Goal: Task Accomplishment & Management: Complete application form

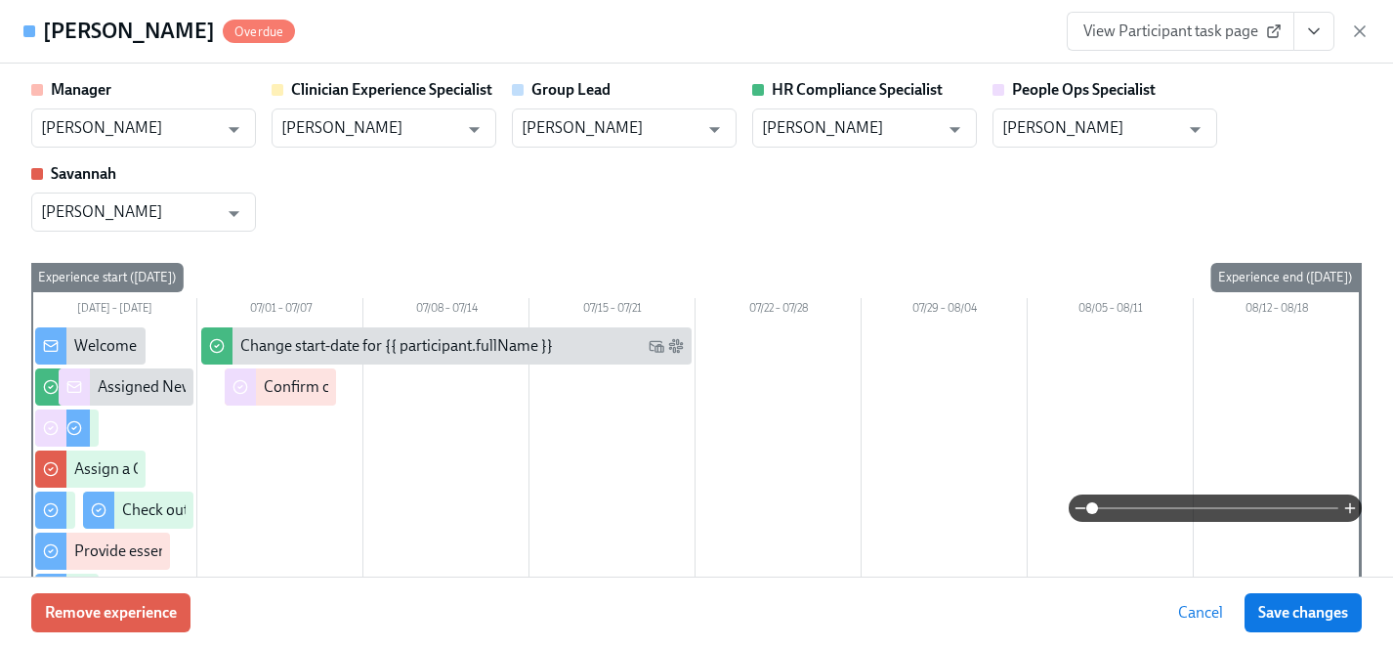
scroll to position [0, 26136]
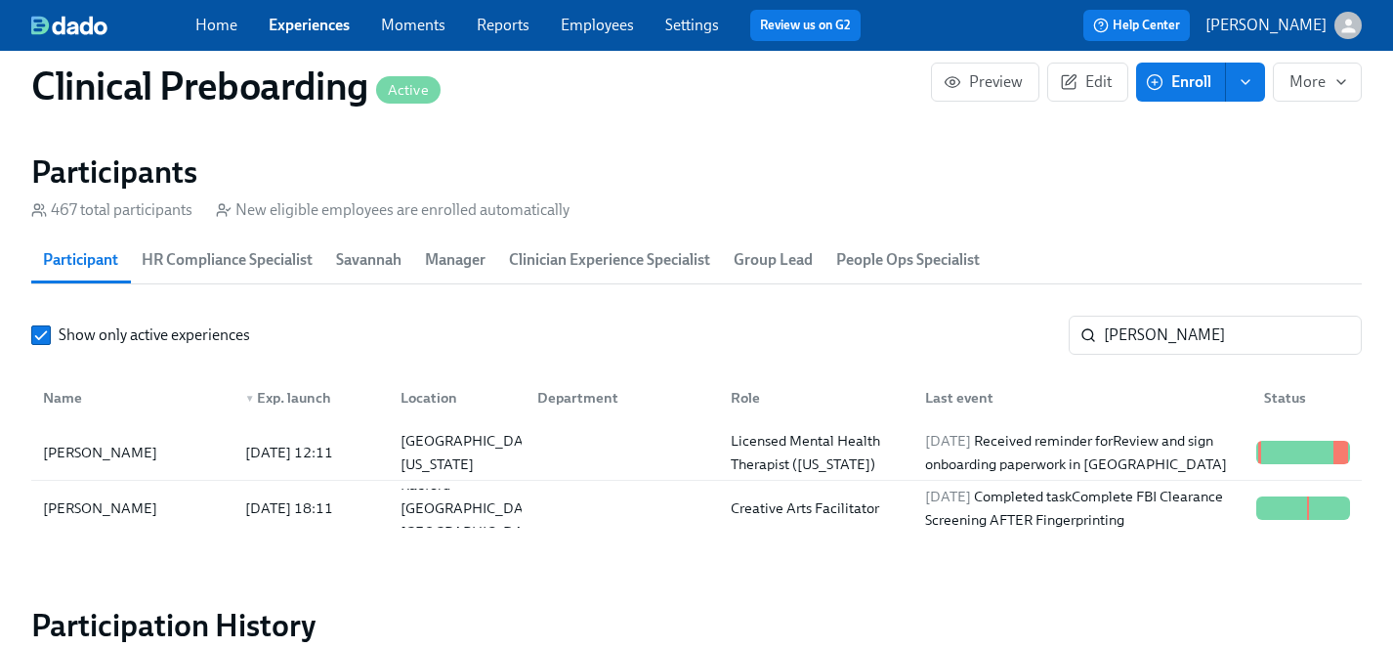
click at [1198, 83] on span "Enroll" at bounding box center [1181, 82] width 62 height 20
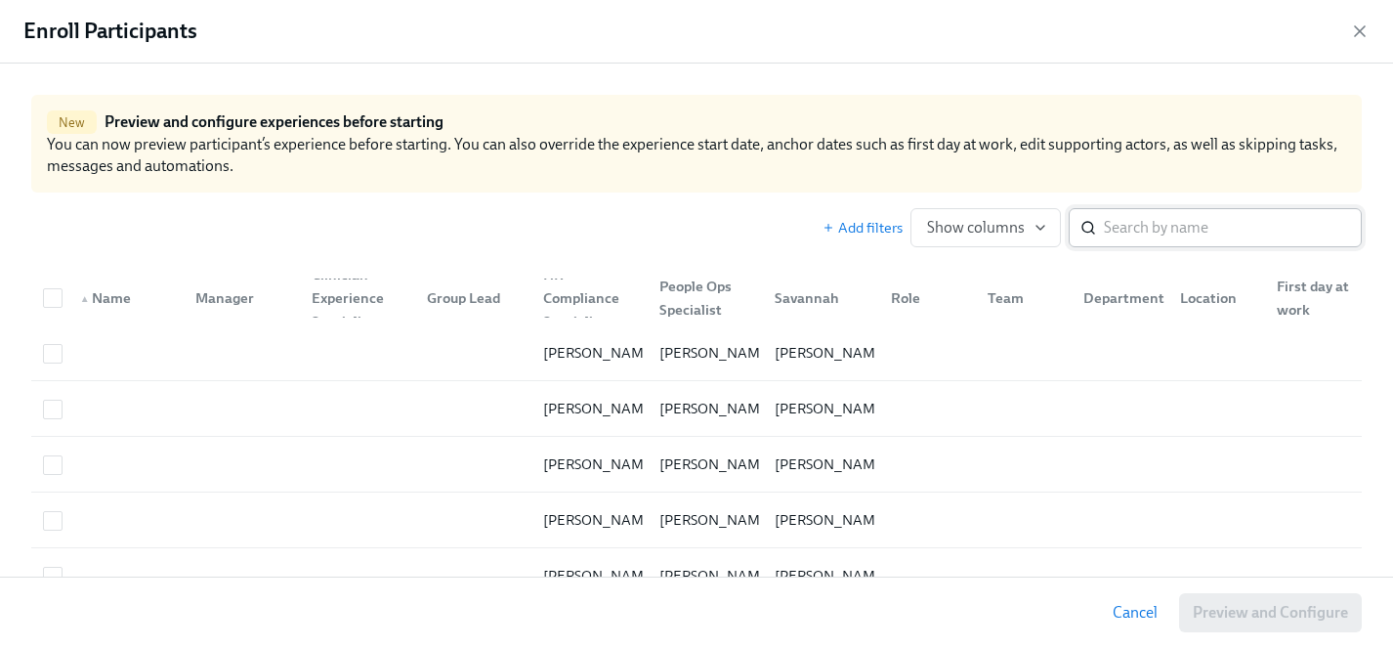
click at [1146, 231] on input "search" at bounding box center [1233, 227] width 258 height 39
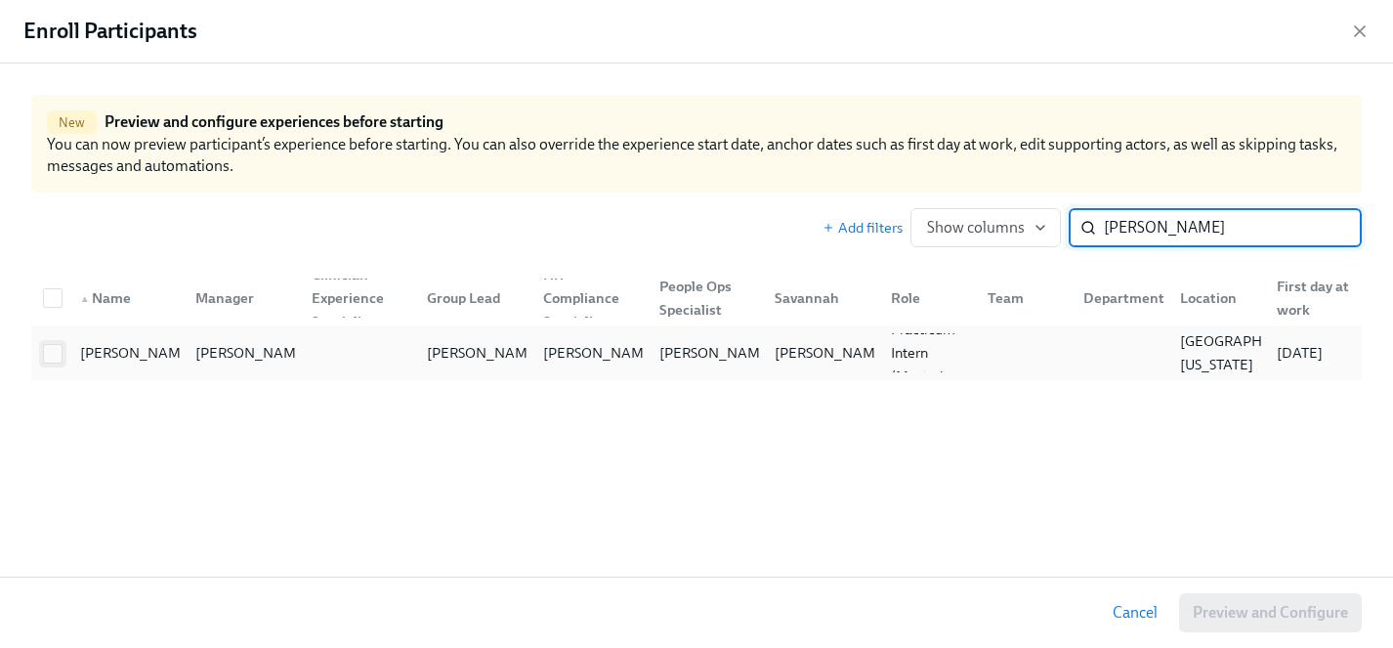
type input "[PERSON_NAME]"
click at [55, 354] on input "checkbox" at bounding box center [53, 354] width 18 height 18
checkbox input "true"
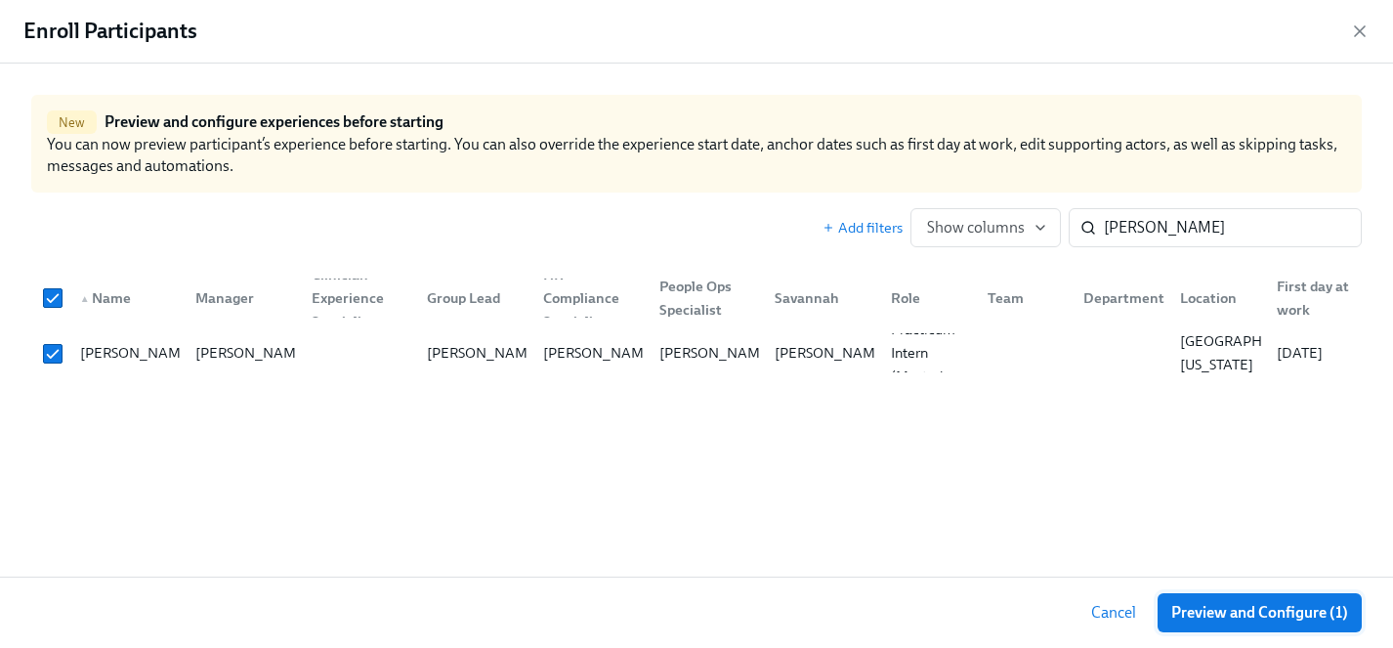
click at [1241, 613] on span "Preview and Configure (1)" at bounding box center [1260, 613] width 177 height 20
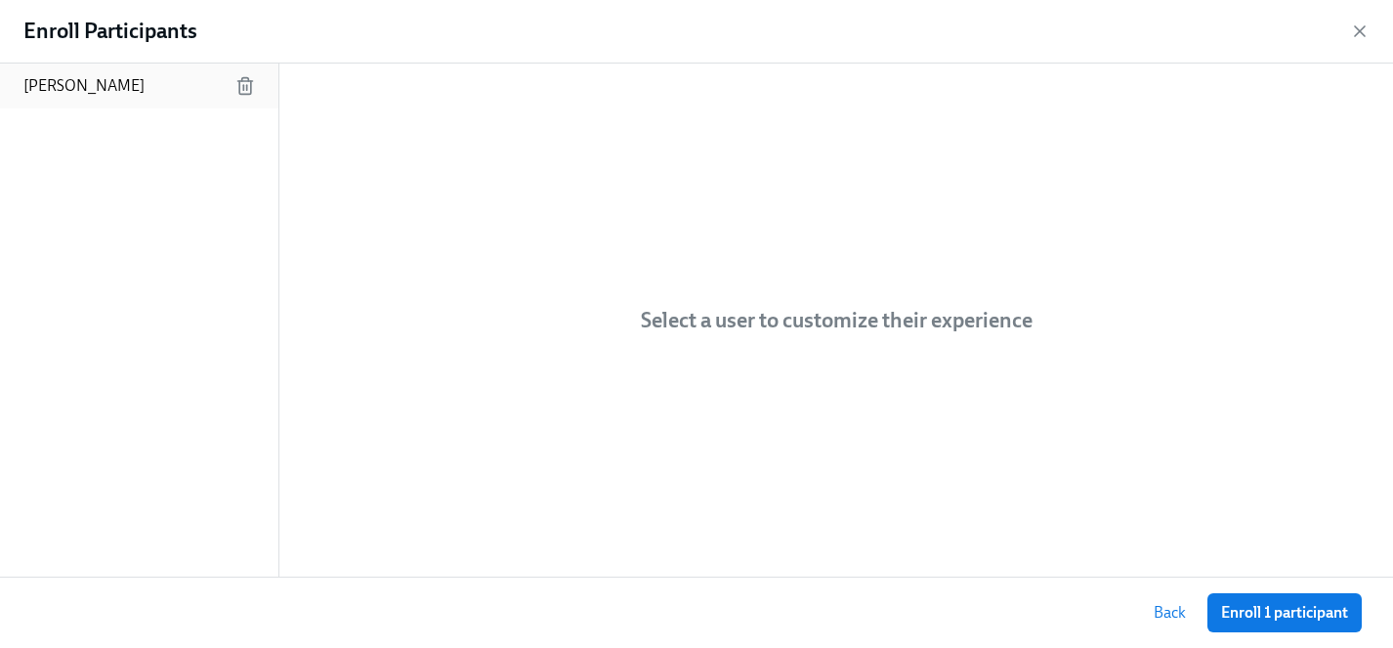
click at [83, 91] on p "[PERSON_NAME]" at bounding box center [83, 85] width 121 height 21
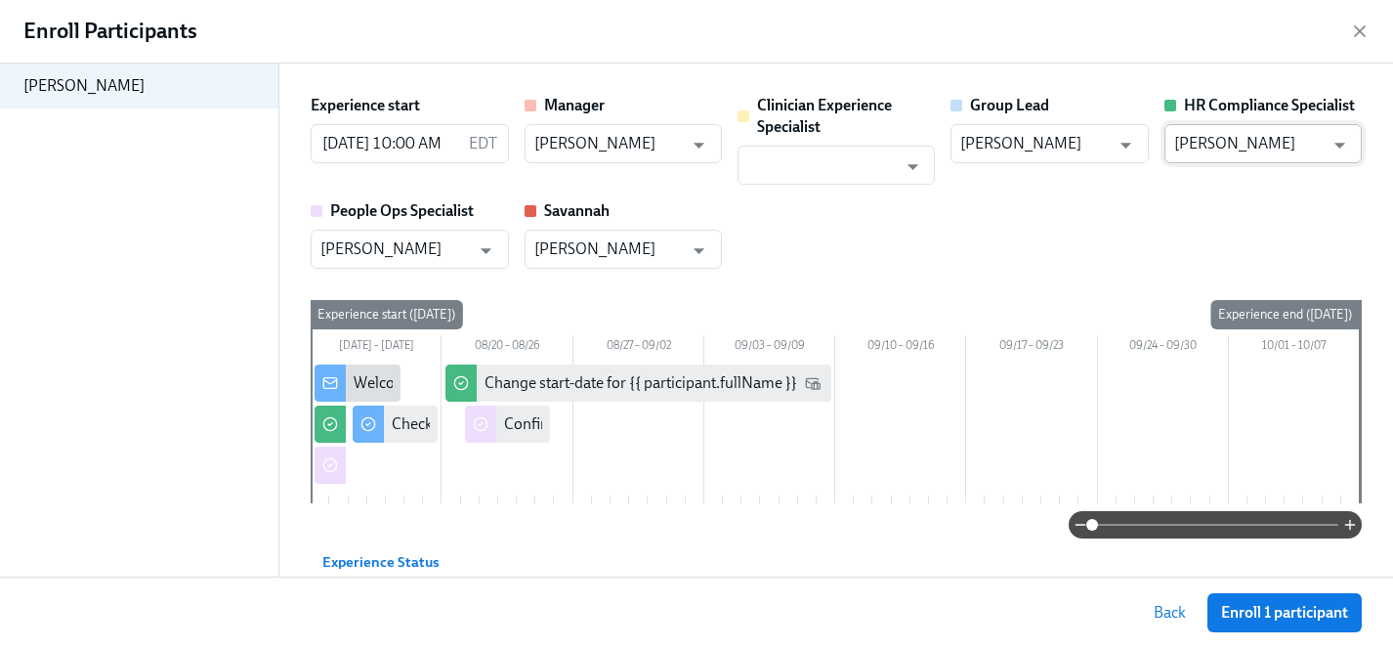
click at [1217, 142] on input "[PERSON_NAME]" at bounding box center [1250, 143] width 150 height 39
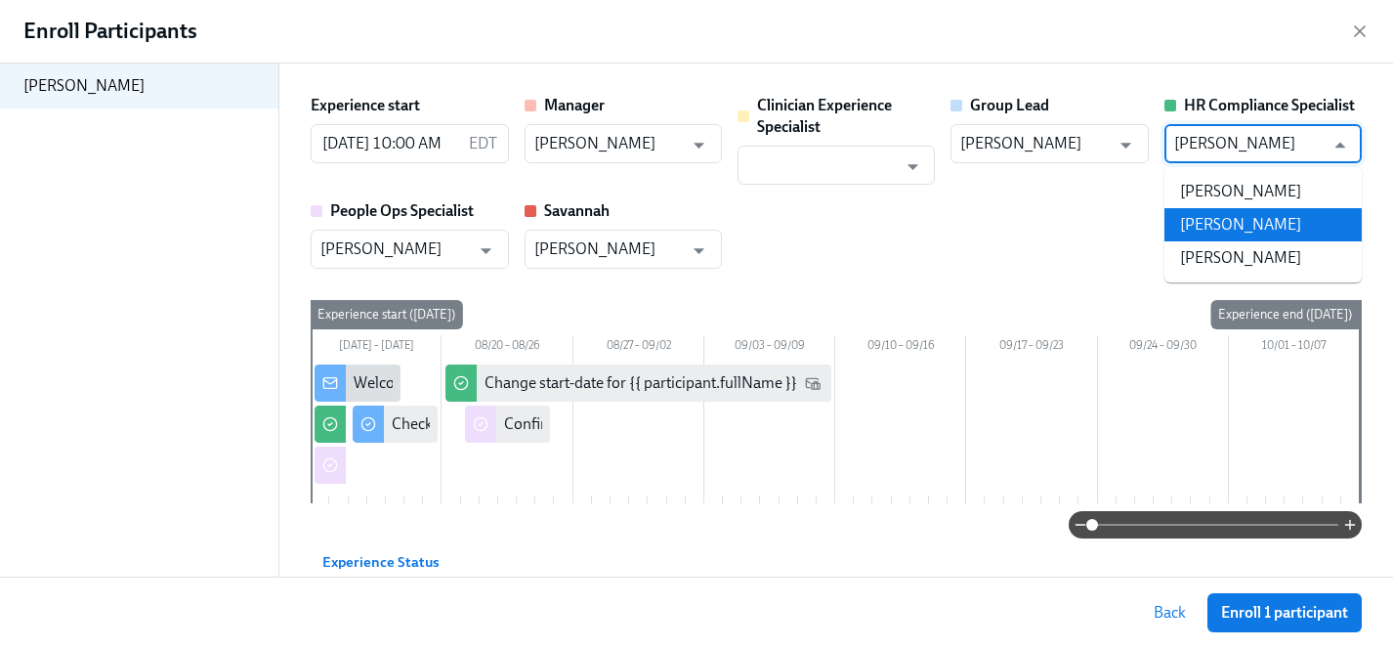
click at [1275, 218] on li "[PERSON_NAME]" at bounding box center [1263, 224] width 197 height 33
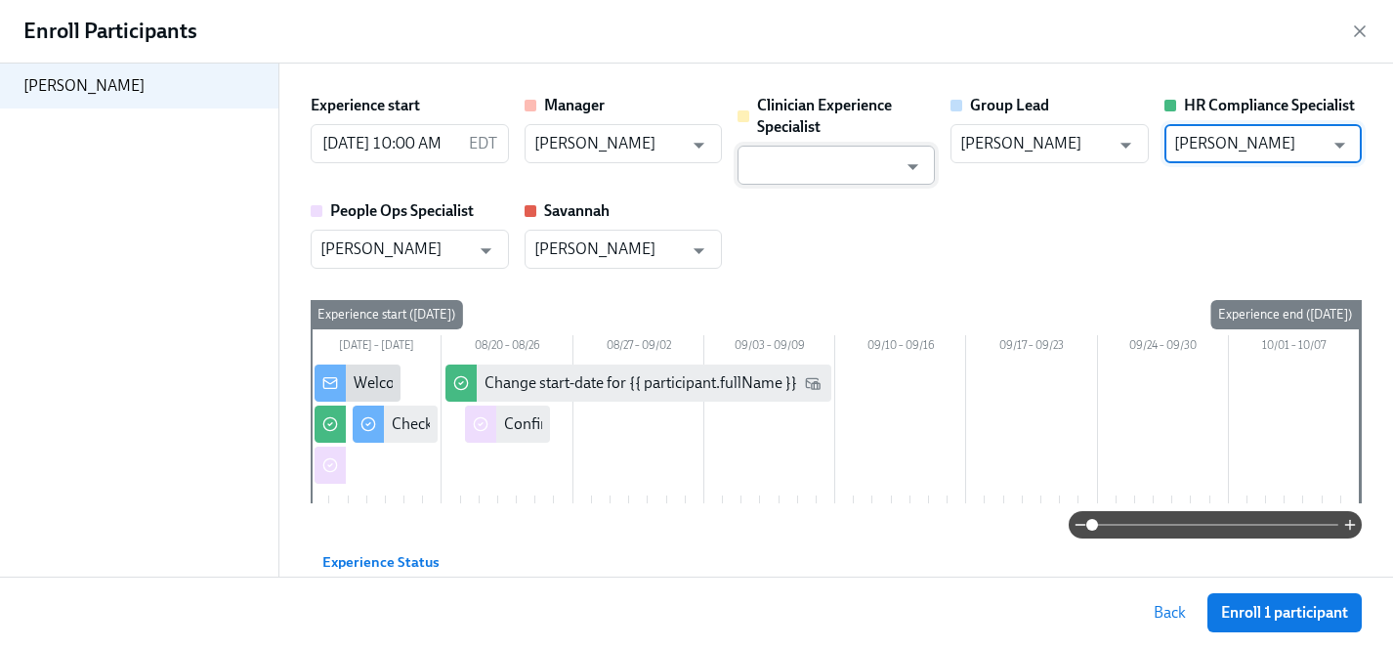
type input "[PERSON_NAME]"
click at [800, 164] on input "text" at bounding box center [823, 165] width 150 height 39
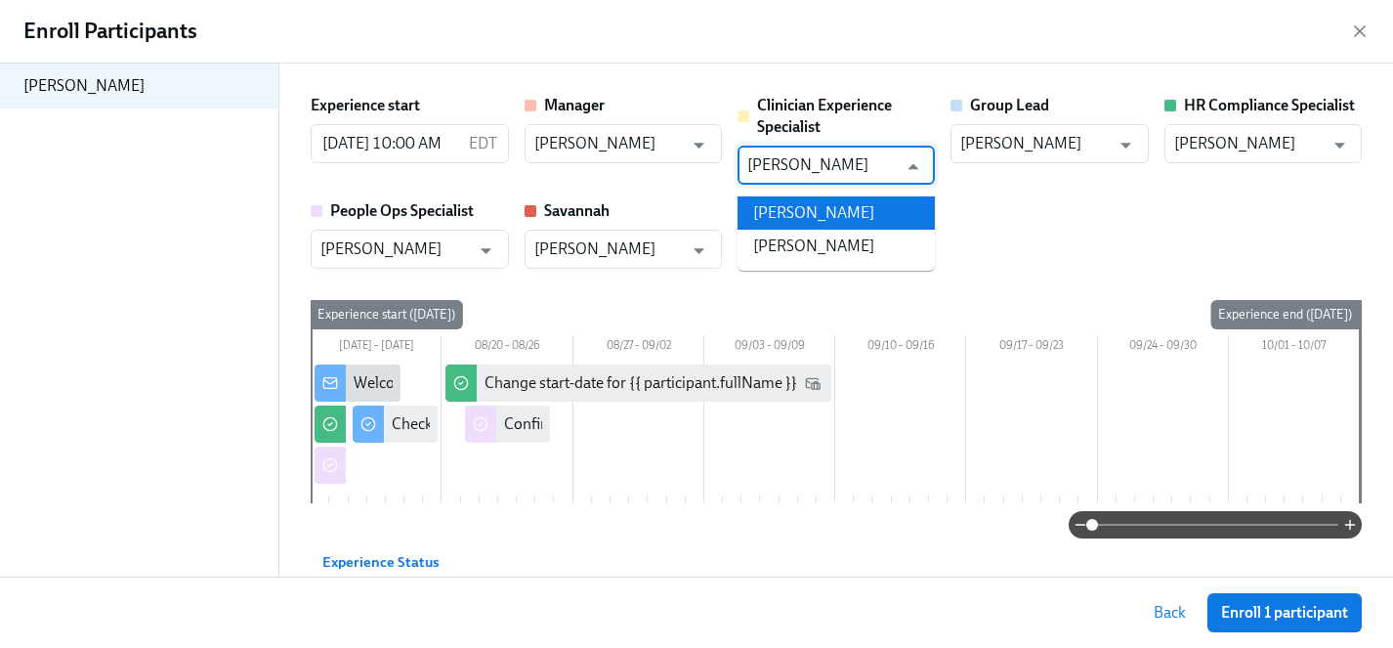
click at [827, 214] on li "[PERSON_NAME]" at bounding box center [836, 212] width 197 height 33
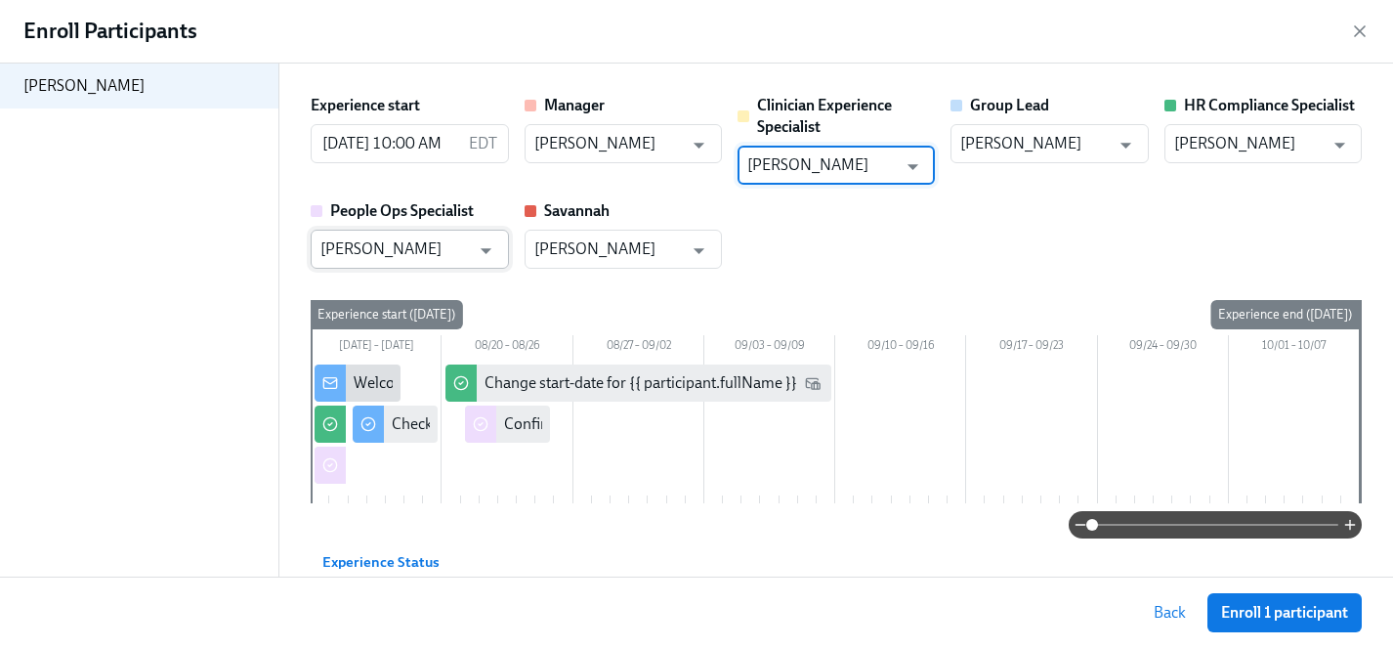
type input "[PERSON_NAME]"
click at [376, 253] on input "[PERSON_NAME]" at bounding box center [396, 249] width 150 height 39
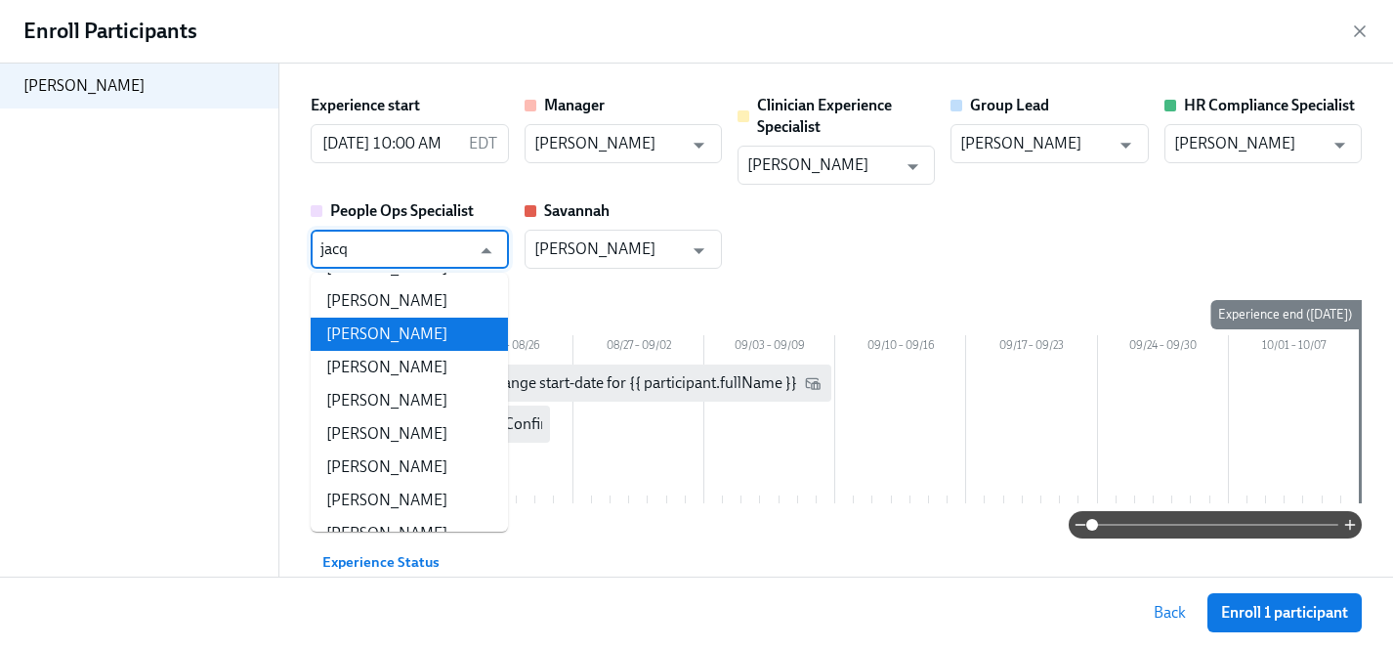
scroll to position [155, 0]
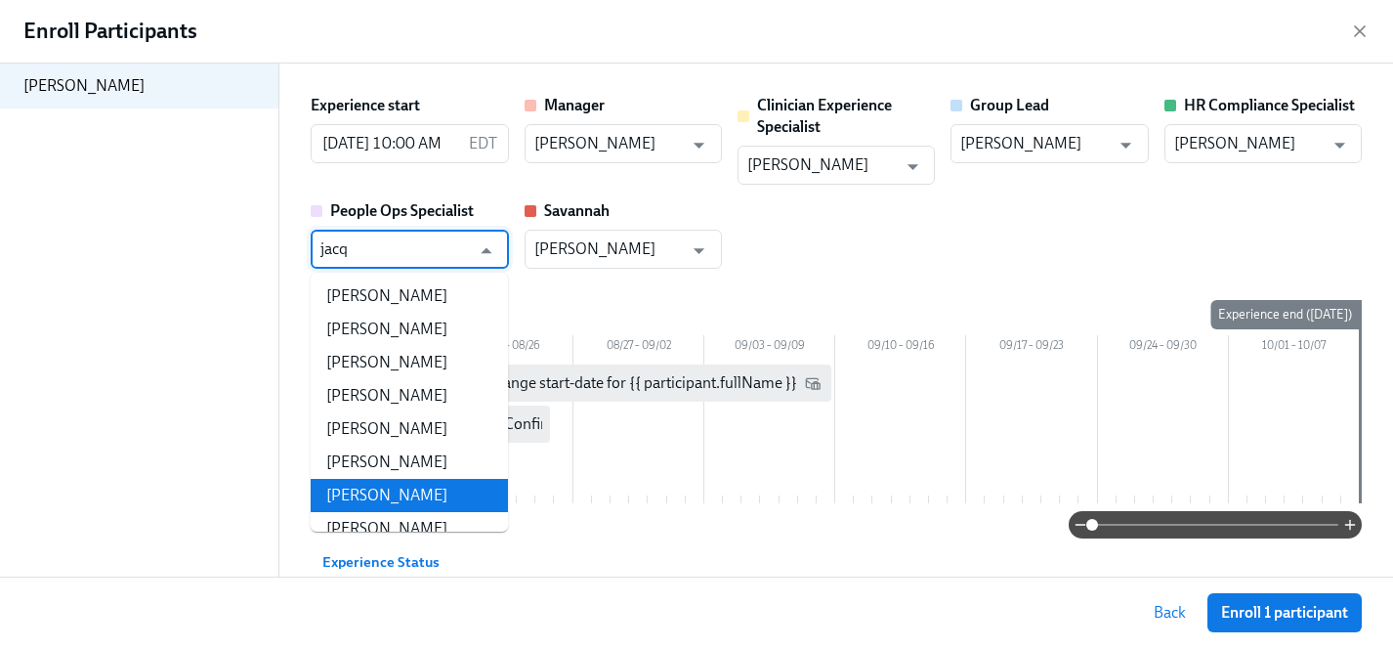
click at [405, 479] on li "[PERSON_NAME]" at bounding box center [409, 495] width 197 height 33
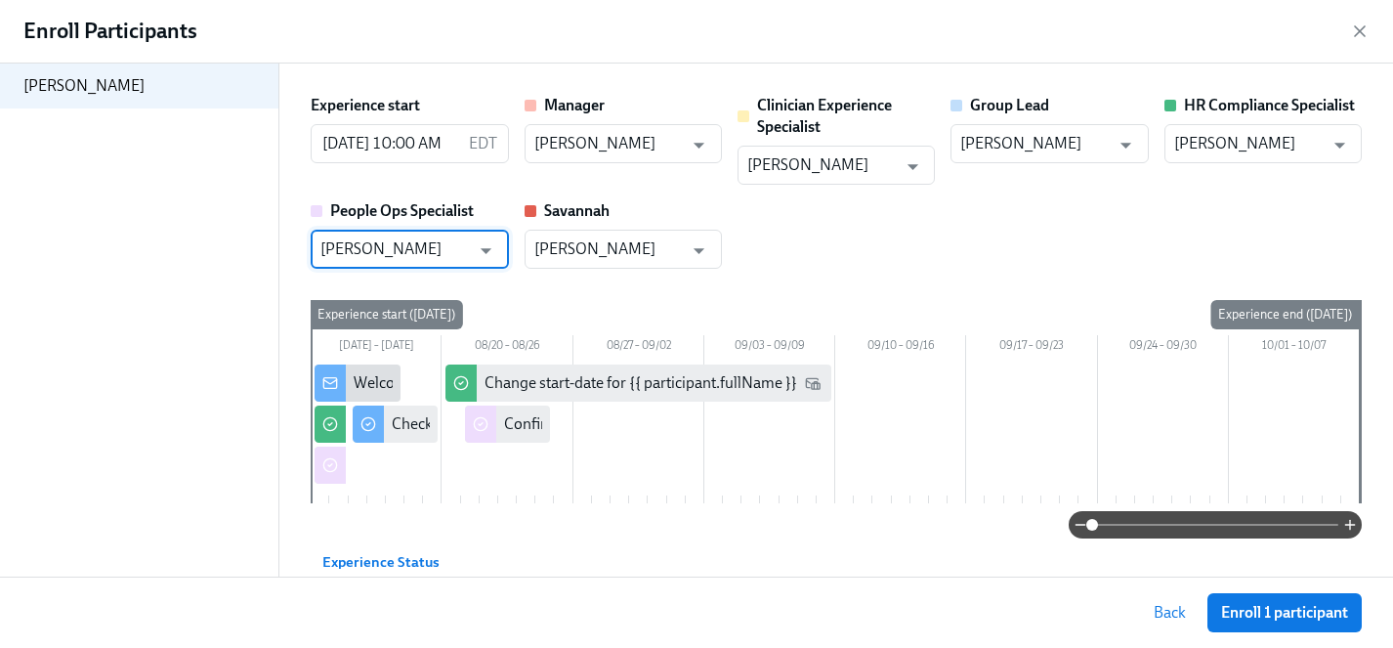
type input "[PERSON_NAME]"
click at [164, 468] on div "[PERSON_NAME]" at bounding box center [139, 320] width 278 height 513
click at [1273, 617] on span "Enroll 1 participant" at bounding box center [1284, 613] width 127 height 20
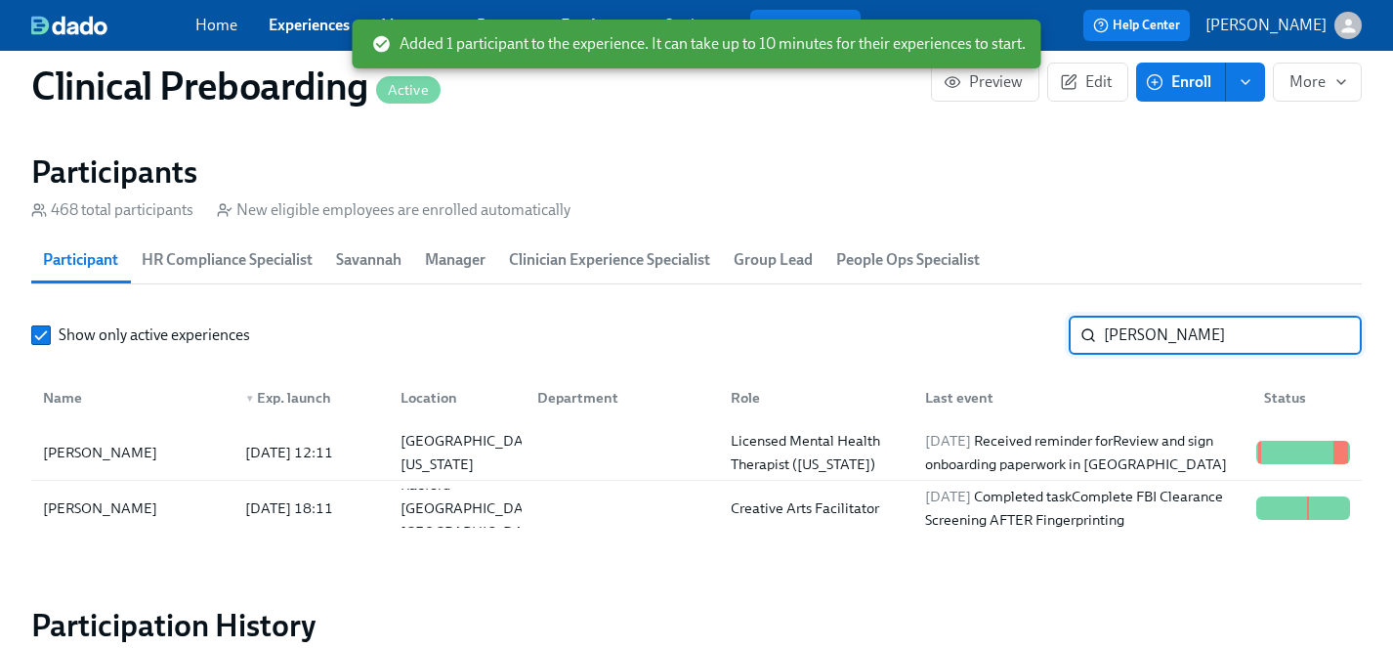
drag, startPoint x: 1196, startPoint y: 331, endPoint x: 944, endPoint y: 331, distance: 252.1
click at [944, 331] on div "Show only active experiences [PERSON_NAME]" at bounding box center [696, 335] width 1331 height 39
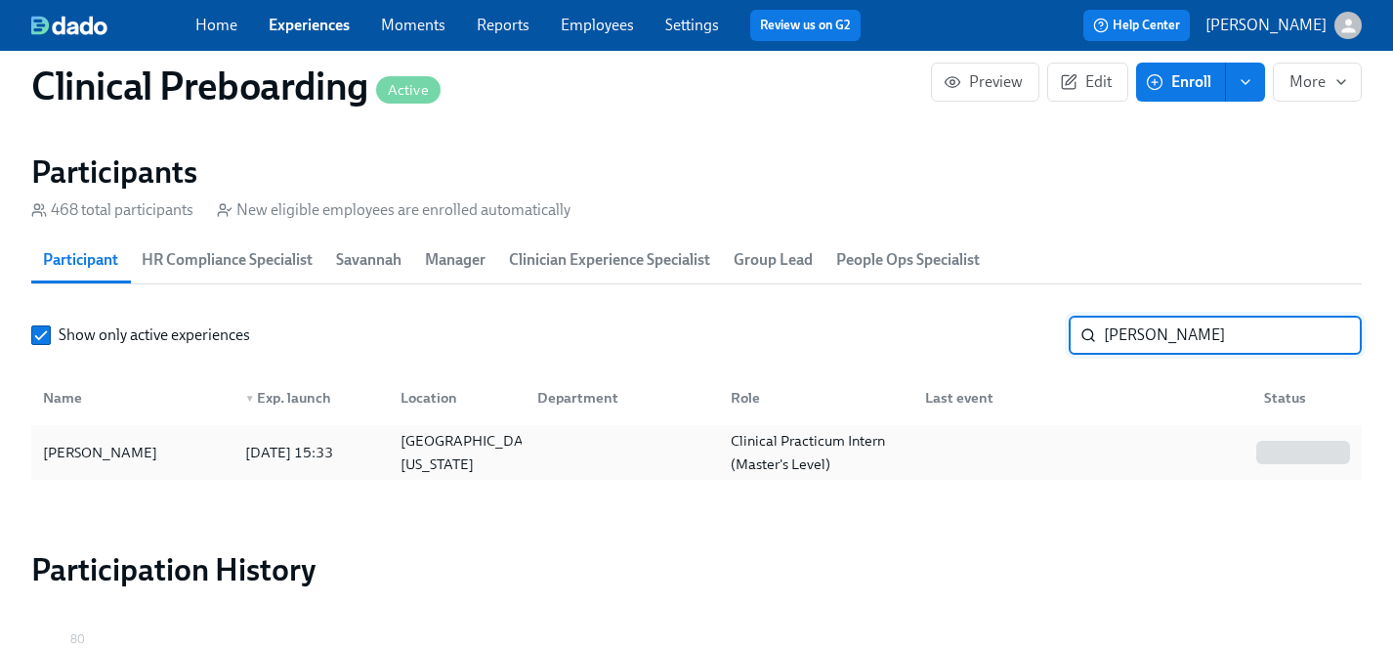
type input "[PERSON_NAME]"
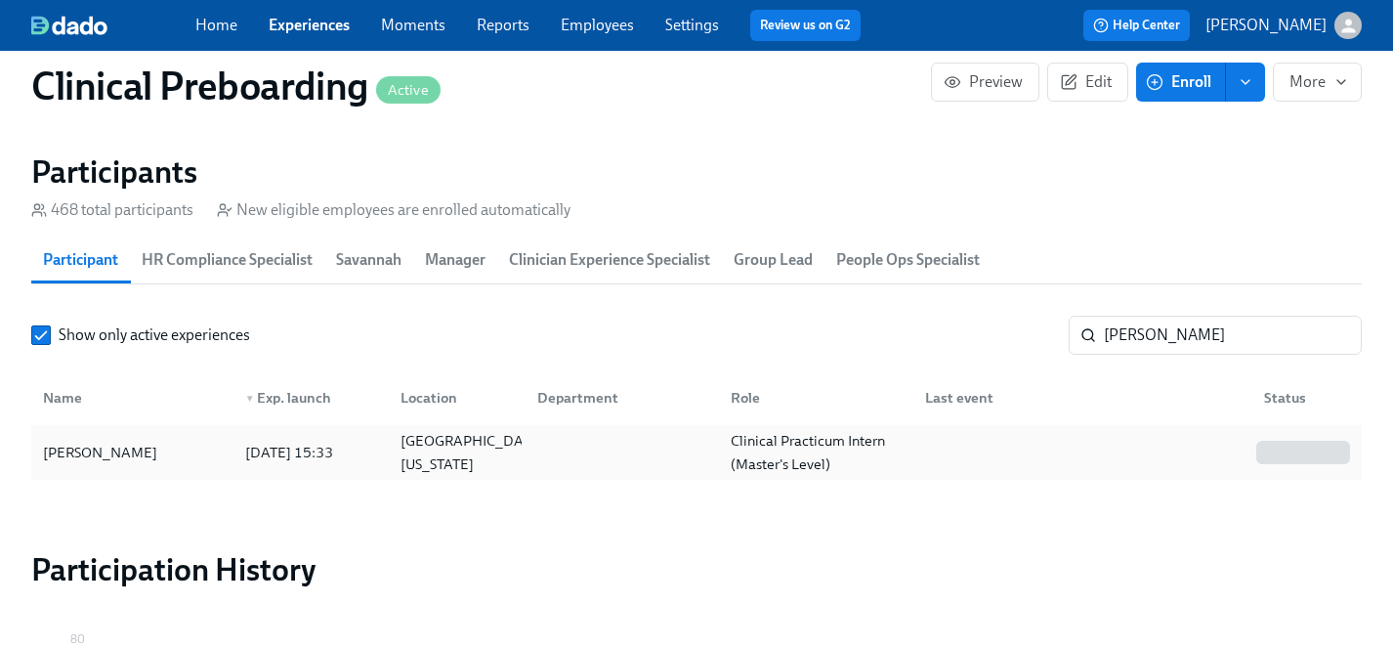
click at [89, 449] on div "[PERSON_NAME]" at bounding box center [100, 452] width 130 height 23
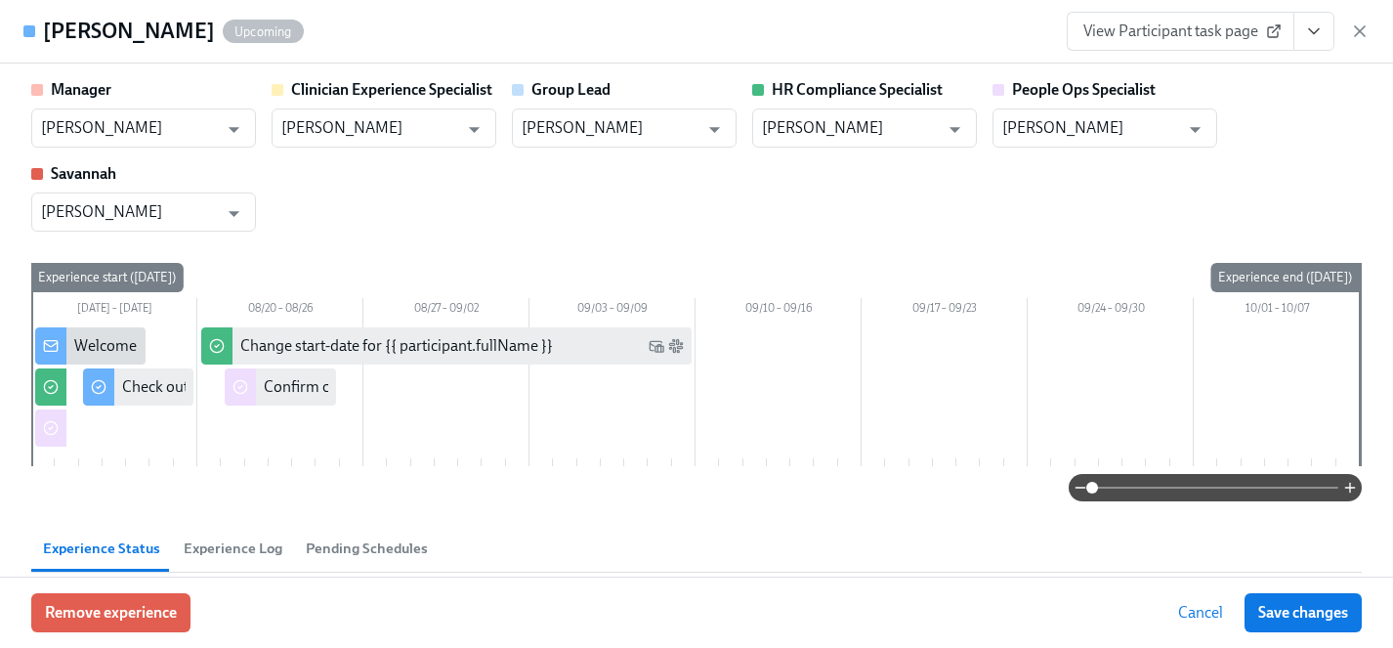
click at [1321, 36] on icon "View task page" at bounding box center [1315, 31] width 20 height 20
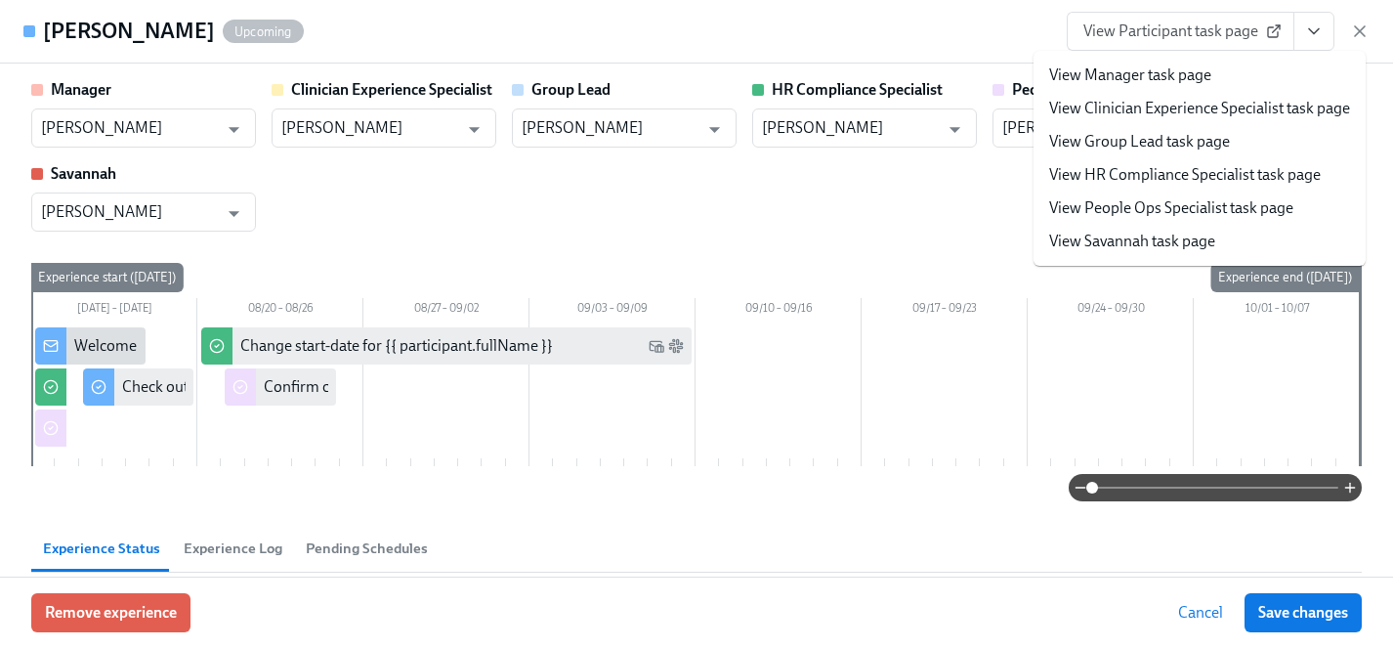
click at [1190, 177] on link "View HR Compliance Specialist task page" at bounding box center [1186, 174] width 272 height 21
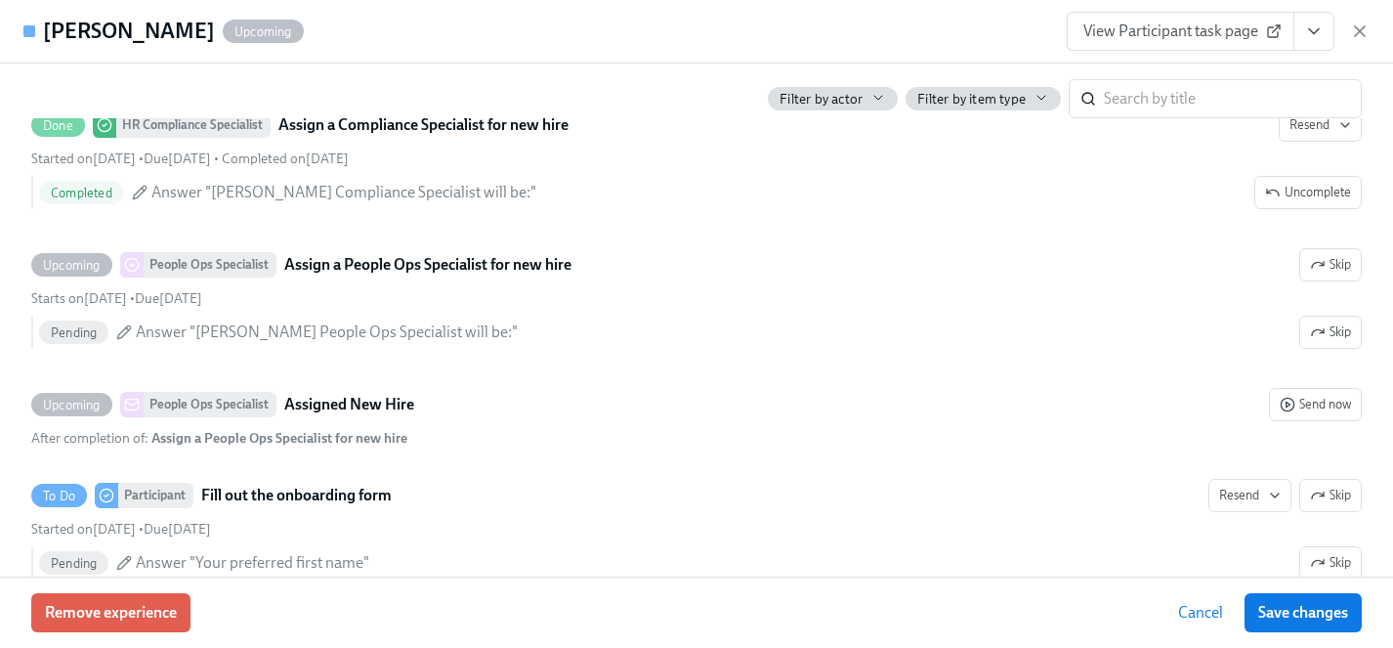
scroll to position [1009, 0]
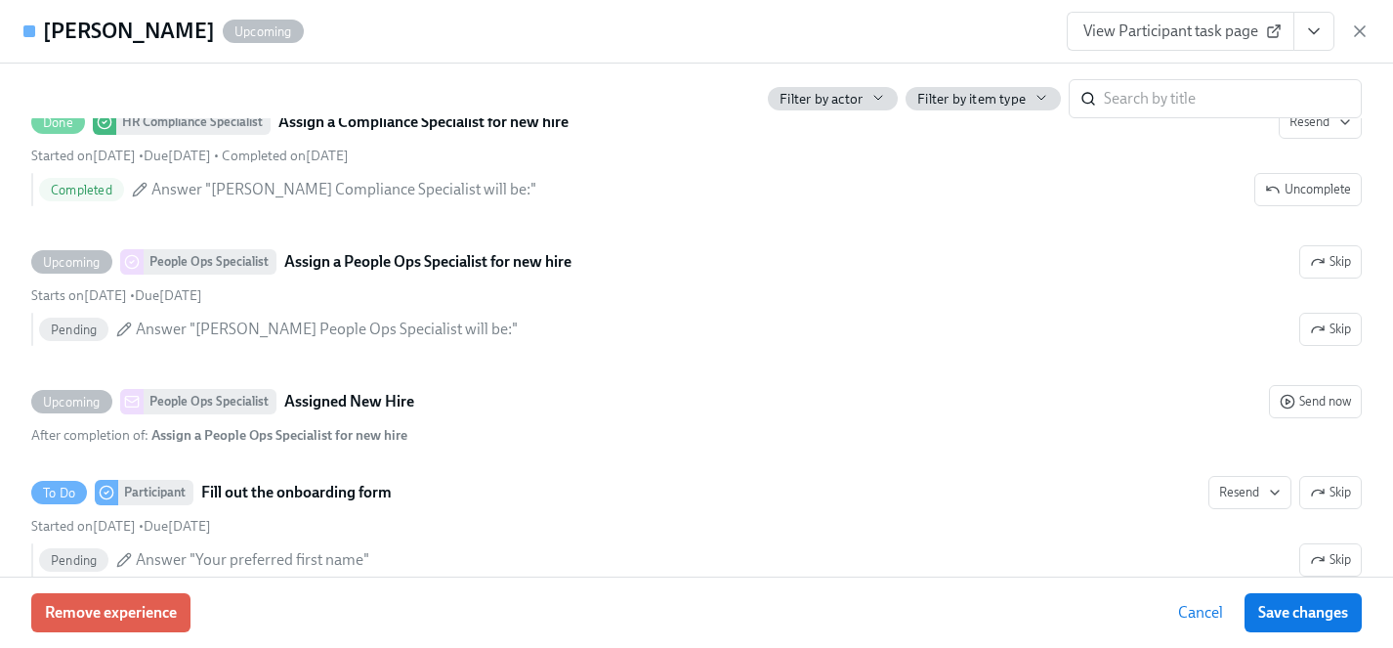
click at [1311, 30] on icon "View task page" at bounding box center [1315, 31] width 20 height 20
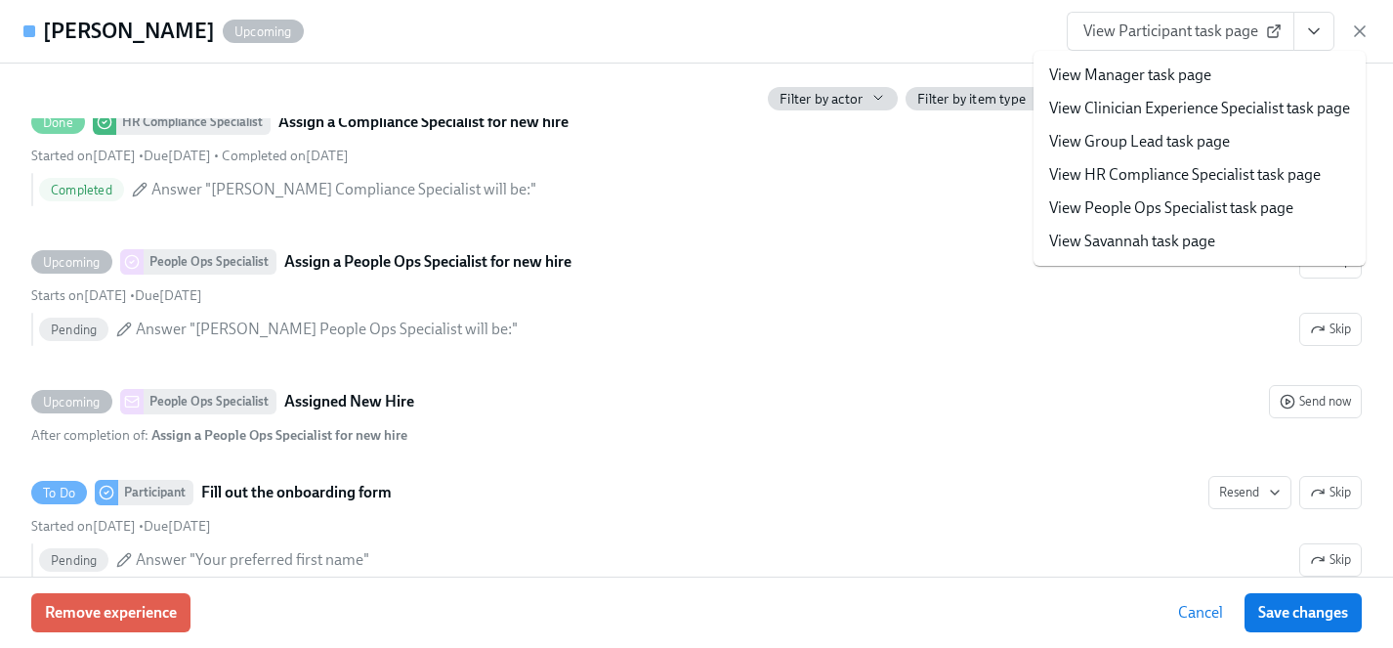
click at [1135, 205] on link "View People Ops Specialist task page" at bounding box center [1172, 207] width 244 height 21
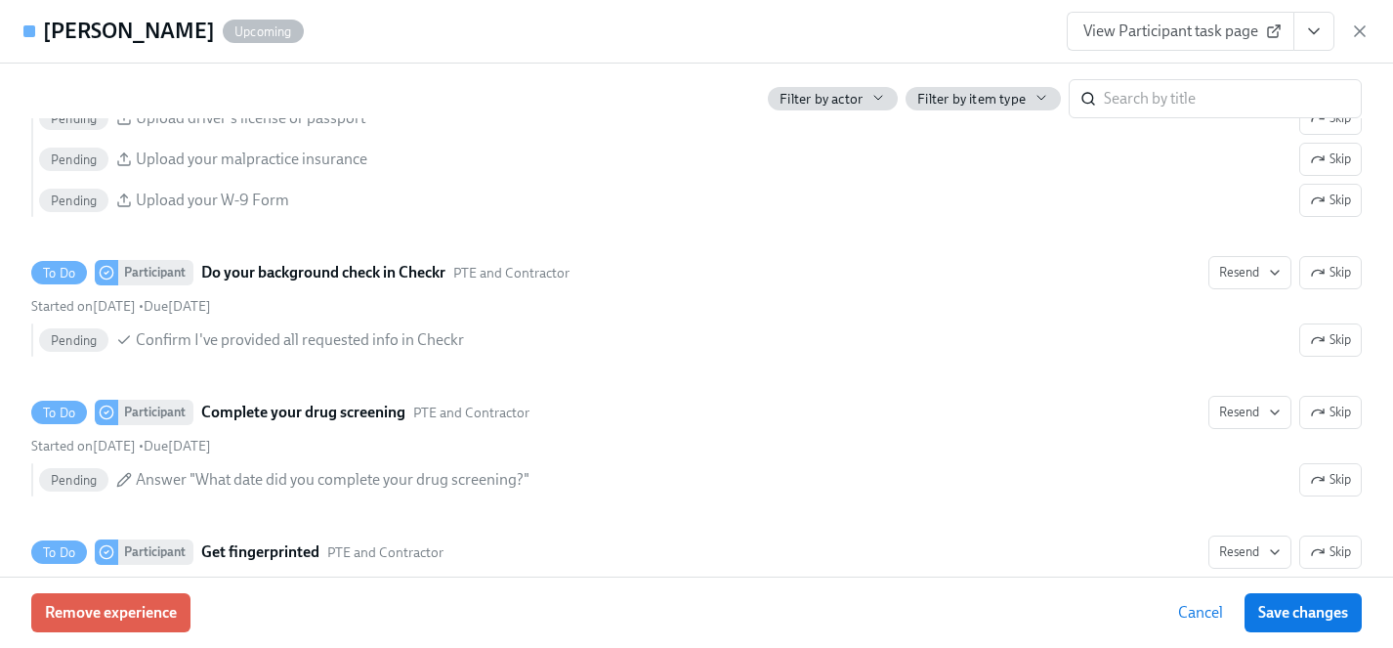
scroll to position [2430, 0]
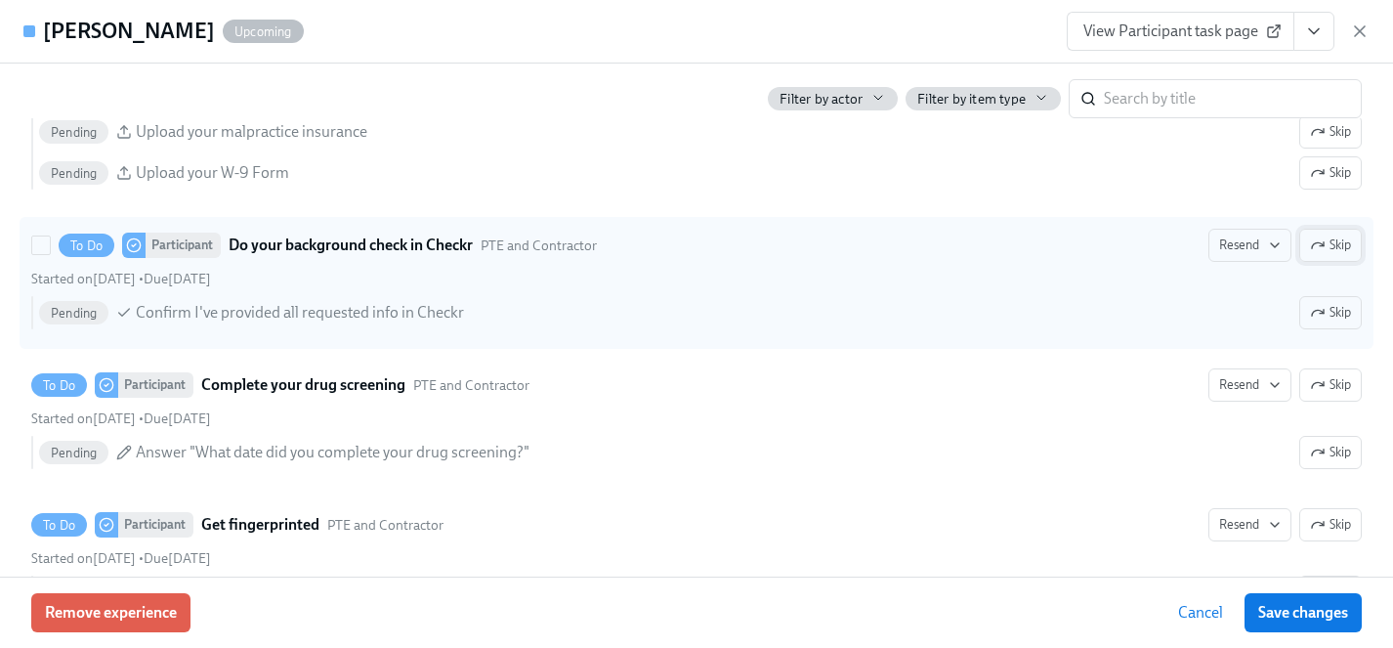
click at [1327, 243] on span "Skip" at bounding box center [1330, 246] width 41 height 20
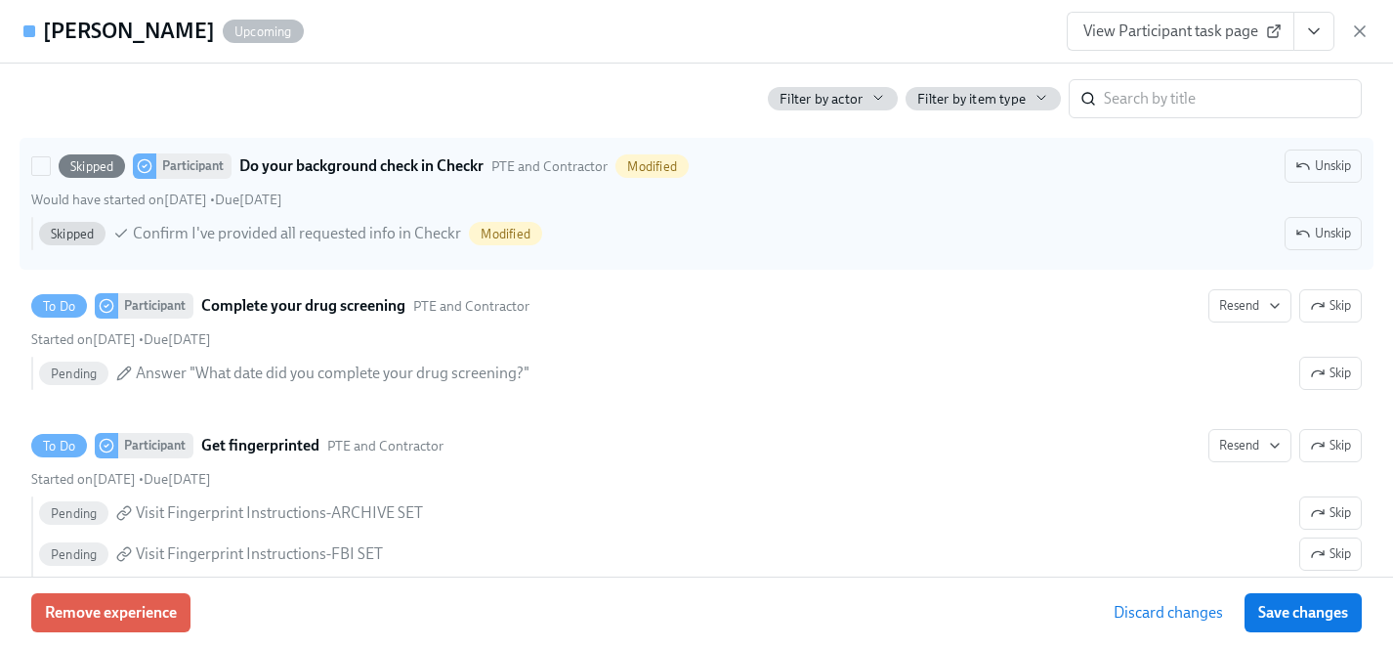
scroll to position [2514, 0]
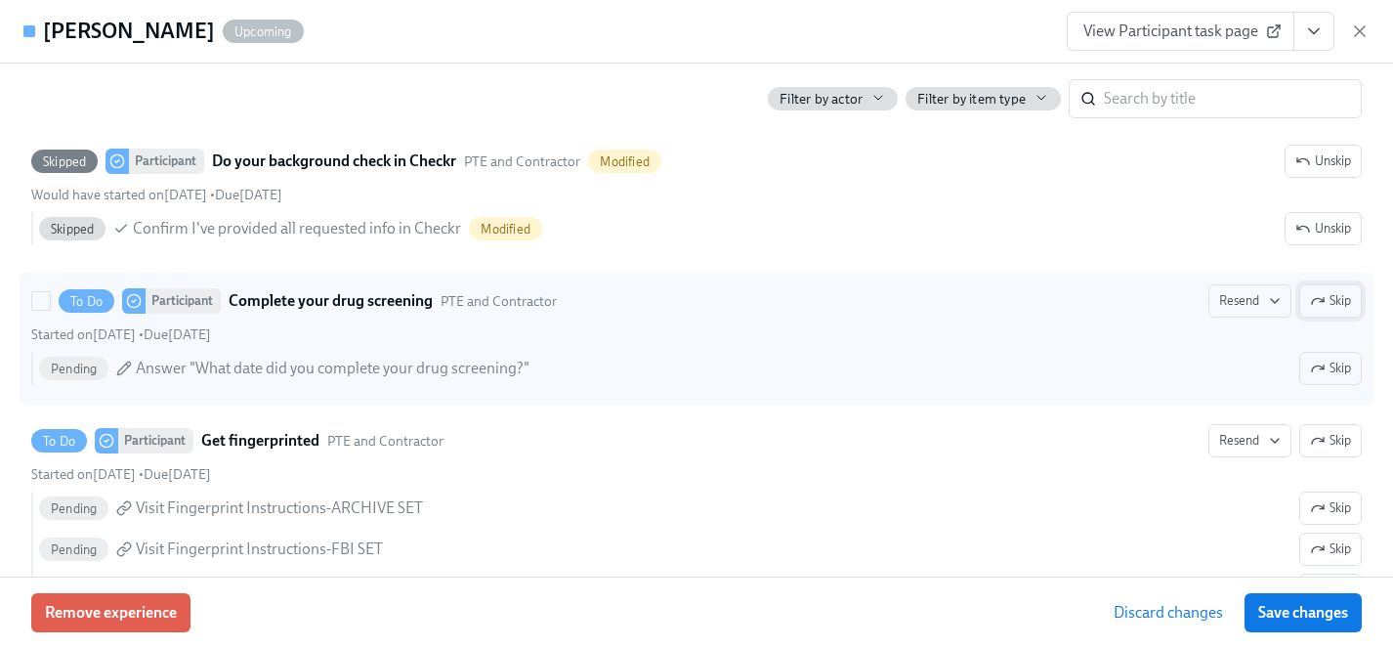
click at [1319, 291] on span "Skip" at bounding box center [1330, 301] width 41 height 20
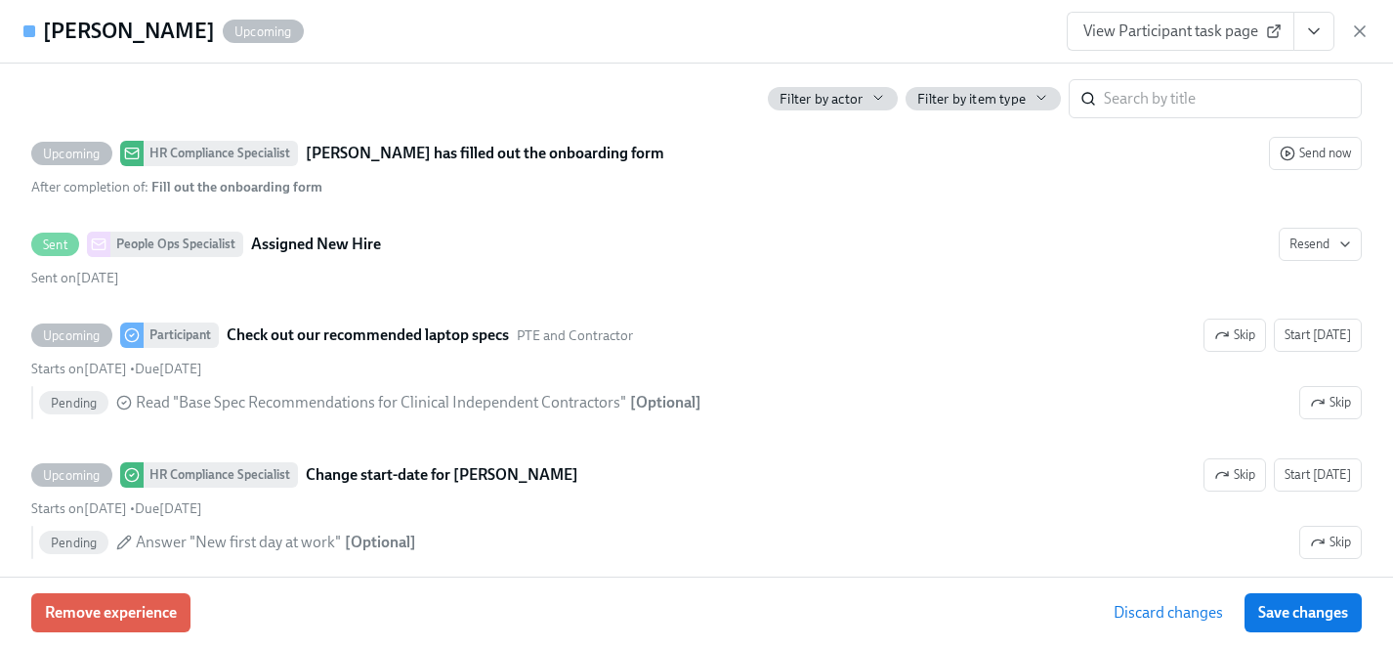
scroll to position [3839, 0]
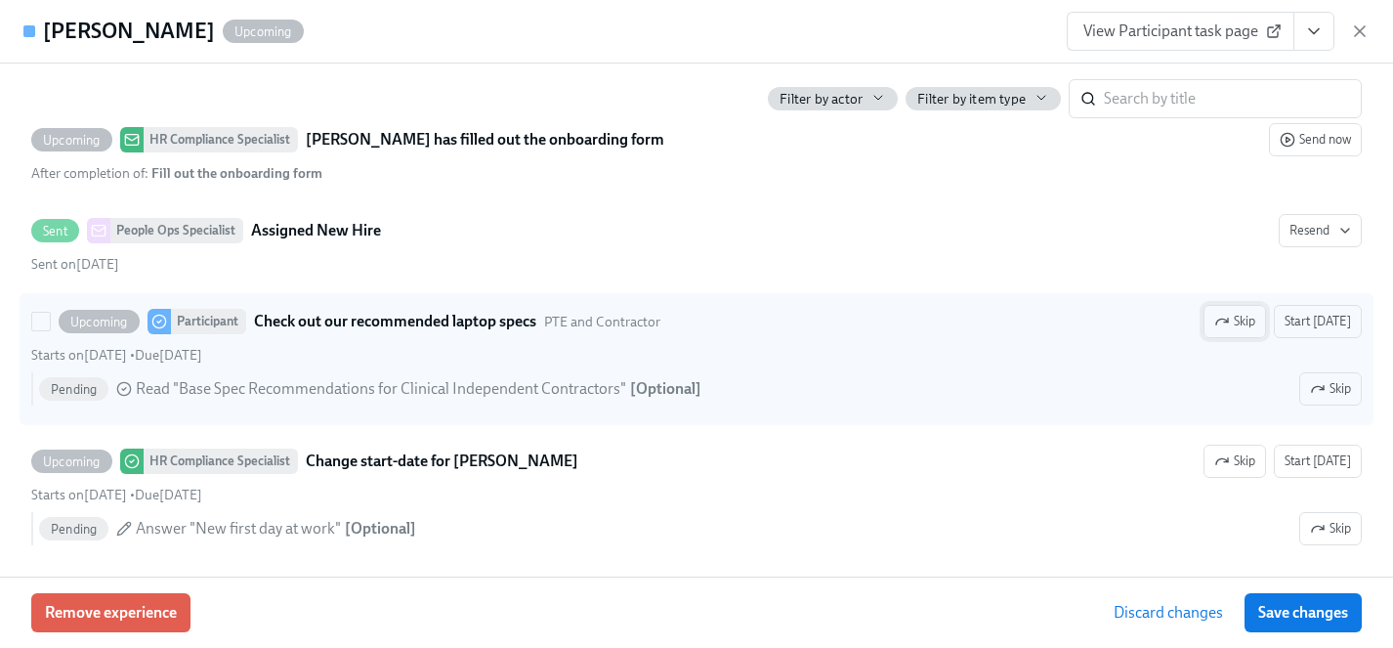
click at [1228, 321] on icon "button" at bounding box center [1223, 322] width 12 height 6
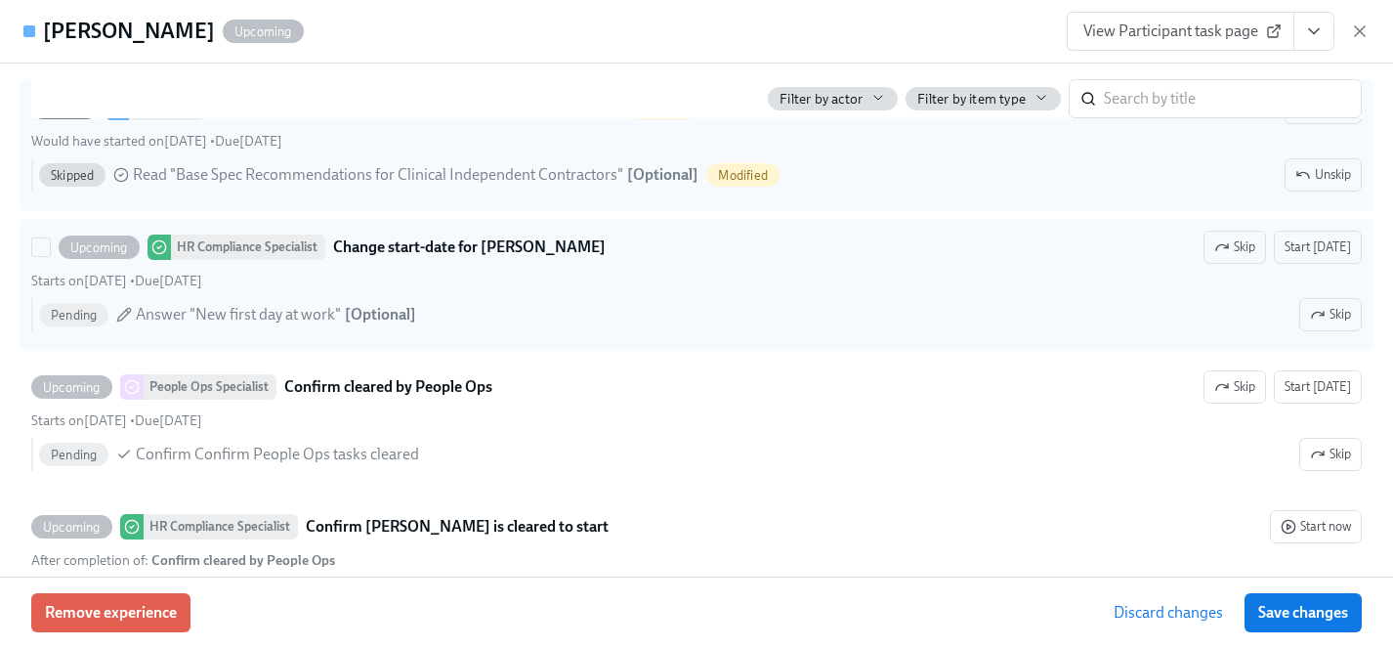
scroll to position [4121, 0]
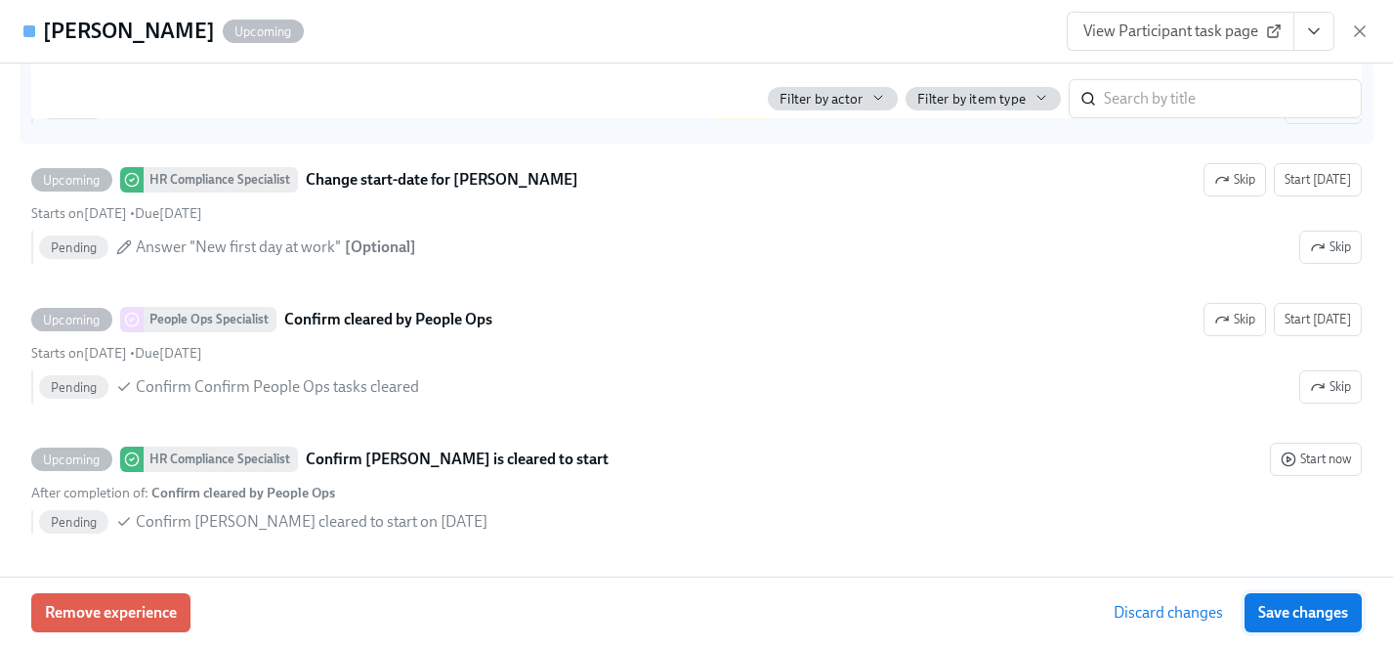
click at [1287, 620] on span "Save changes" at bounding box center [1304, 613] width 90 height 20
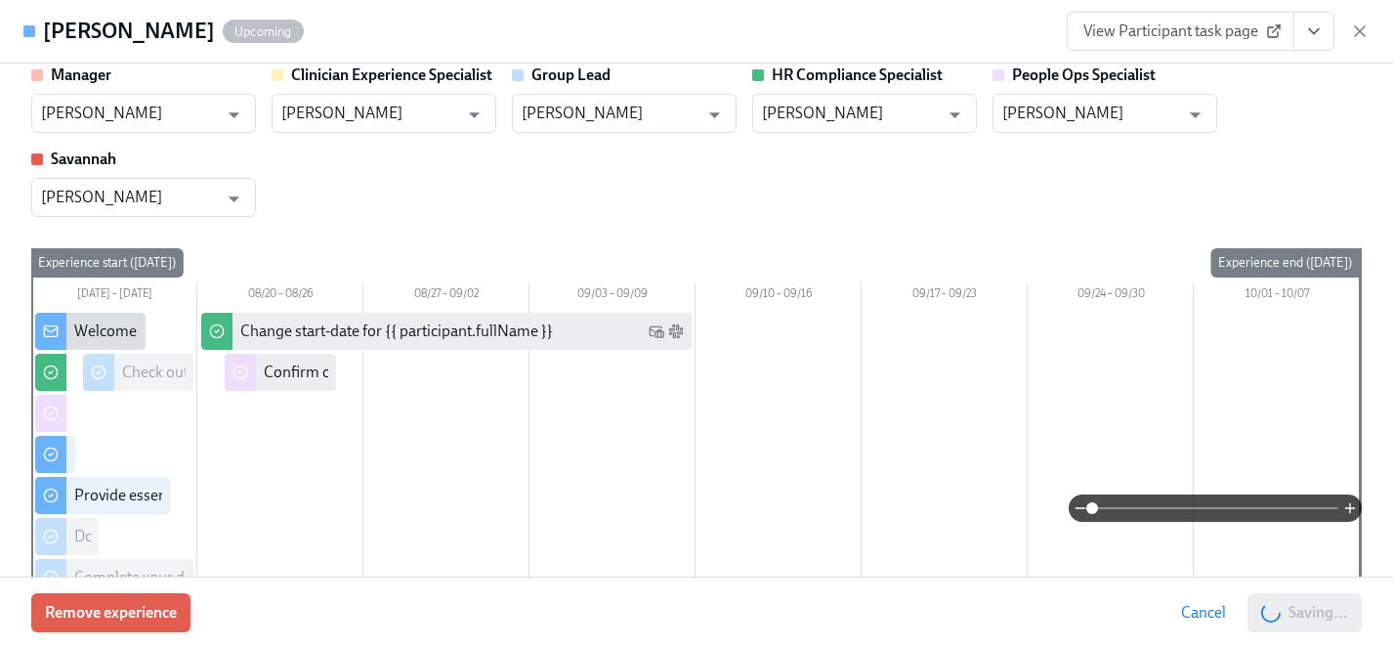
scroll to position [0, 0]
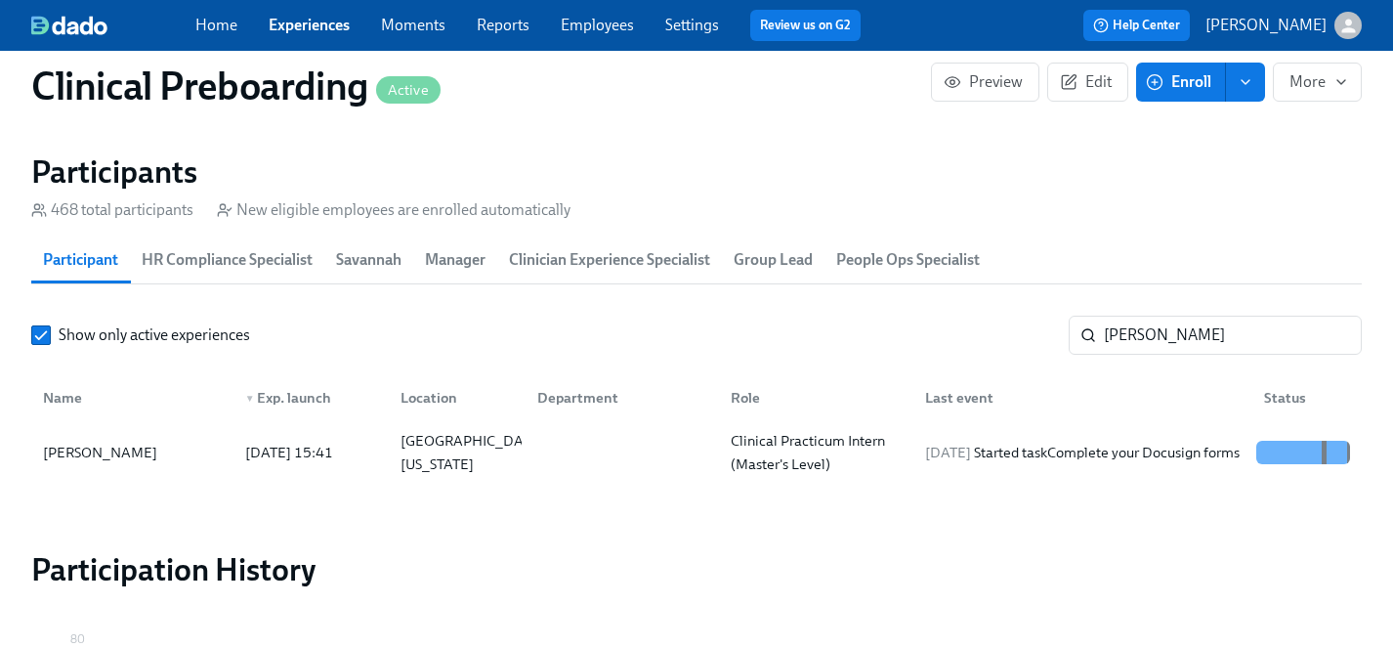
click at [1194, 92] on button "Enroll" at bounding box center [1181, 82] width 90 height 39
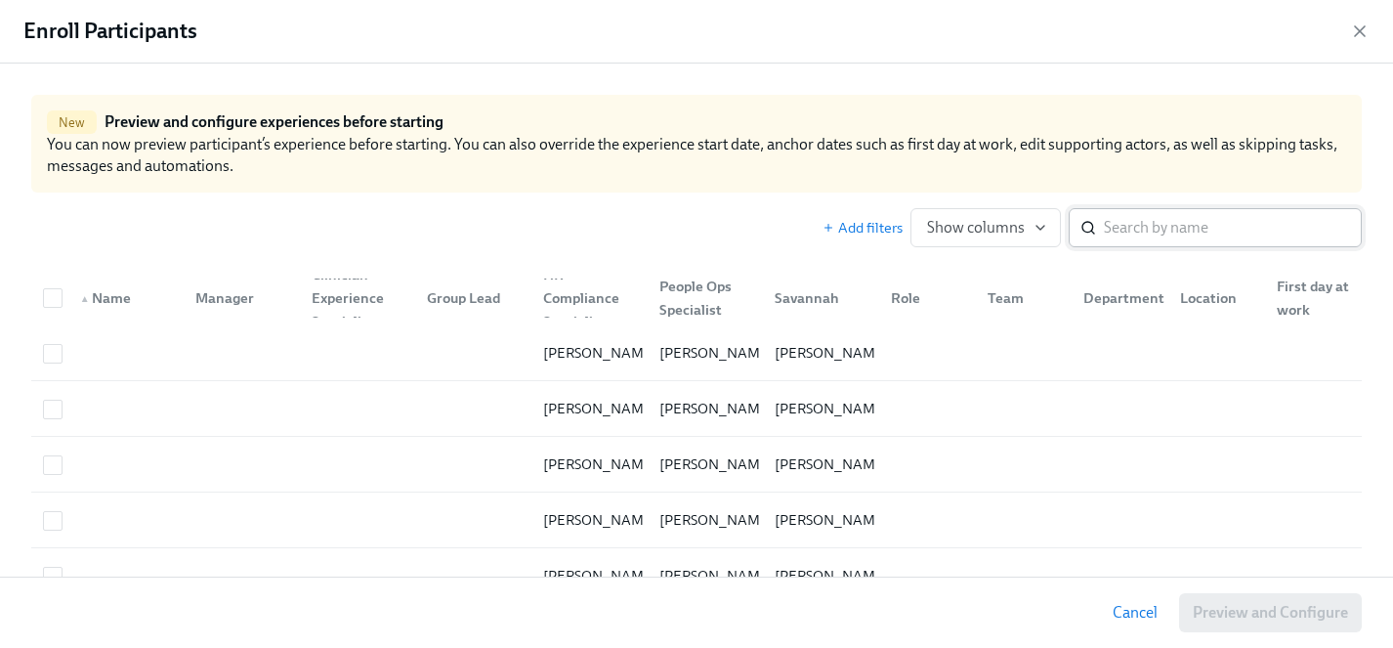
click at [1182, 232] on input "search" at bounding box center [1233, 227] width 258 height 39
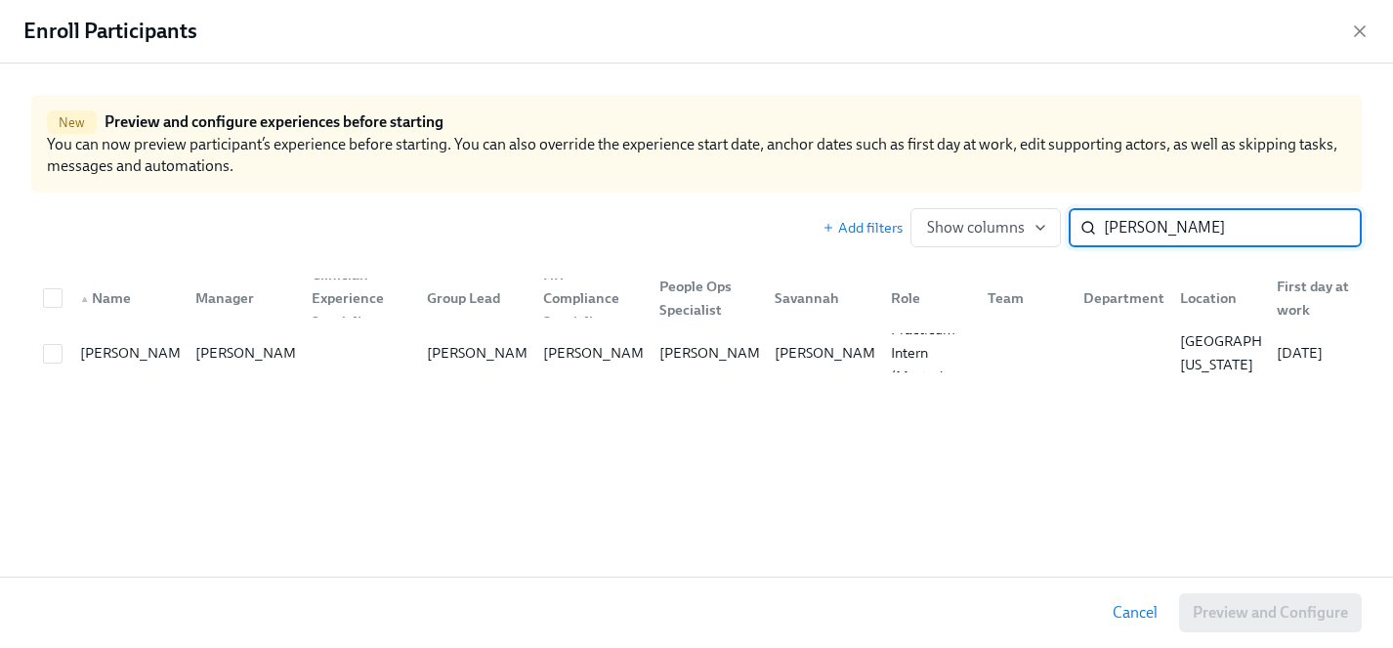
type input "[PERSON_NAME]"
click at [46, 357] on input "checkbox" at bounding box center [53, 354] width 18 height 18
checkbox input "true"
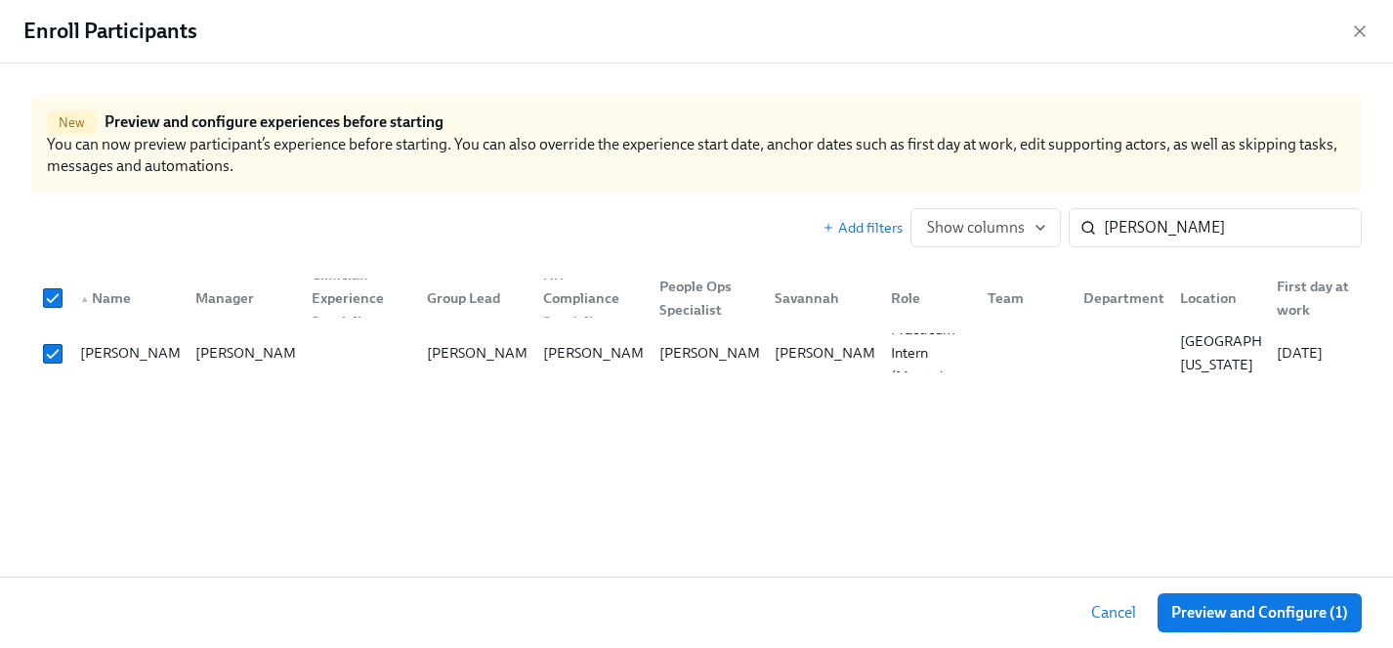
checkbox input "true"
click at [1222, 613] on span "Preview and Configure (1)" at bounding box center [1260, 613] width 177 height 20
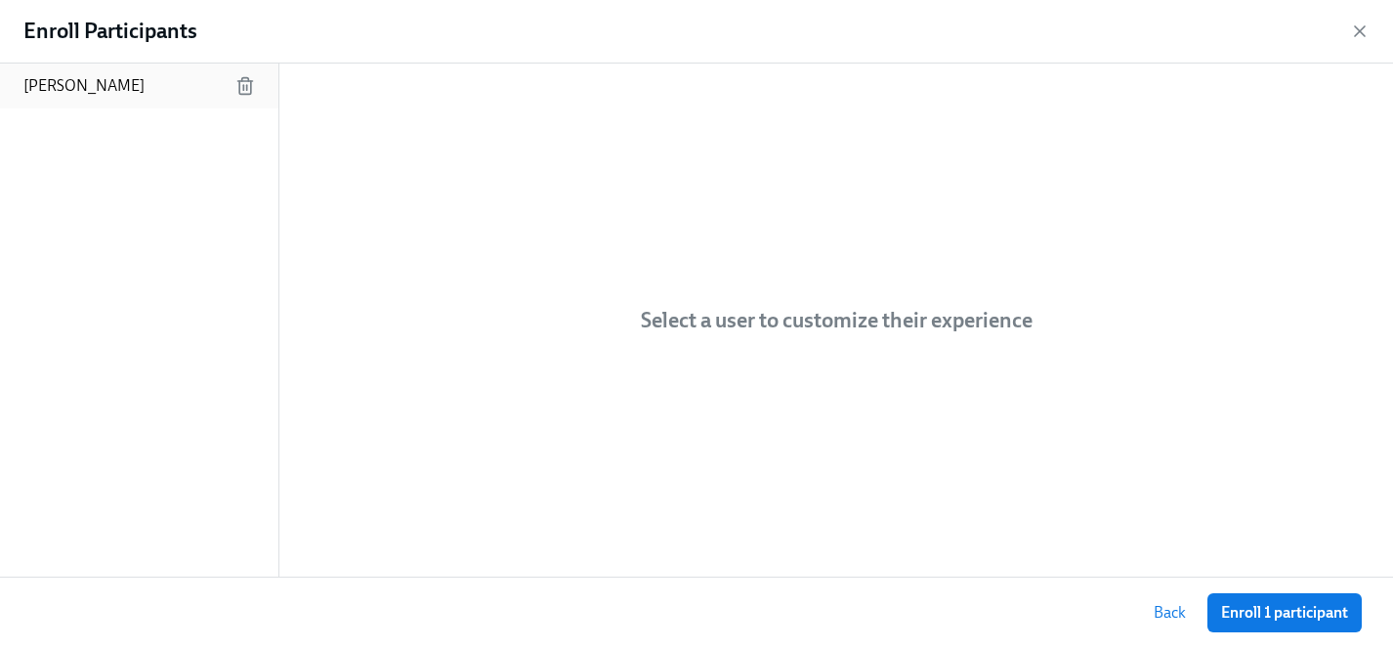
click at [62, 86] on p "[PERSON_NAME]" at bounding box center [83, 85] width 121 height 21
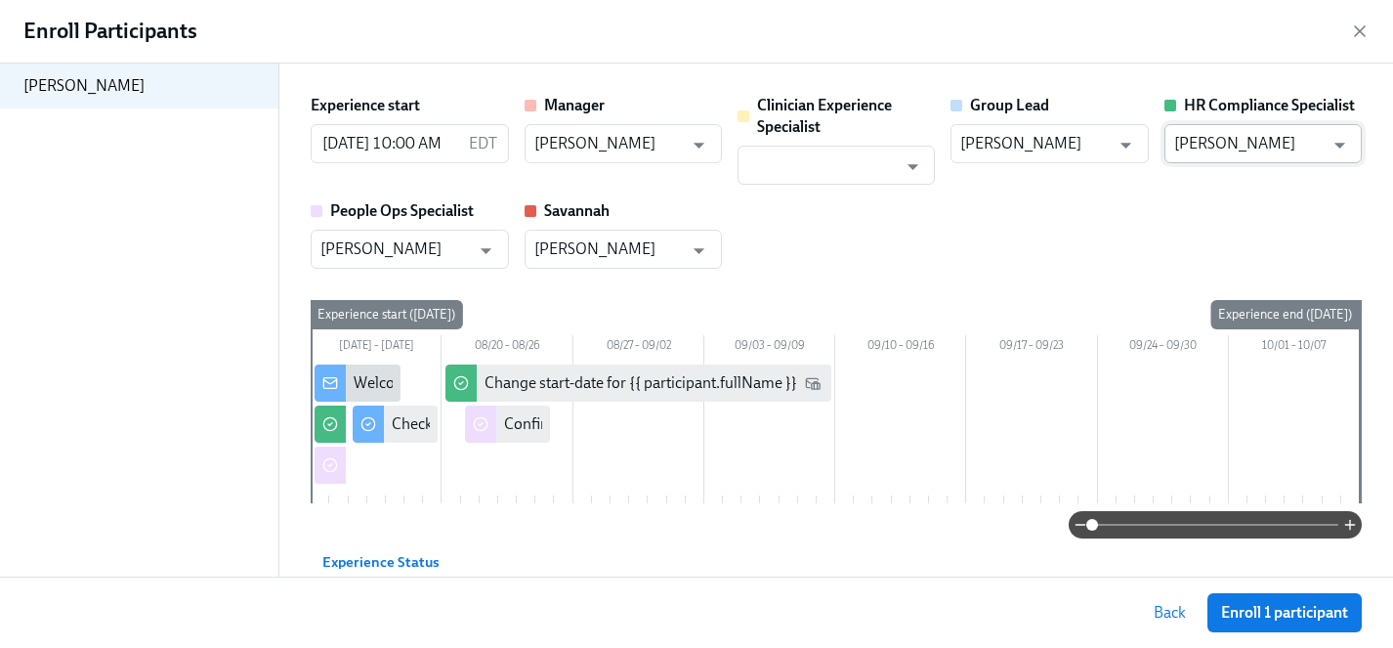
click at [1249, 150] on input "[PERSON_NAME]" at bounding box center [1250, 143] width 150 height 39
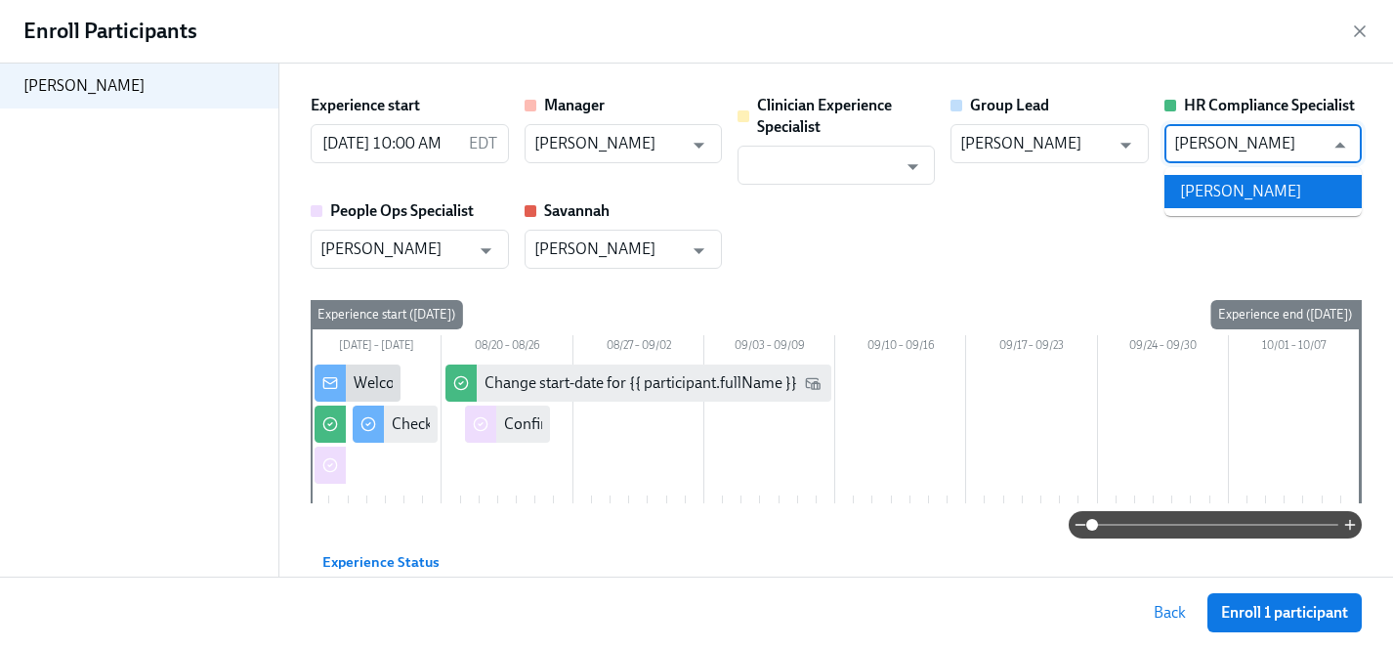
click at [1258, 194] on li "[PERSON_NAME]" at bounding box center [1263, 191] width 197 height 33
type input "[PERSON_NAME]"
click at [777, 173] on input "text" at bounding box center [823, 165] width 150 height 39
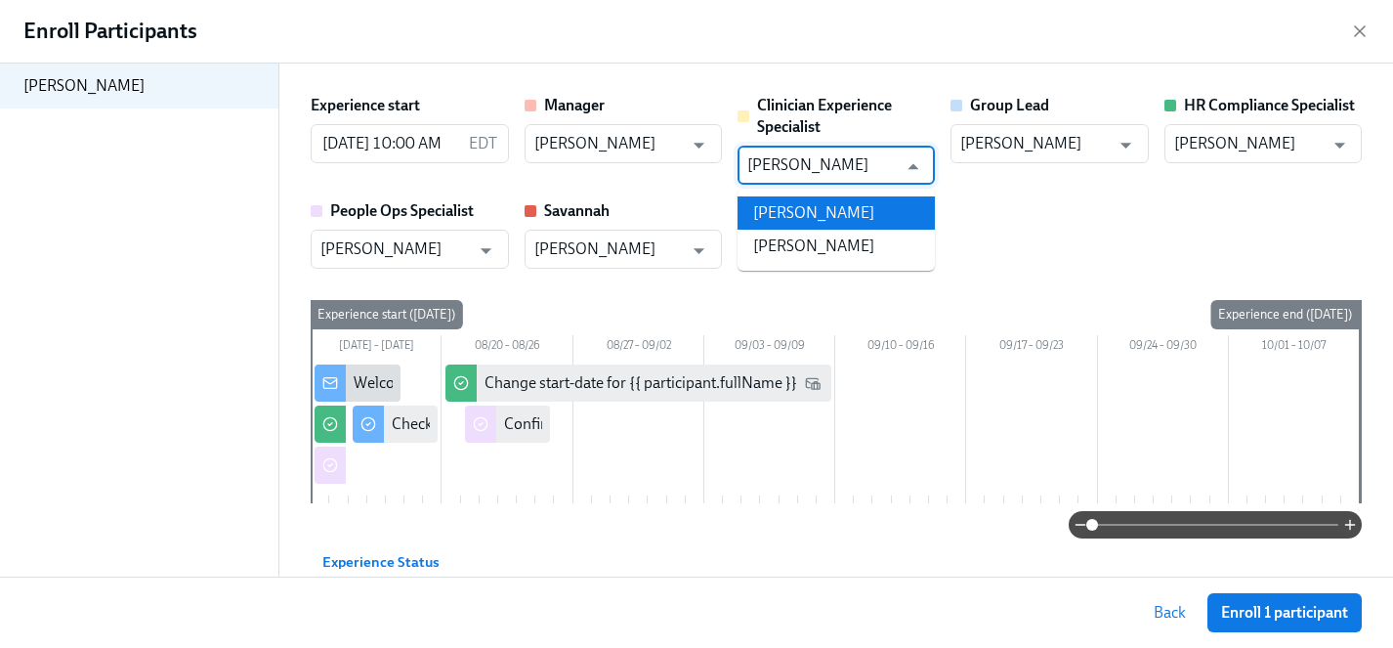
click at [796, 215] on li "[PERSON_NAME]" at bounding box center [836, 212] width 197 height 33
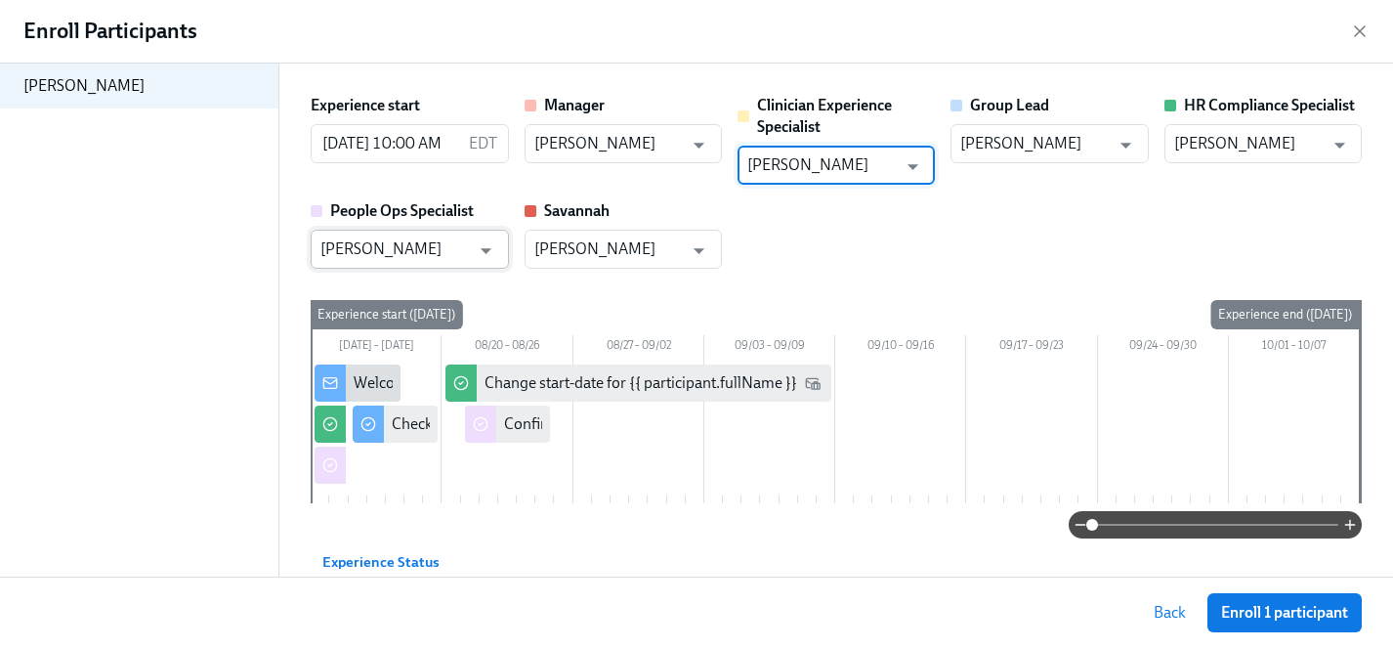
type input "[PERSON_NAME]"
click at [399, 250] on input "[PERSON_NAME]" at bounding box center [396, 249] width 150 height 39
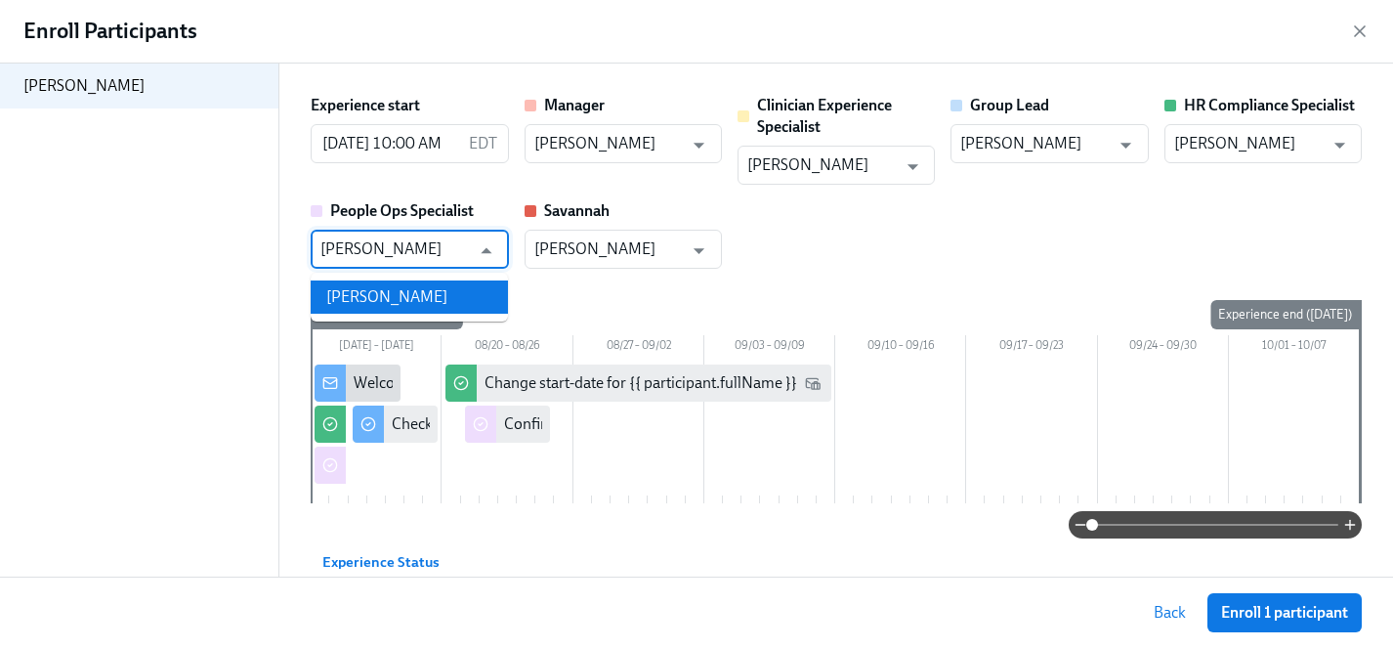
click at [406, 300] on li "[PERSON_NAME]" at bounding box center [409, 296] width 197 height 33
type input "[PERSON_NAME]"
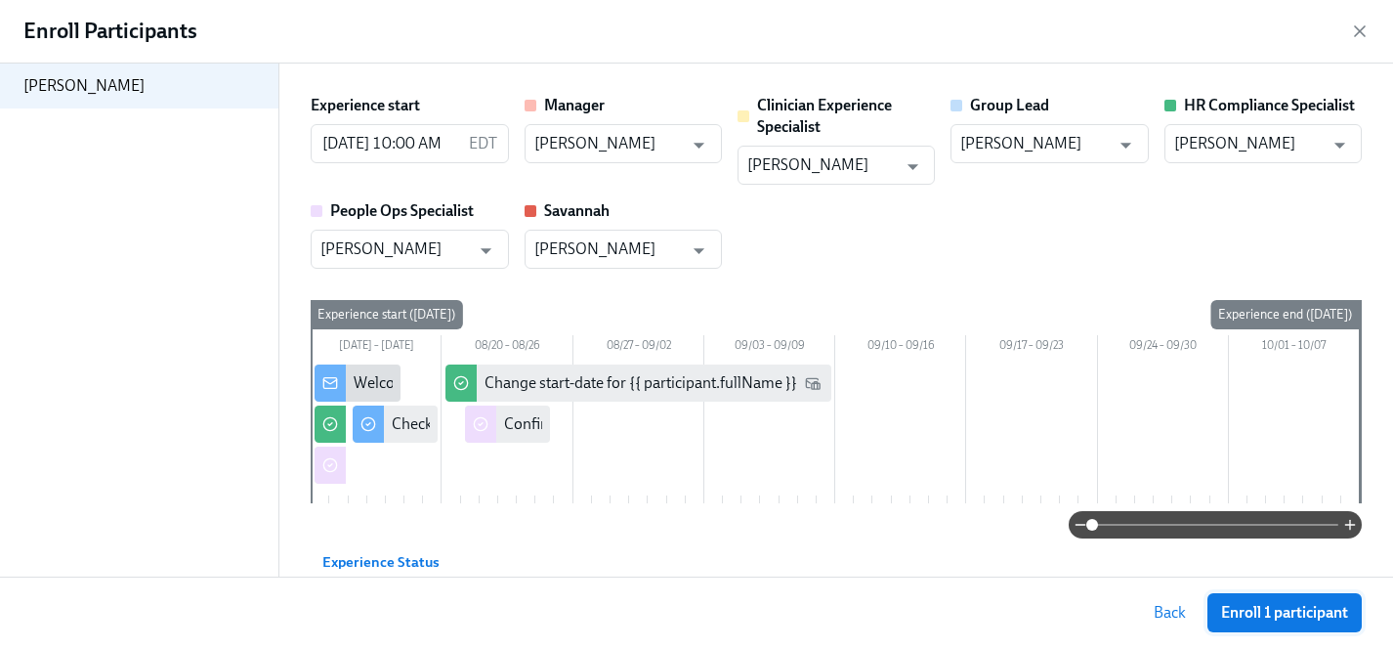
click at [1260, 609] on span "Enroll 1 participant" at bounding box center [1284, 613] width 127 height 20
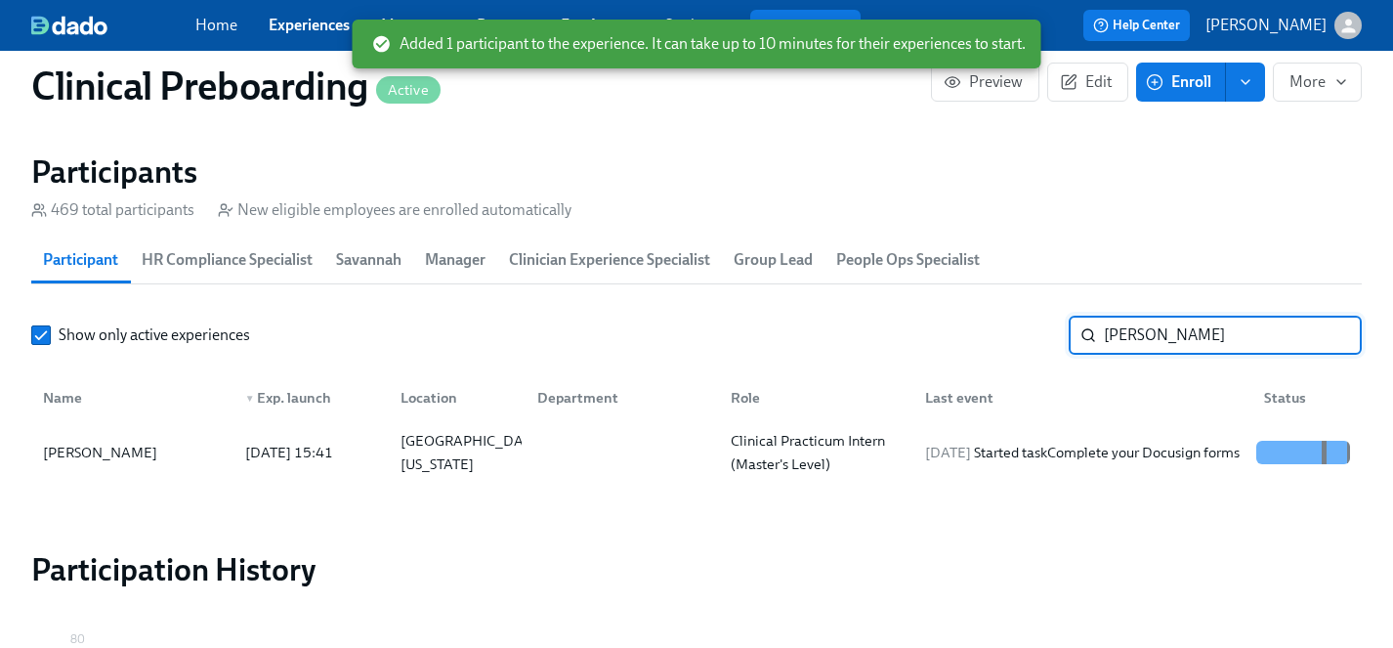
drag, startPoint x: 1207, startPoint y: 342, endPoint x: 793, endPoint y: 331, distance: 413.5
click at [793, 331] on div "Show only active experiences [PERSON_NAME] ​" at bounding box center [696, 335] width 1331 height 39
type input "[PERSON_NAME]"
click at [93, 452] on div "[PERSON_NAME]" at bounding box center [100, 452] width 130 height 23
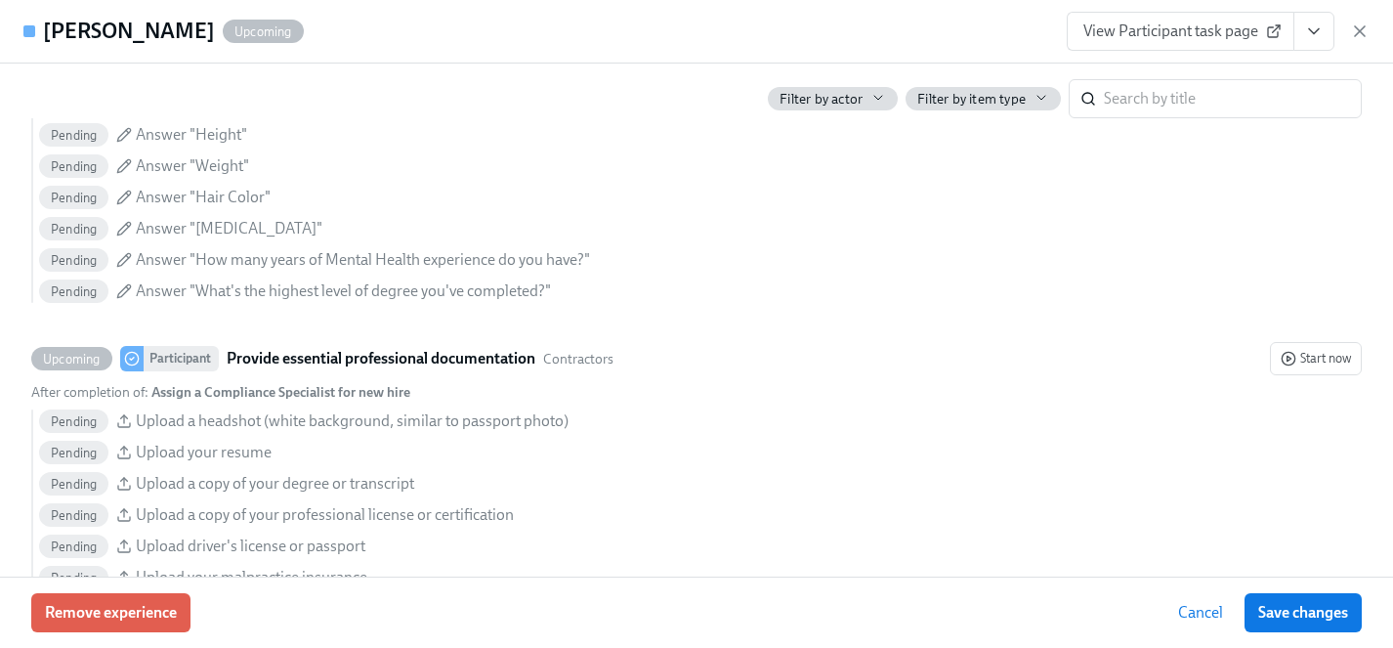
scroll to position [1214, 0]
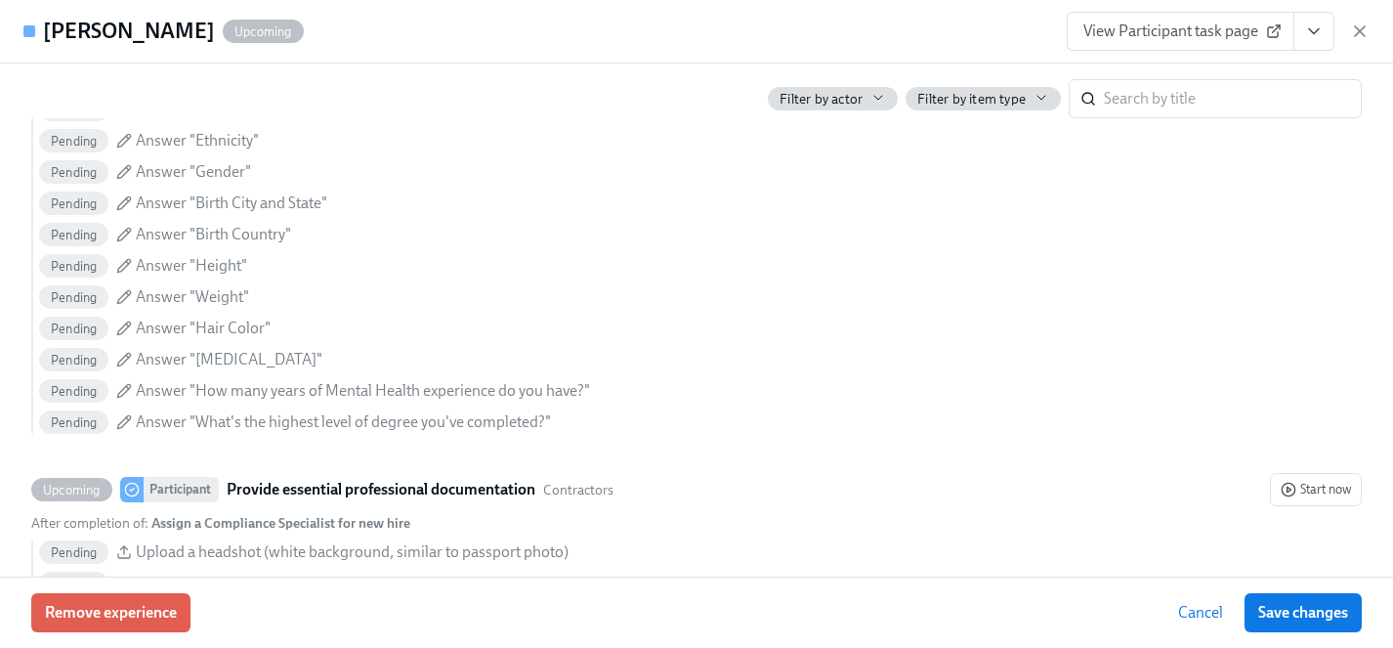
click at [1309, 29] on icon "View task page" at bounding box center [1314, 31] width 10 height 5
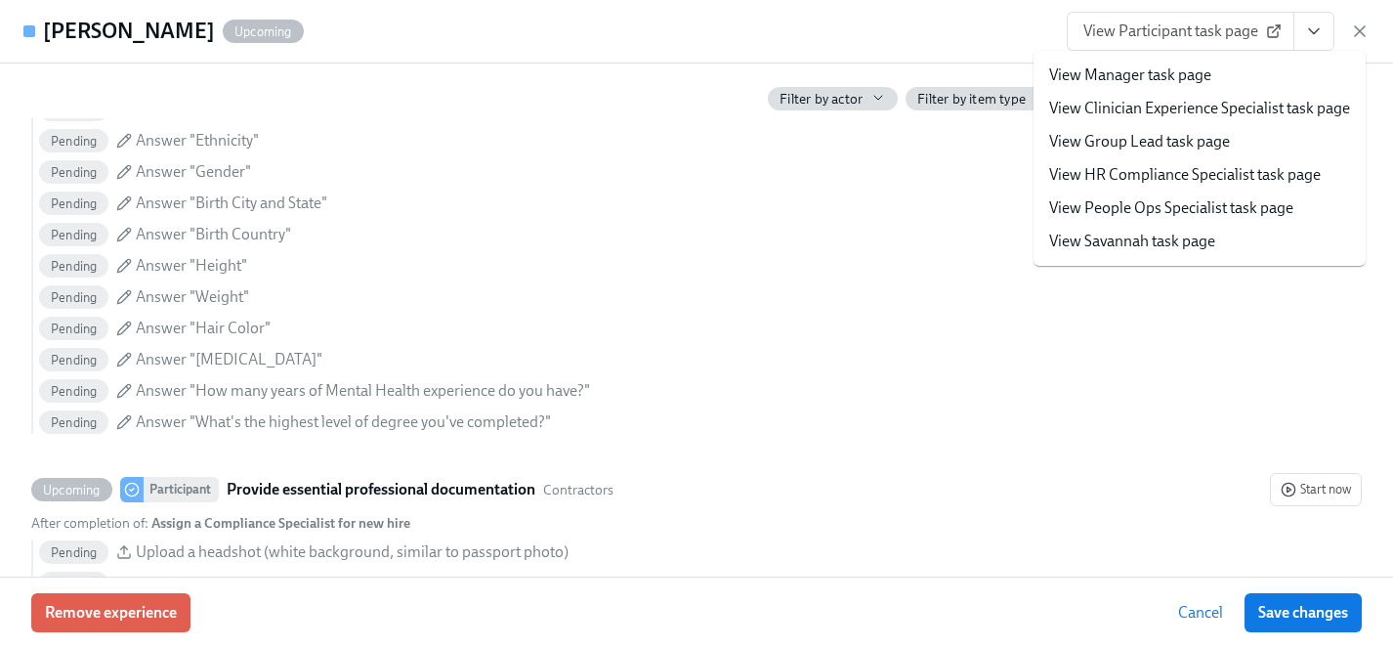
click at [1125, 171] on link "View HR Compliance Specialist task page" at bounding box center [1186, 174] width 272 height 21
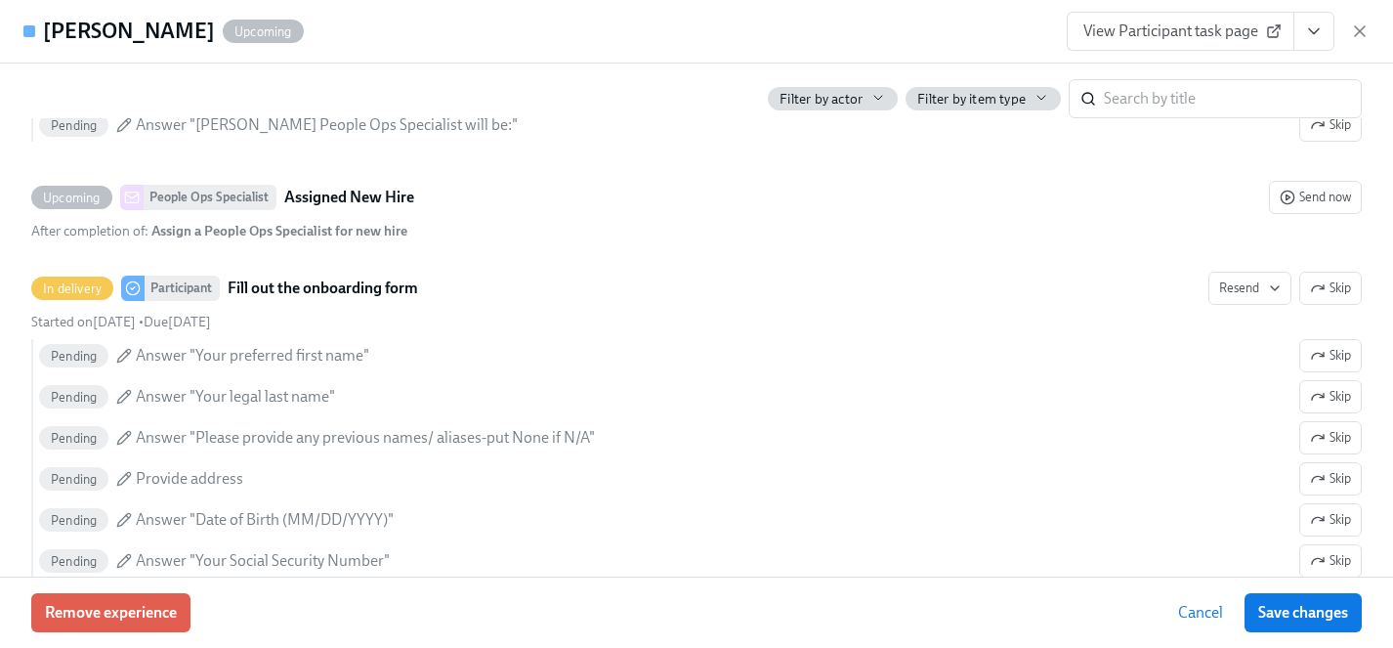
scroll to position [0, 0]
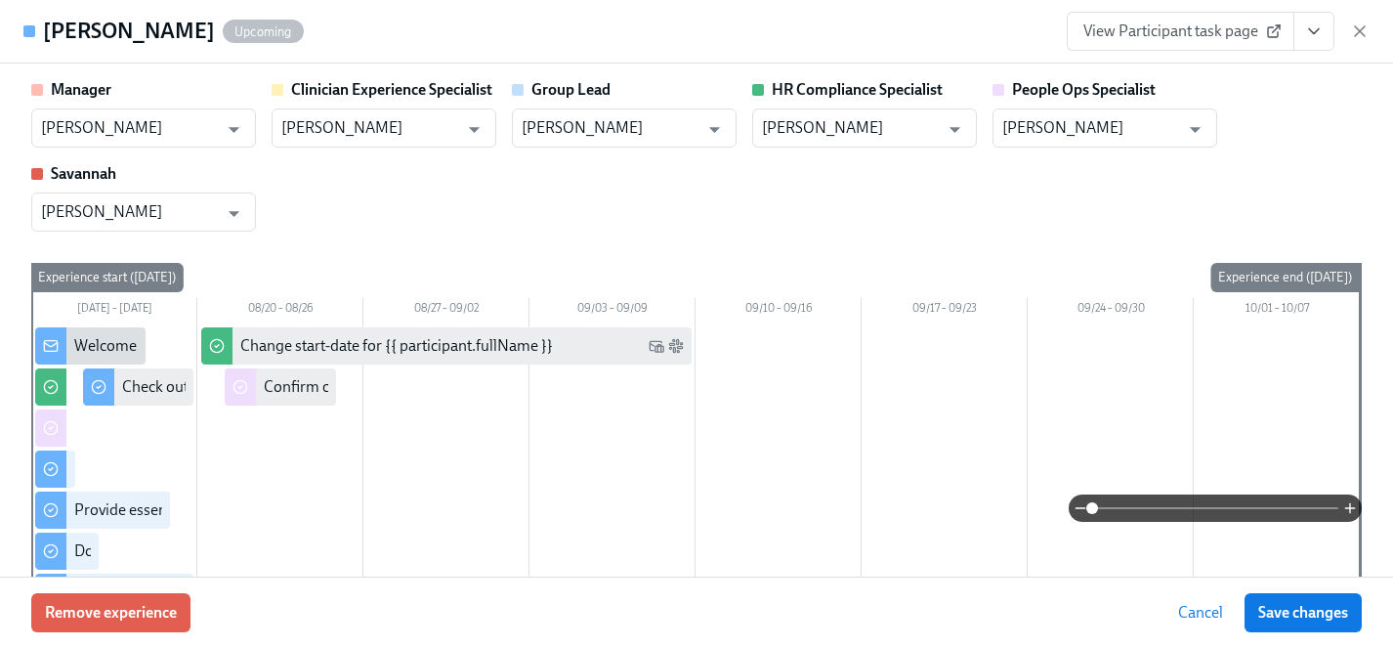
click at [1330, 27] on button "View task page" at bounding box center [1314, 31] width 41 height 39
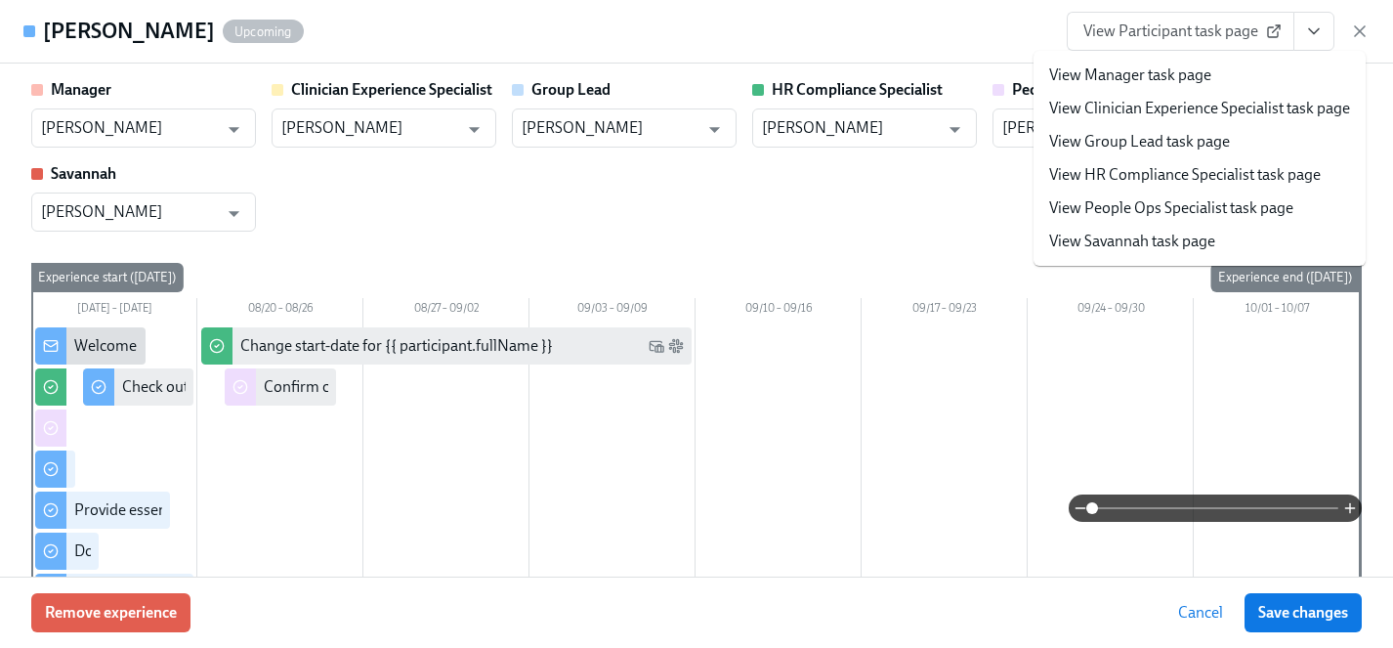
click at [1319, 31] on icon "View task page" at bounding box center [1315, 31] width 20 height 20
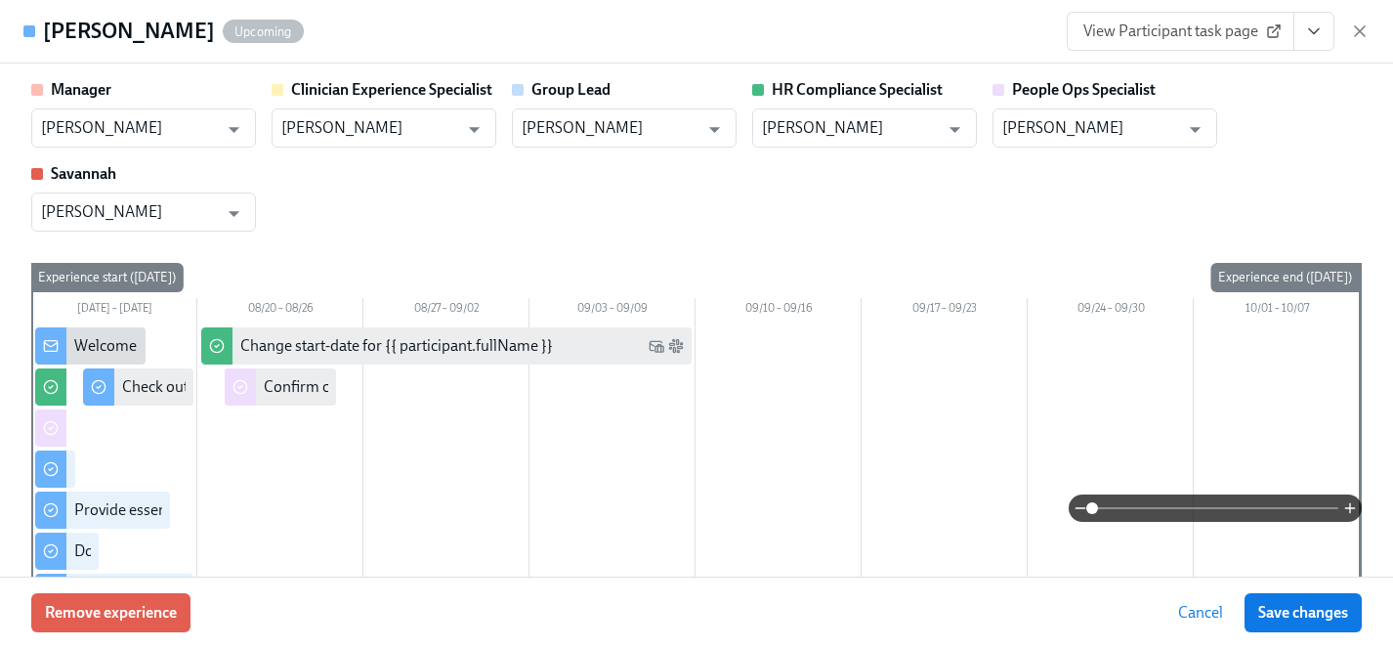
click at [1219, 174] on div "View Manager task page View Clinician Experience Specialist task page View Grou…" at bounding box center [1200, 158] width 332 height 215
click at [1315, 22] on icon "View task page" at bounding box center [1315, 31] width 20 height 20
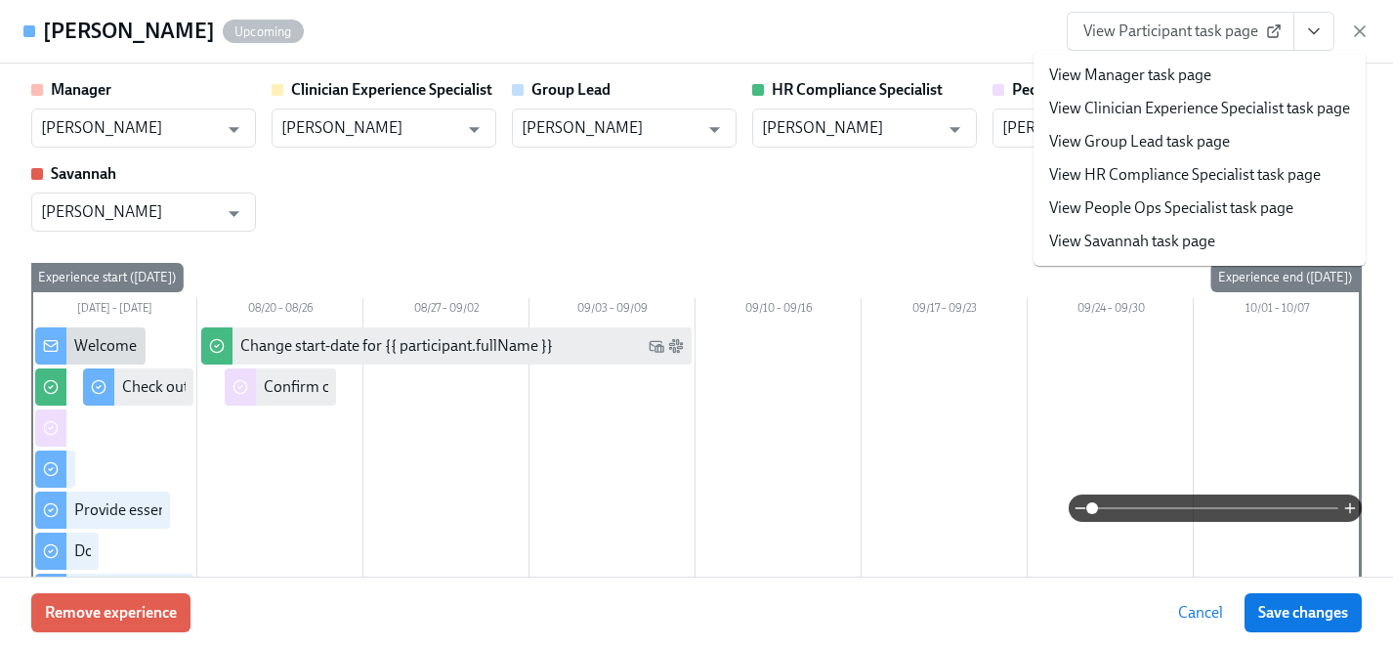
click at [1189, 168] on link "View HR Compliance Specialist task page" at bounding box center [1186, 174] width 272 height 21
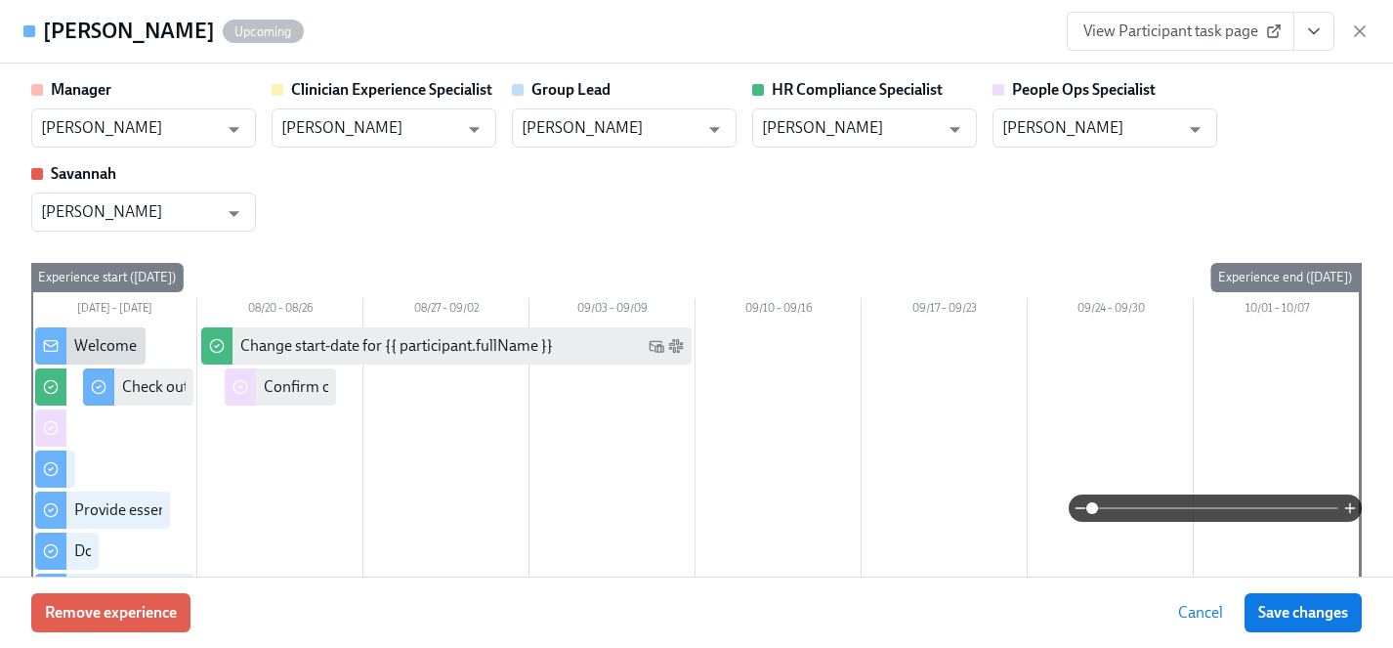
click at [1310, 35] on icon "View task page" at bounding box center [1315, 31] width 20 height 20
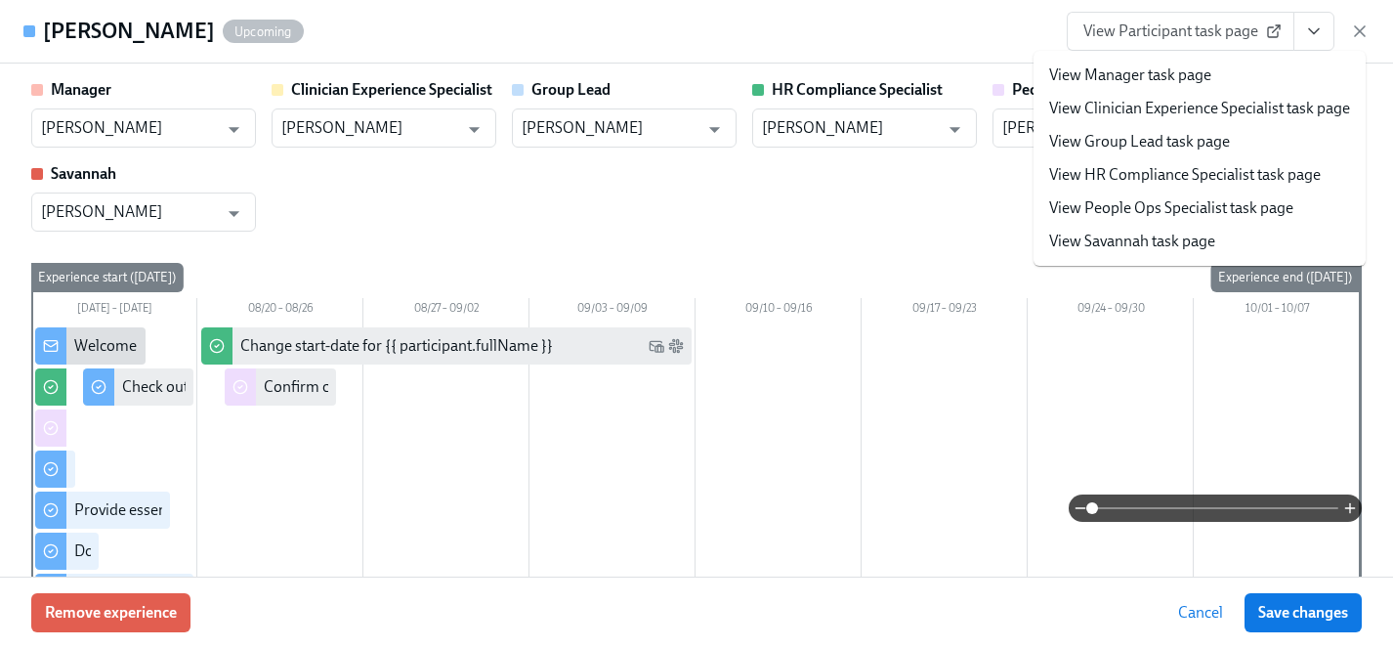
click at [1146, 206] on link "View People Ops Specialist task page" at bounding box center [1172, 207] width 244 height 21
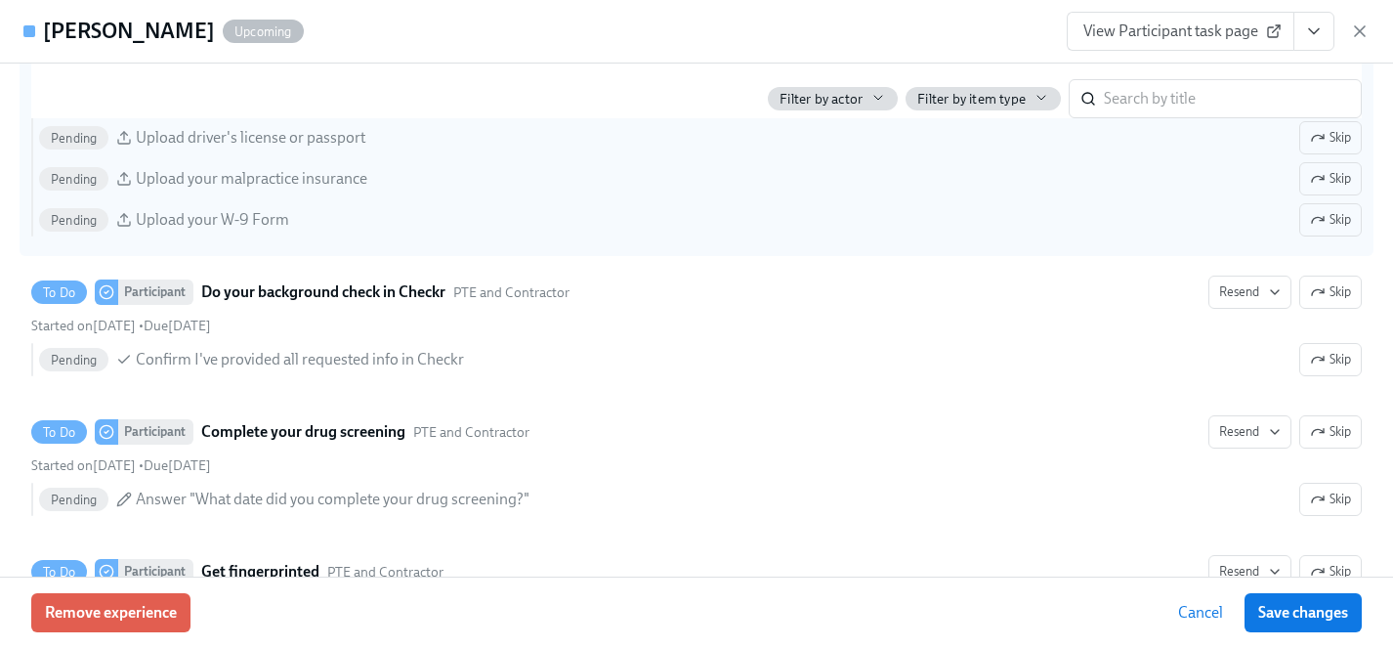
scroll to position [2414, 0]
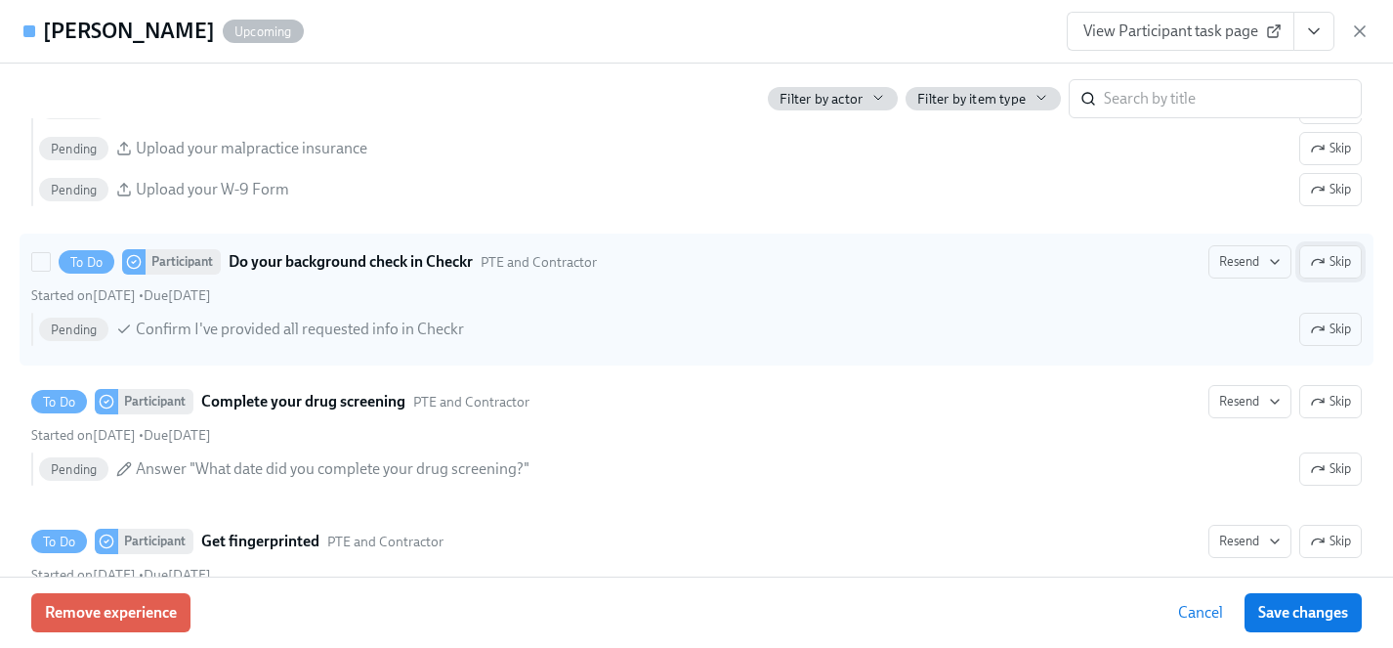
click at [1330, 257] on span "Skip" at bounding box center [1330, 262] width 41 height 20
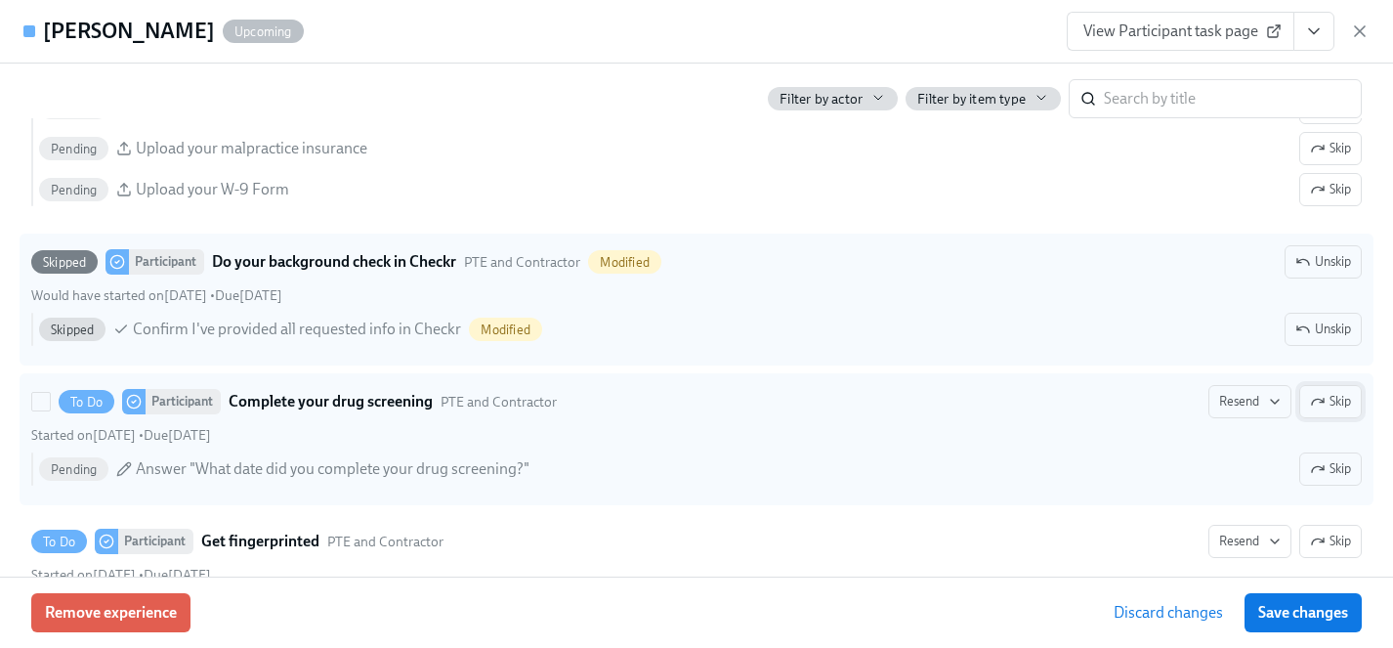
click at [1331, 403] on span "Skip" at bounding box center [1330, 402] width 41 height 20
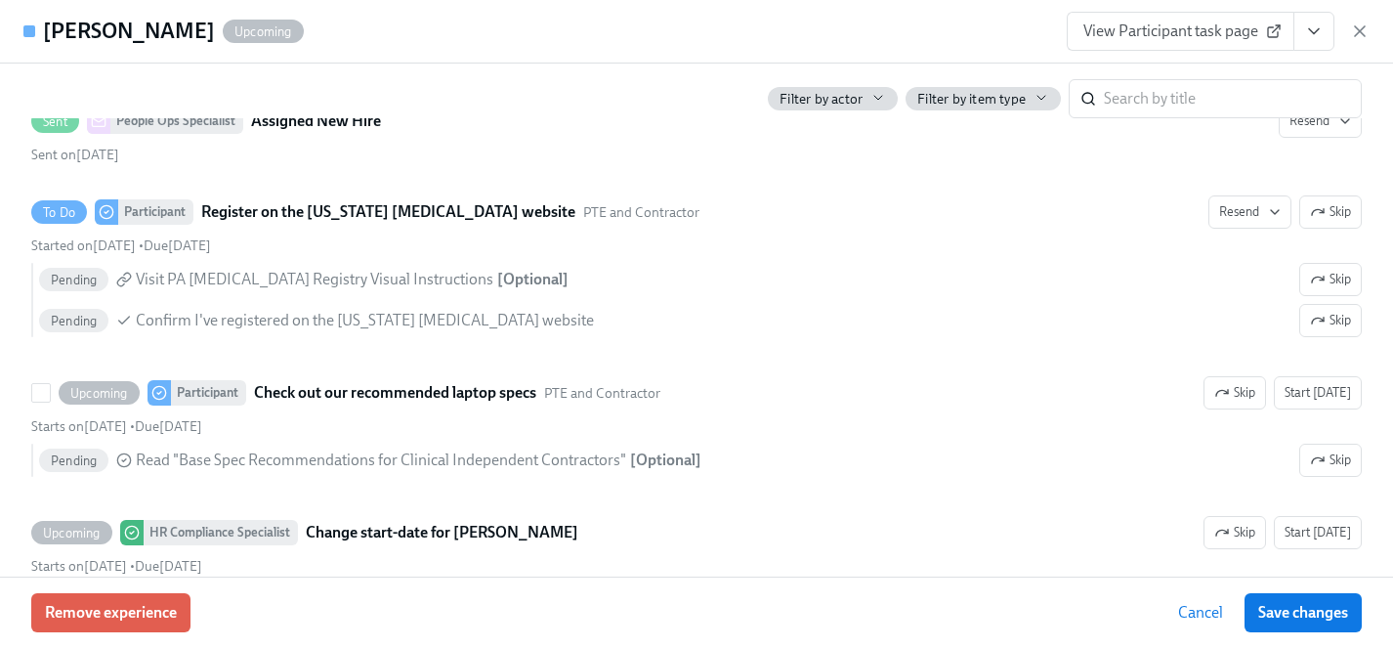
scroll to position [3859, 0]
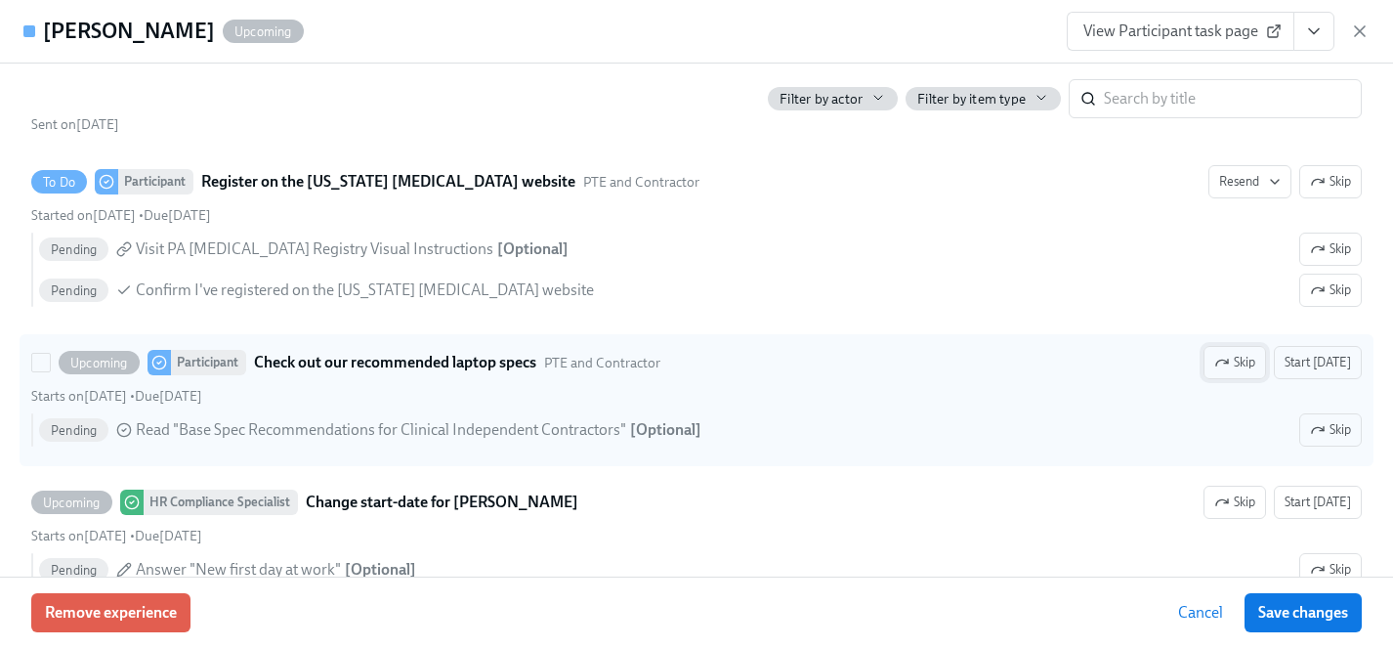
click at [1228, 361] on icon "button" at bounding box center [1226, 362] width 4 height 4
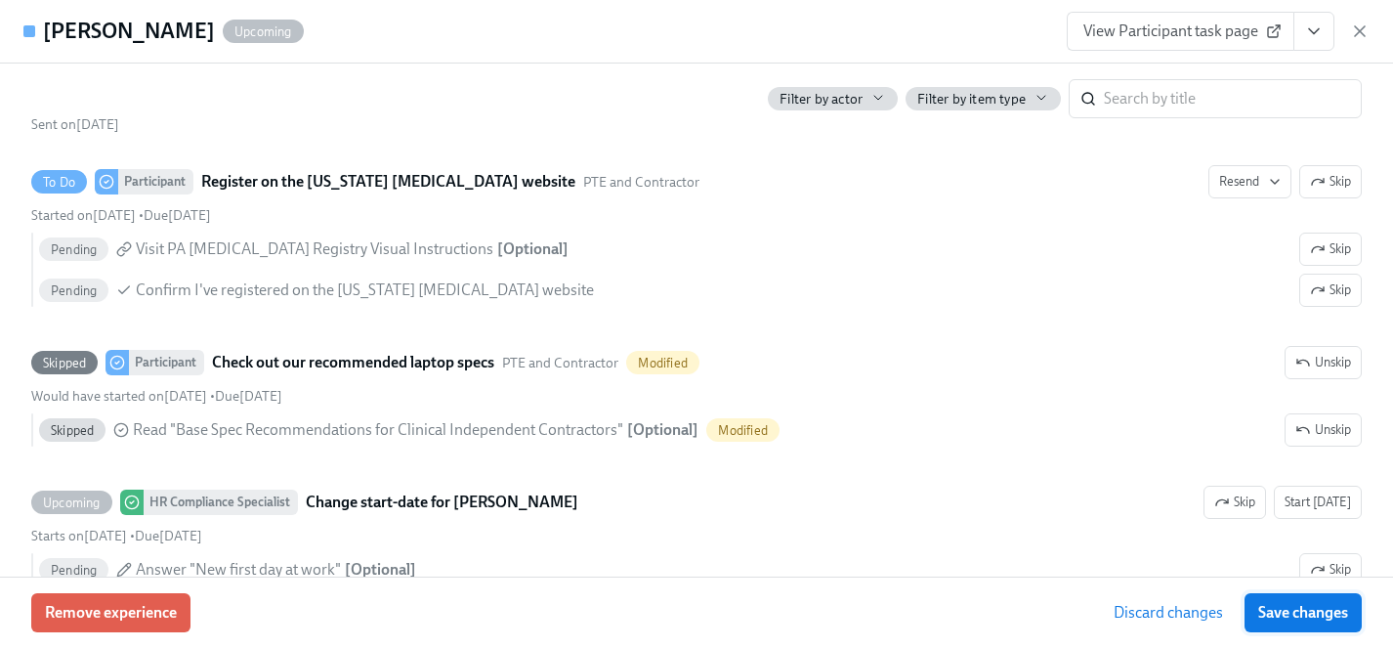
click at [1316, 615] on span "Save changes" at bounding box center [1304, 613] width 90 height 20
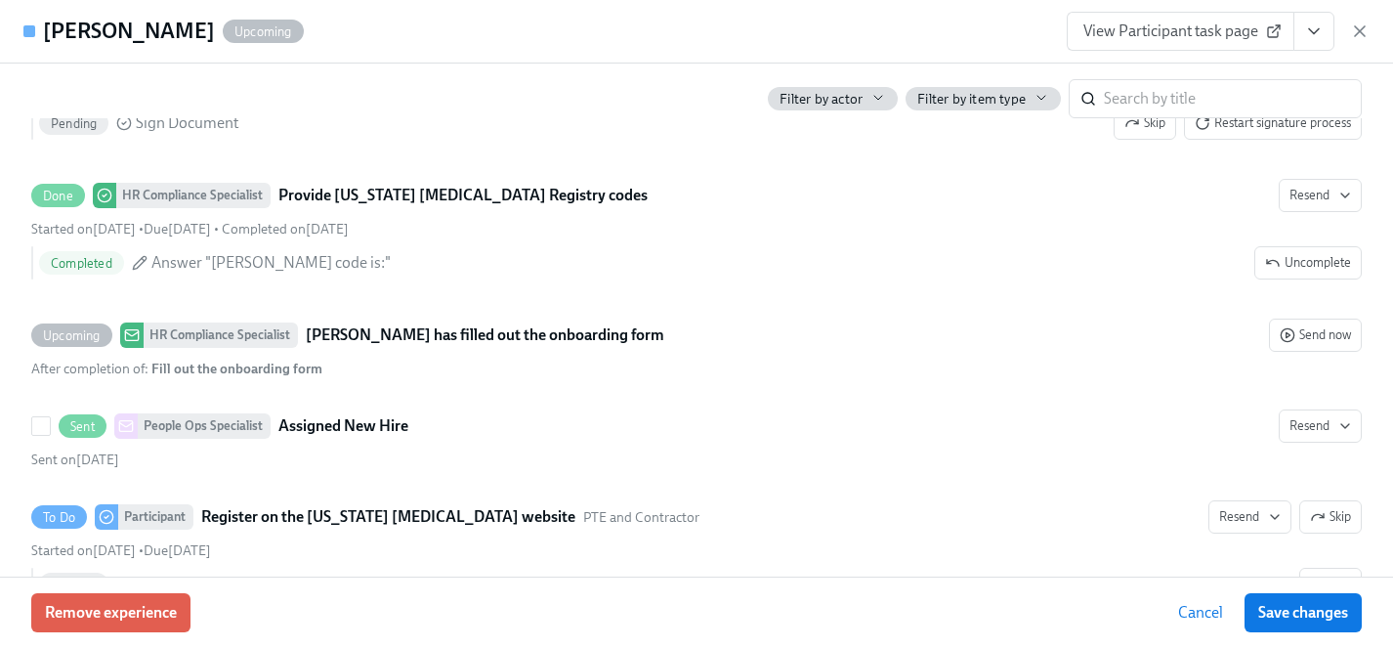
scroll to position [3523, 0]
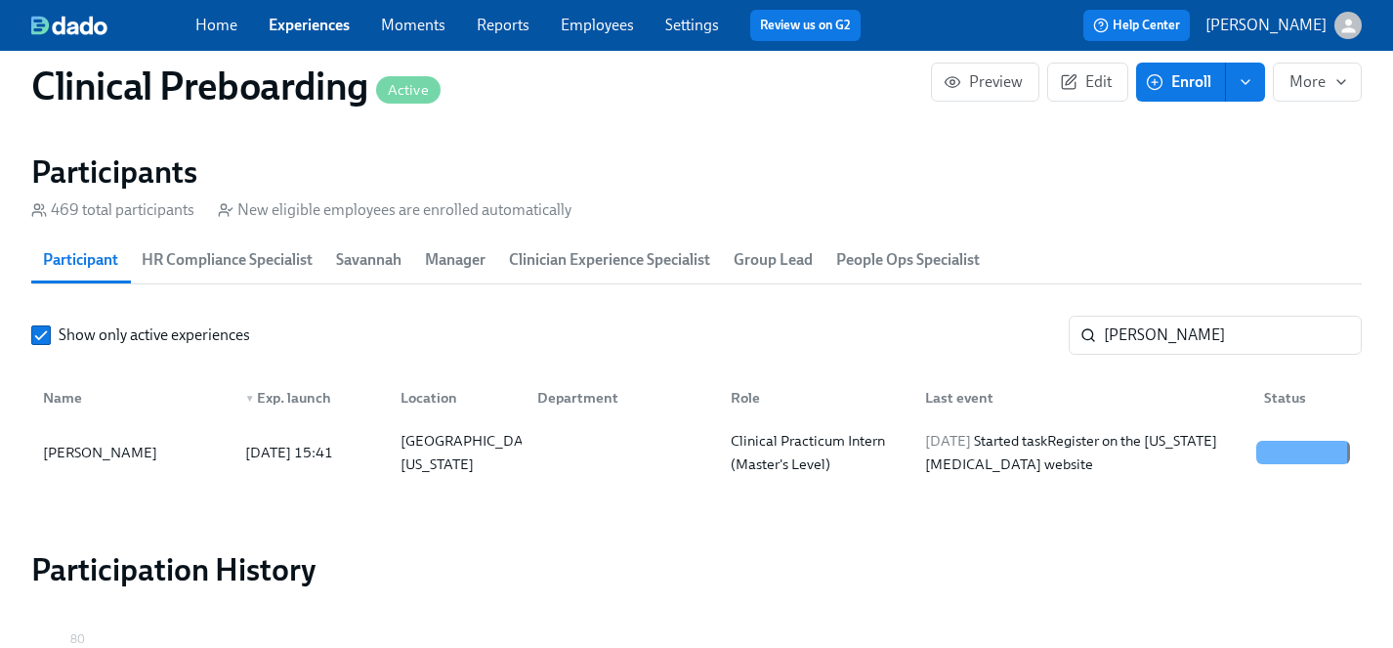
click at [1197, 83] on span "Enroll" at bounding box center [1181, 82] width 62 height 20
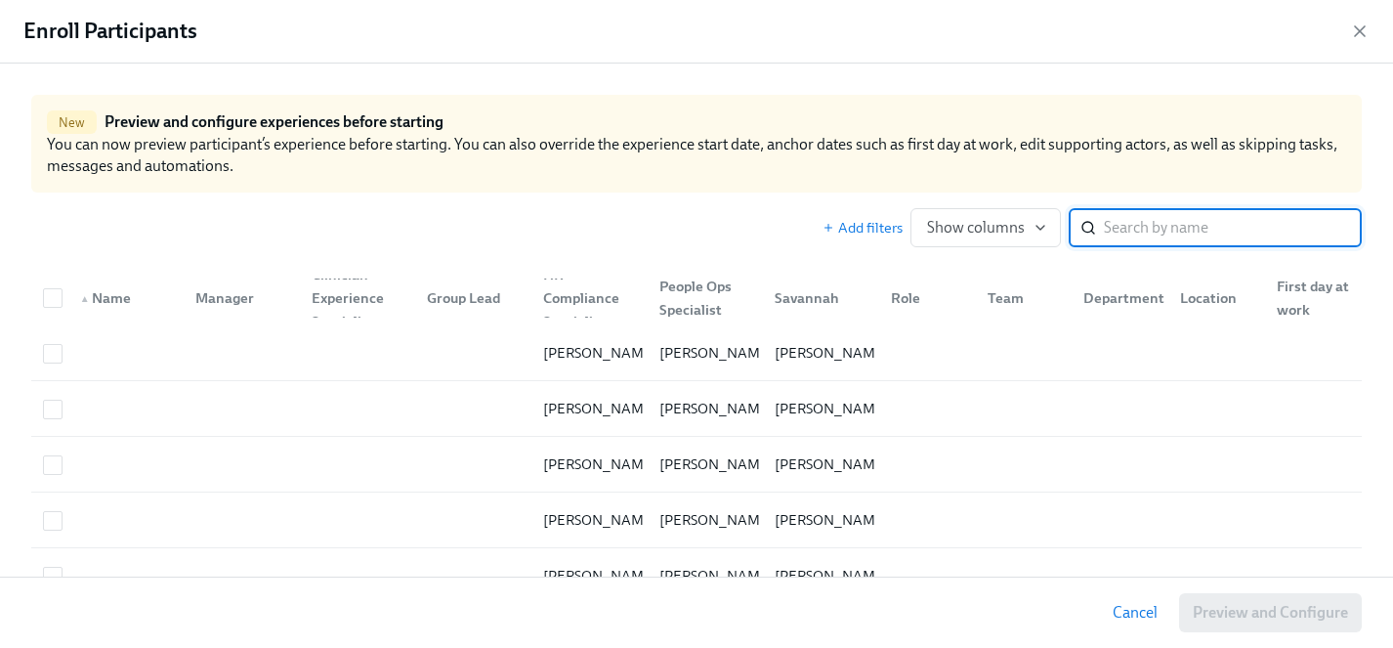
click at [1148, 235] on input "search" at bounding box center [1233, 227] width 258 height 39
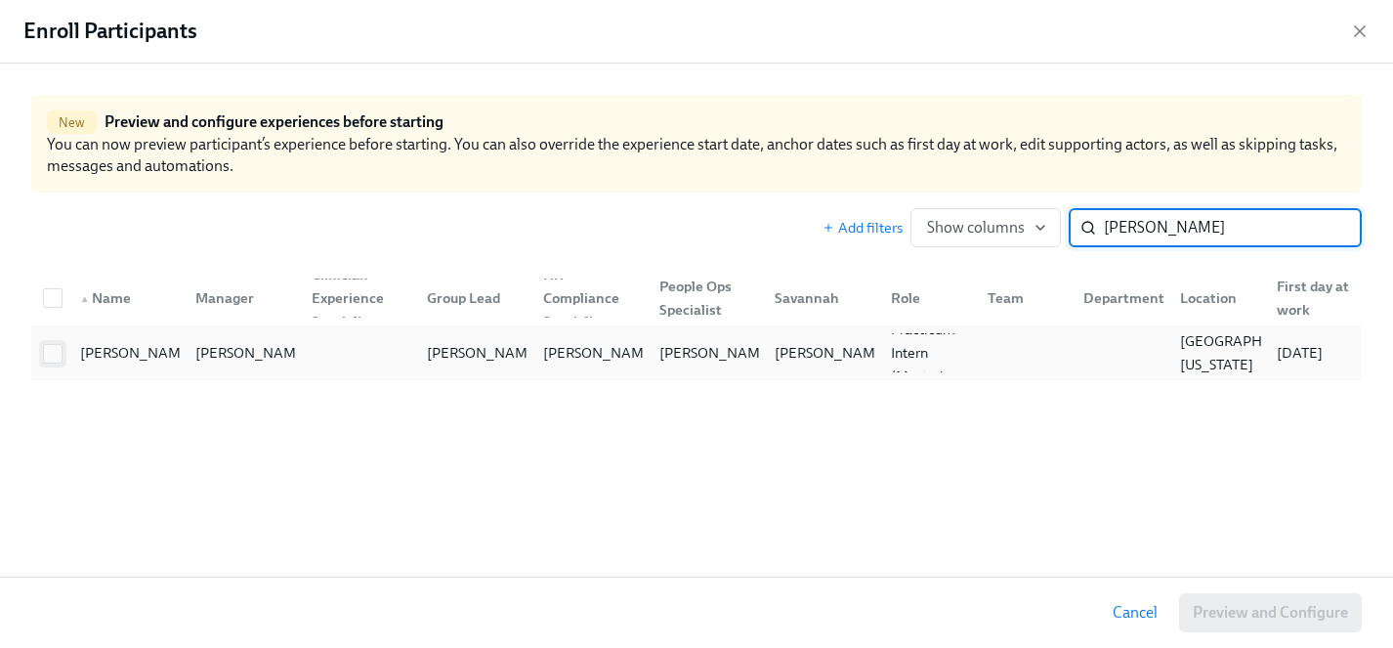
type input "[PERSON_NAME]"
click at [49, 357] on input "checkbox" at bounding box center [53, 354] width 18 height 18
checkbox input "true"
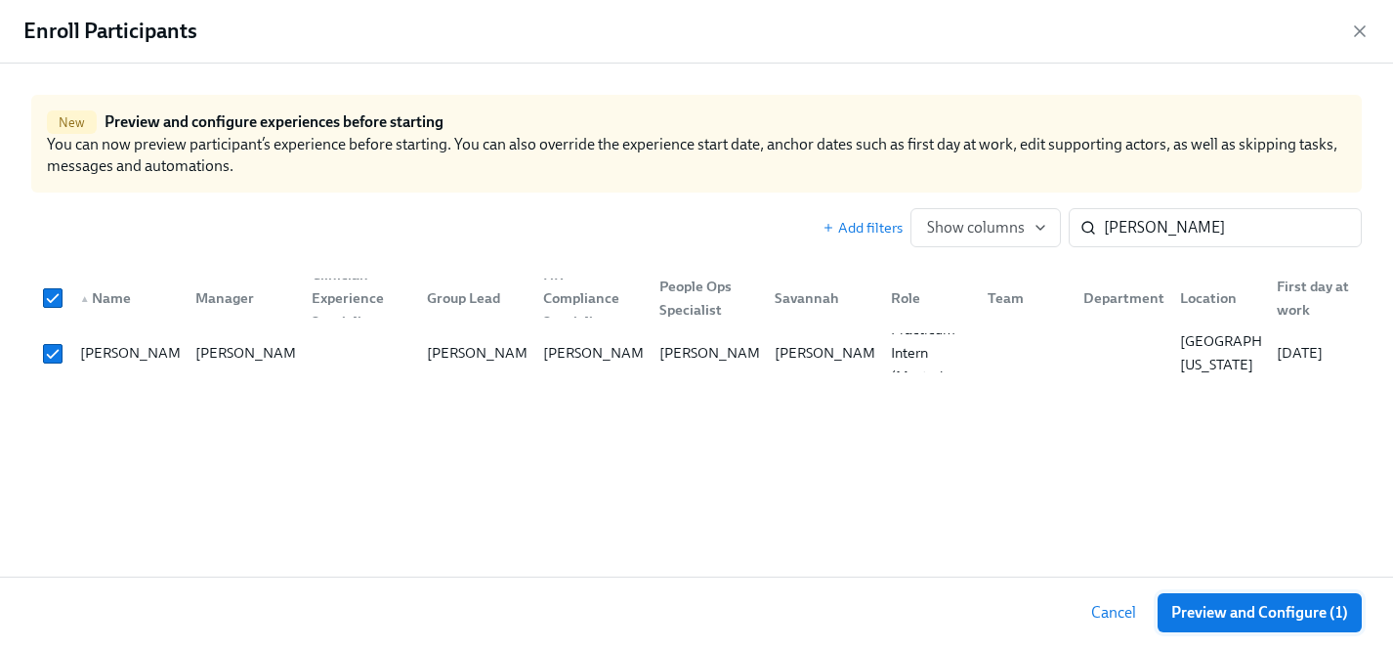
click at [1262, 596] on button "Preview and Configure (1)" at bounding box center [1260, 612] width 204 height 39
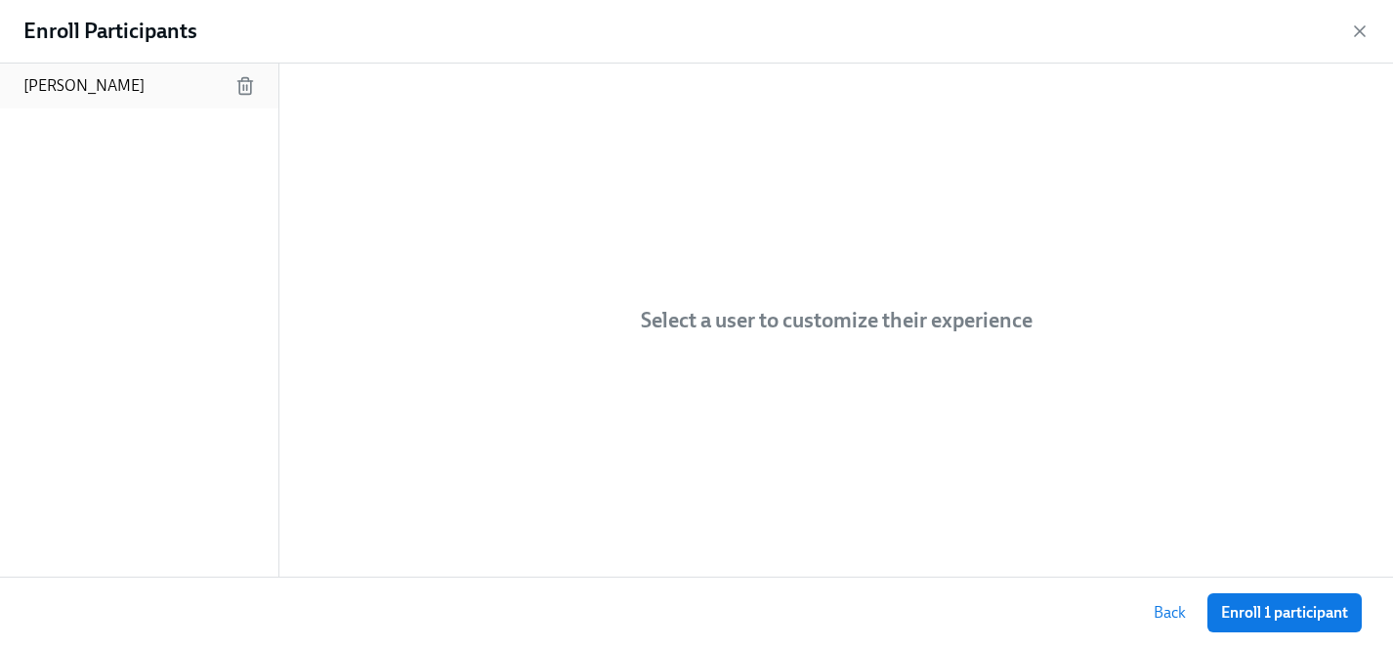
click at [81, 86] on p "[PERSON_NAME]" at bounding box center [83, 85] width 121 height 21
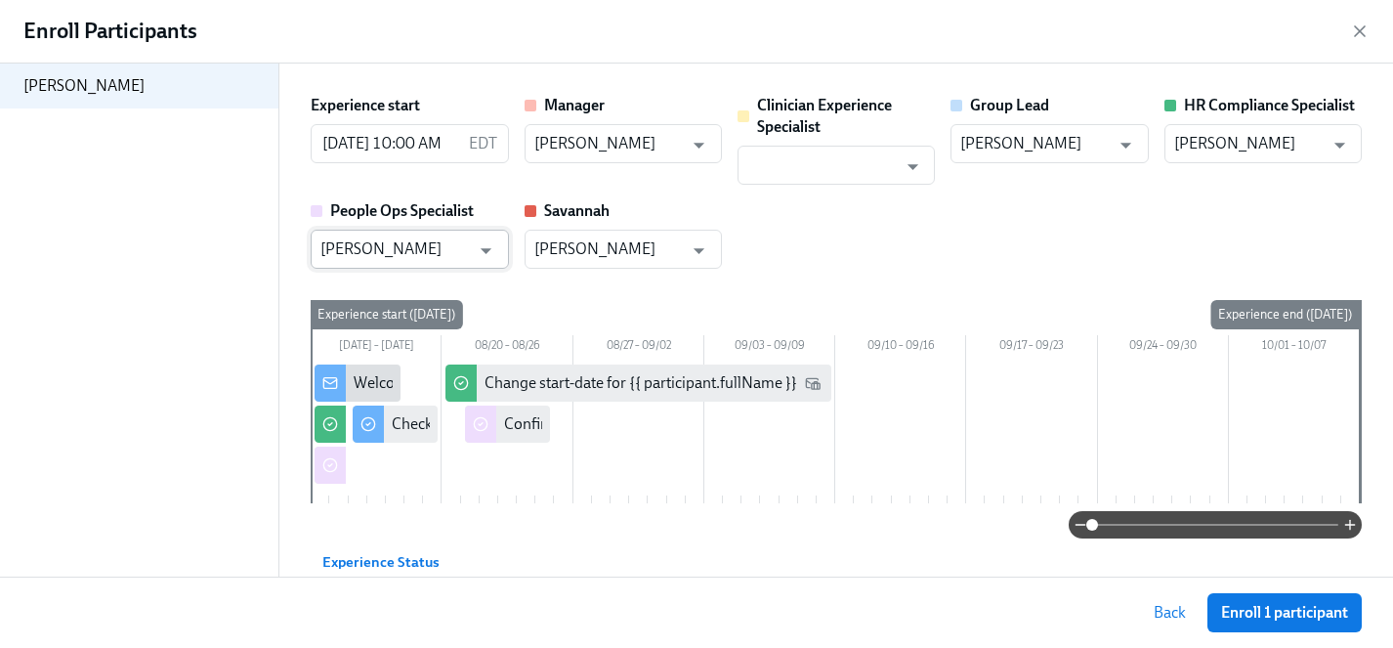
click at [403, 241] on input "[PERSON_NAME]" at bounding box center [396, 249] width 150 height 39
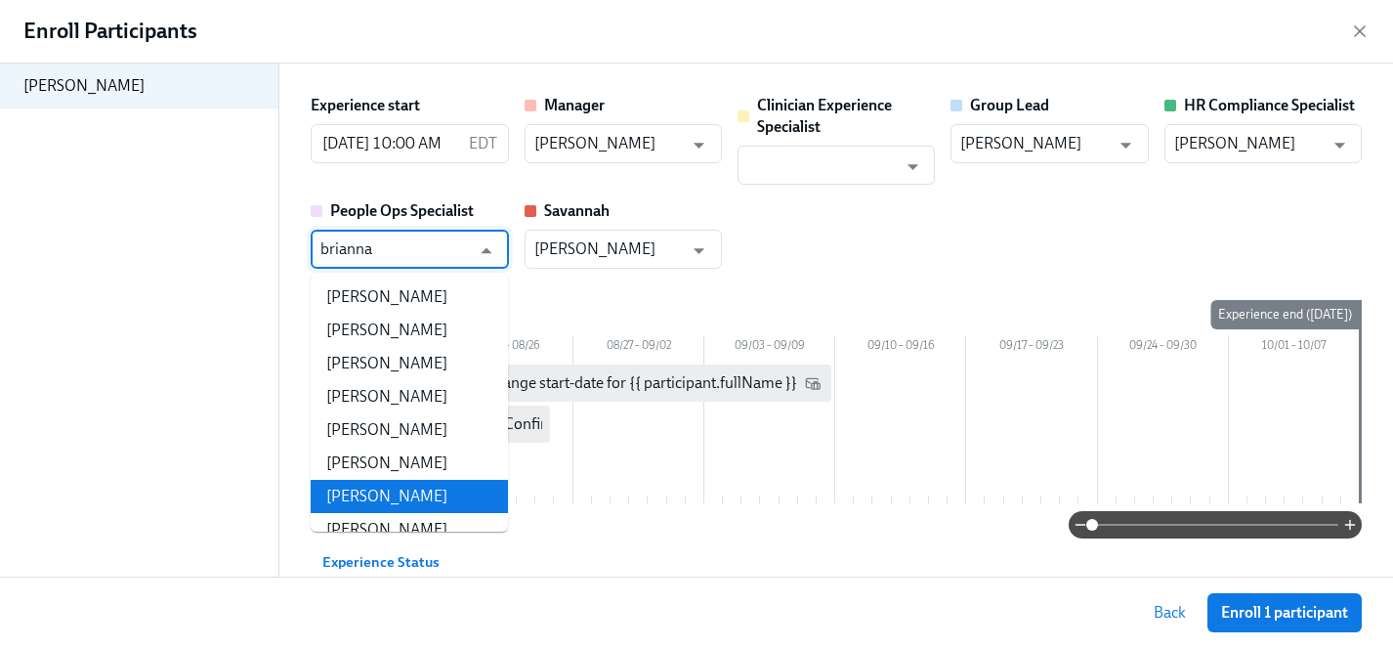
click at [430, 498] on li "[PERSON_NAME]" at bounding box center [409, 496] width 197 height 33
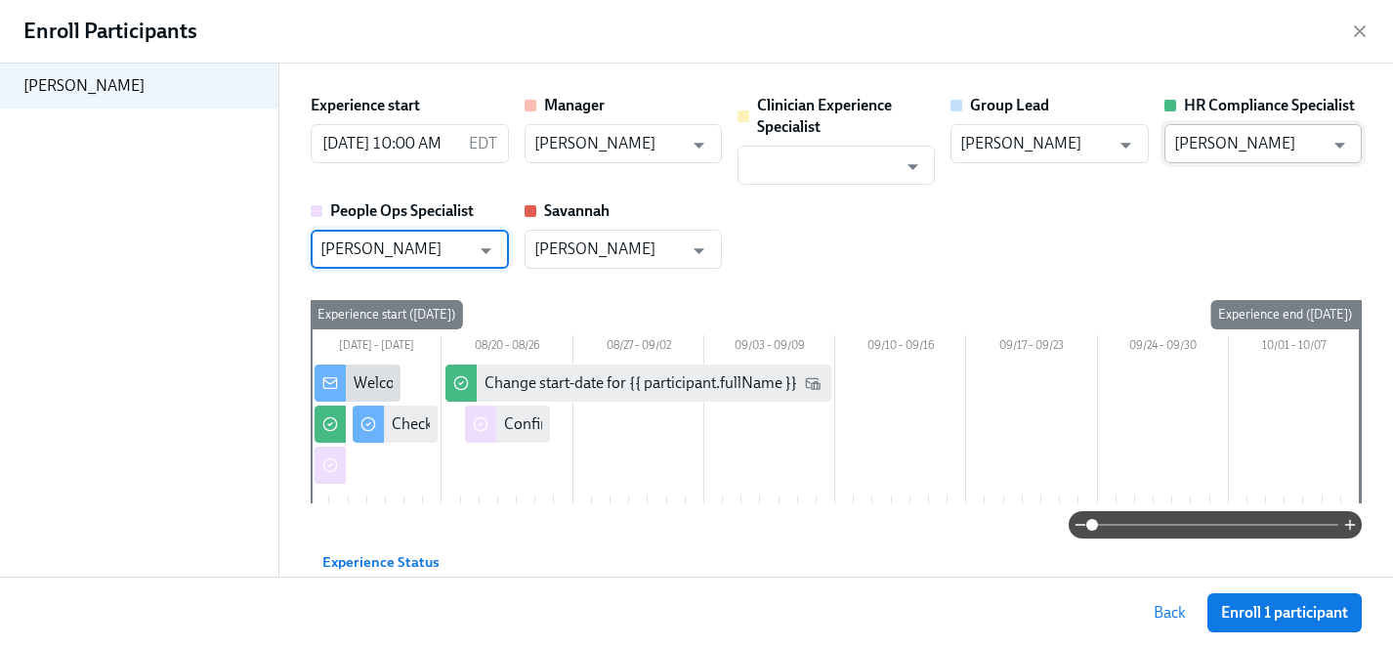
type input "[PERSON_NAME]"
click at [1225, 135] on input "[PERSON_NAME]" at bounding box center [1250, 143] width 150 height 39
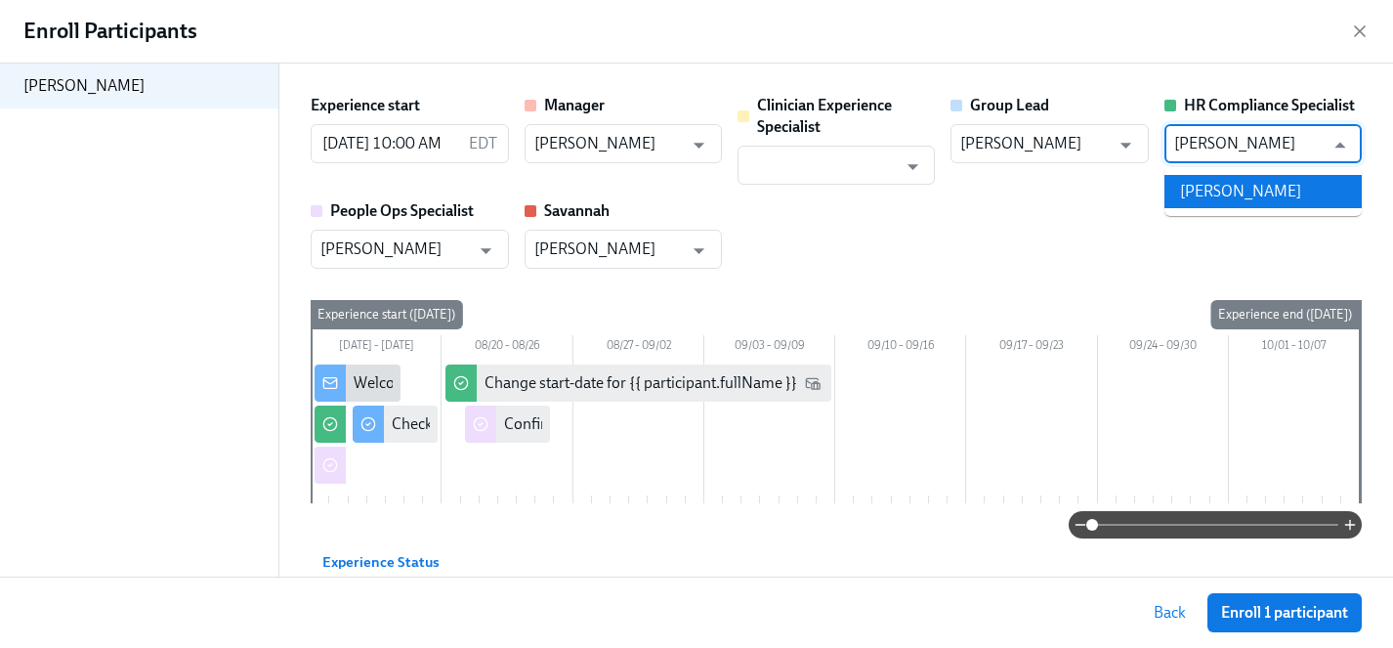
click at [1240, 189] on li "[PERSON_NAME]" at bounding box center [1263, 191] width 197 height 33
type input "[PERSON_NAME]"
click at [827, 172] on input "text" at bounding box center [823, 165] width 150 height 39
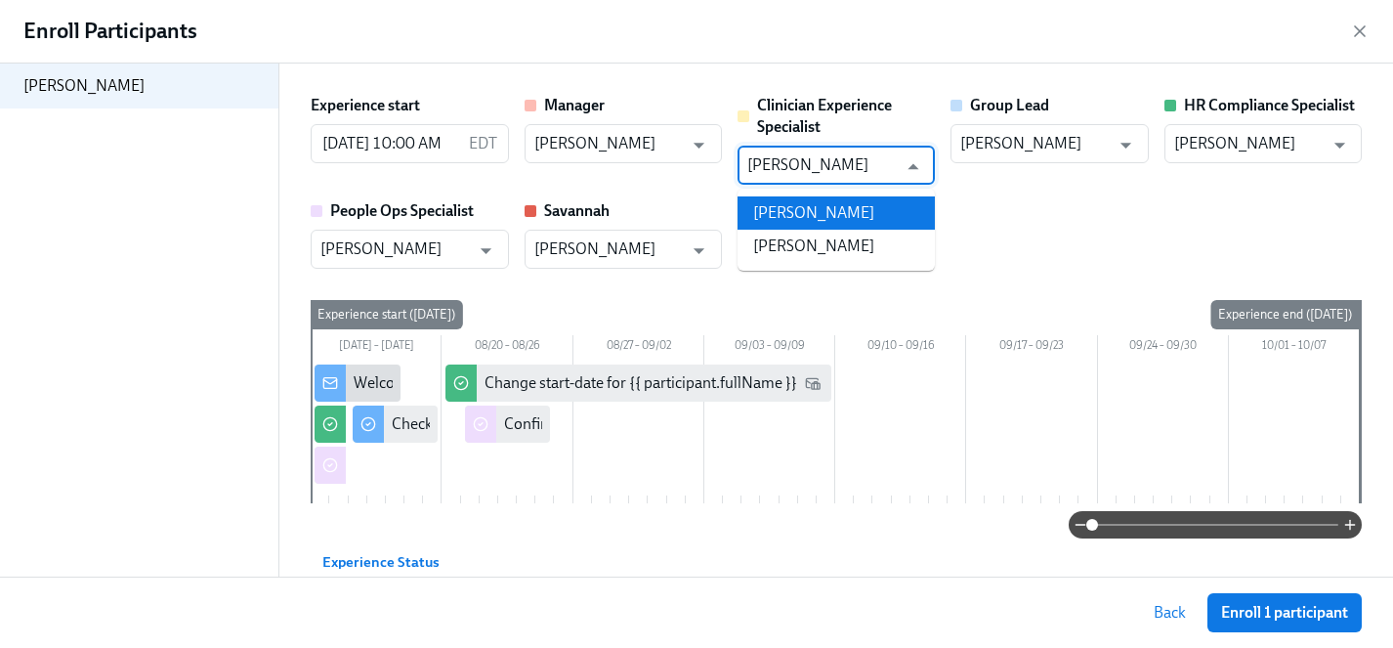
click at [843, 213] on li "[PERSON_NAME]" at bounding box center [836, 212] width 197 height 33
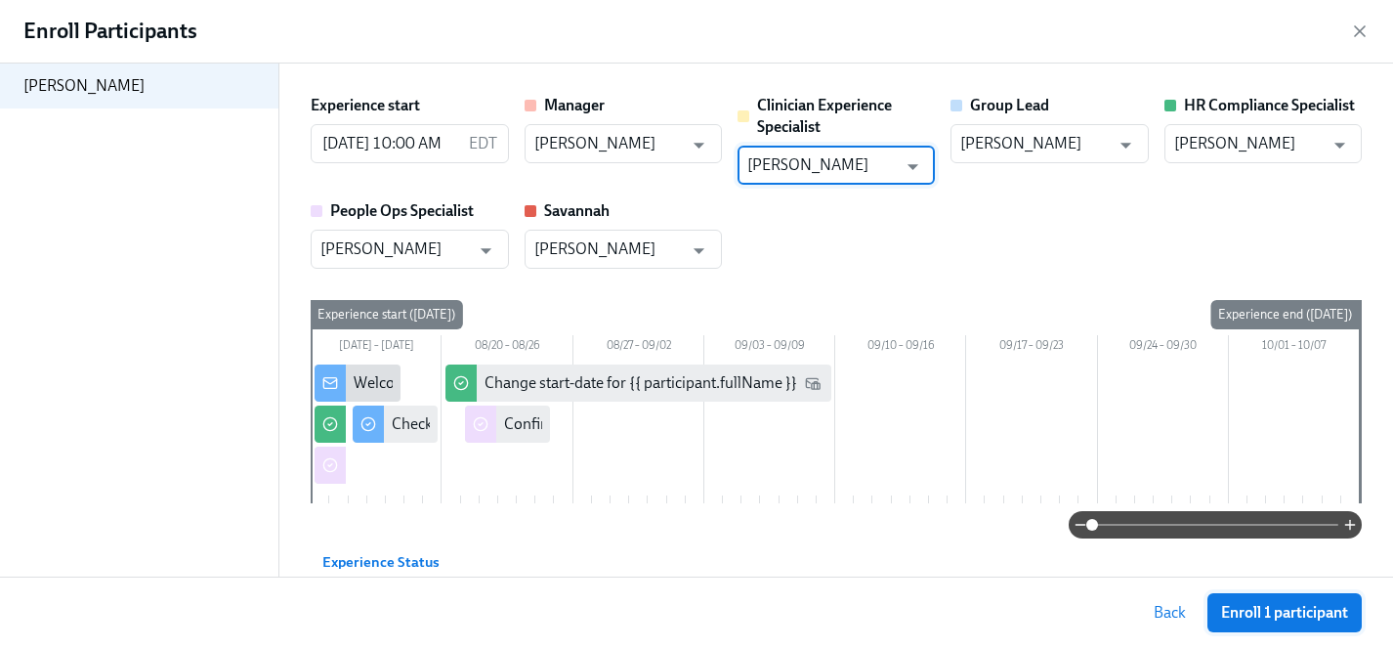
type input "[PERSON_NAME]"
click at [1263, 612] on span "Enroll 1 participant" at bounding box center [1284, 613] width 127 height 20
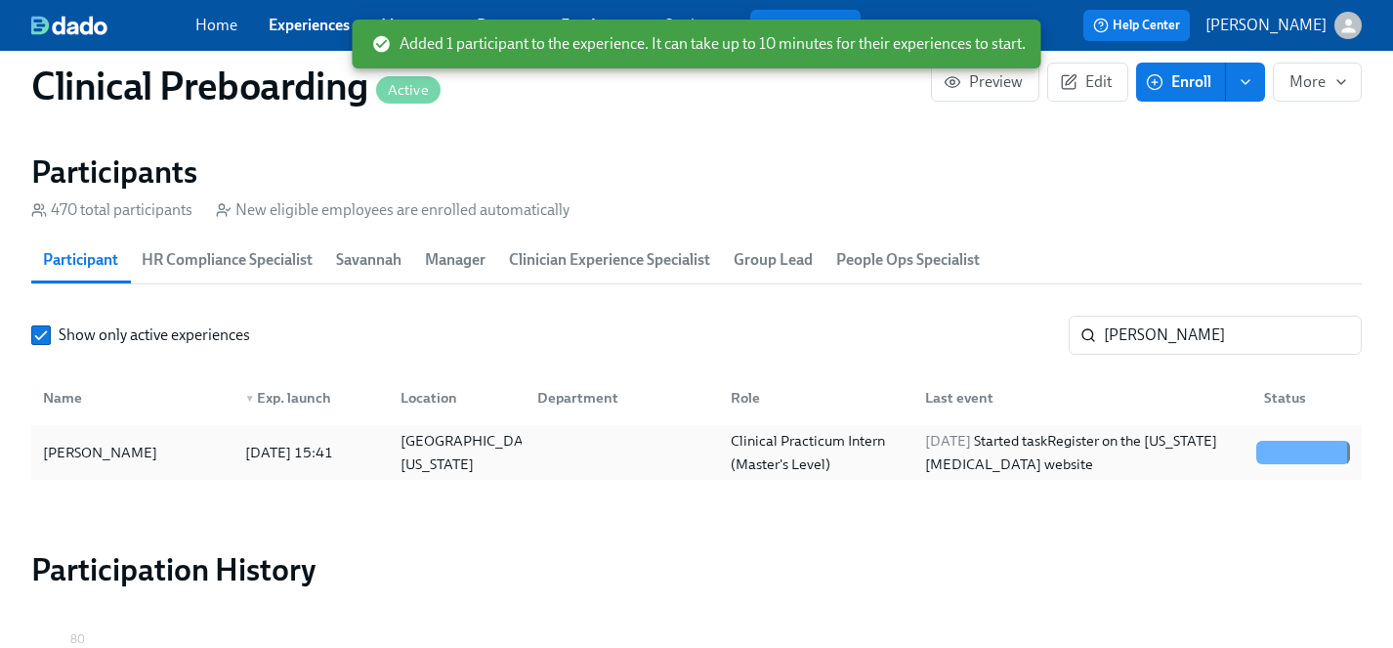
click at [102, 445] on div "[PERSON_NAME]" at bounding box center [100, 452] width 130 height 23
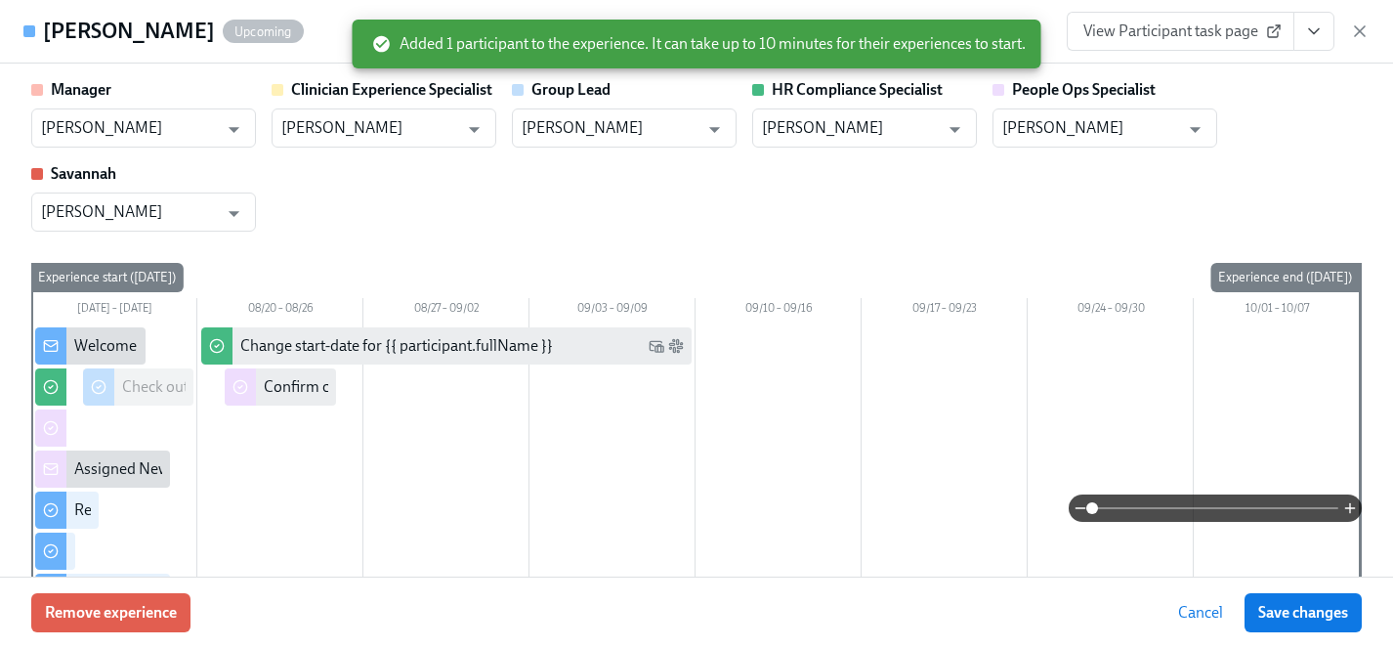
click at [1308, 37] on icon "View task page" at bounding box center [1315, 31] width 20 height 20
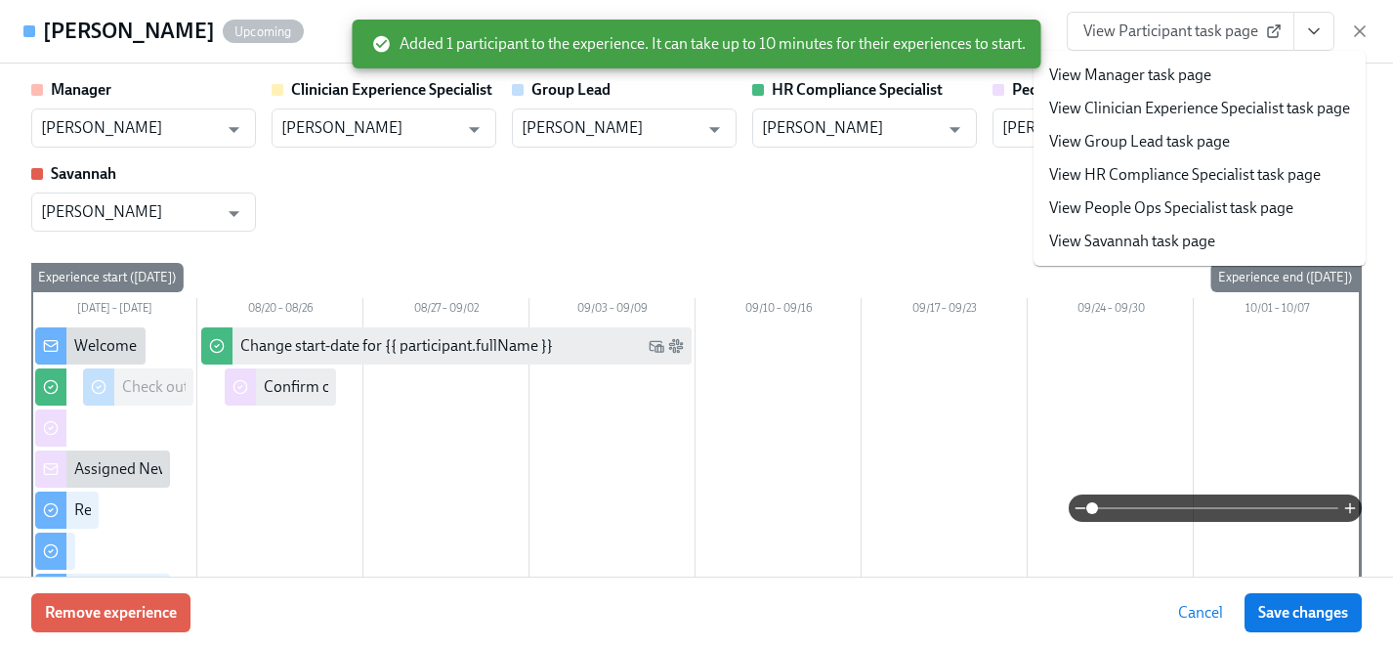
click at [904, 193] on div "Manager [PERSON_NAME] ​ Clinician Experience Specialist [PERSON_NAME] ​ Group L…" at bounding box center [696, 155] width 1331 height 152
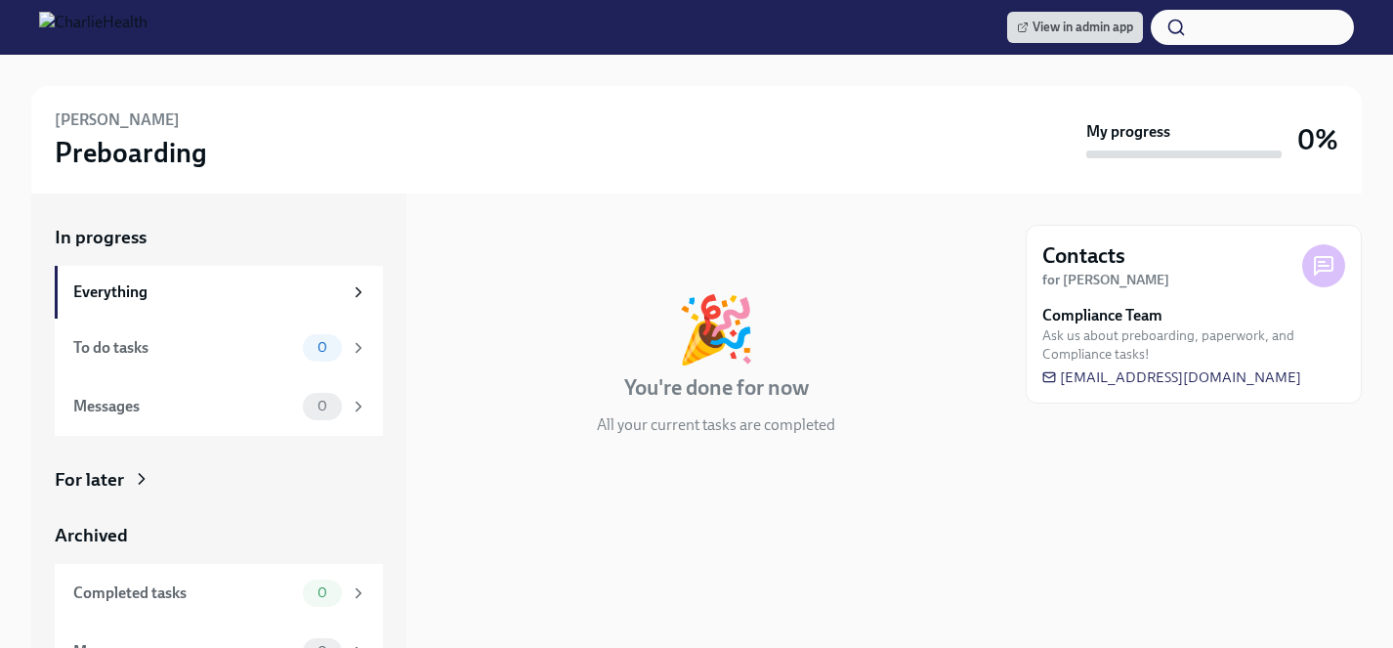
click at [106, 489] on div "For later" at bounding box center [89, 479] width 69 height 25
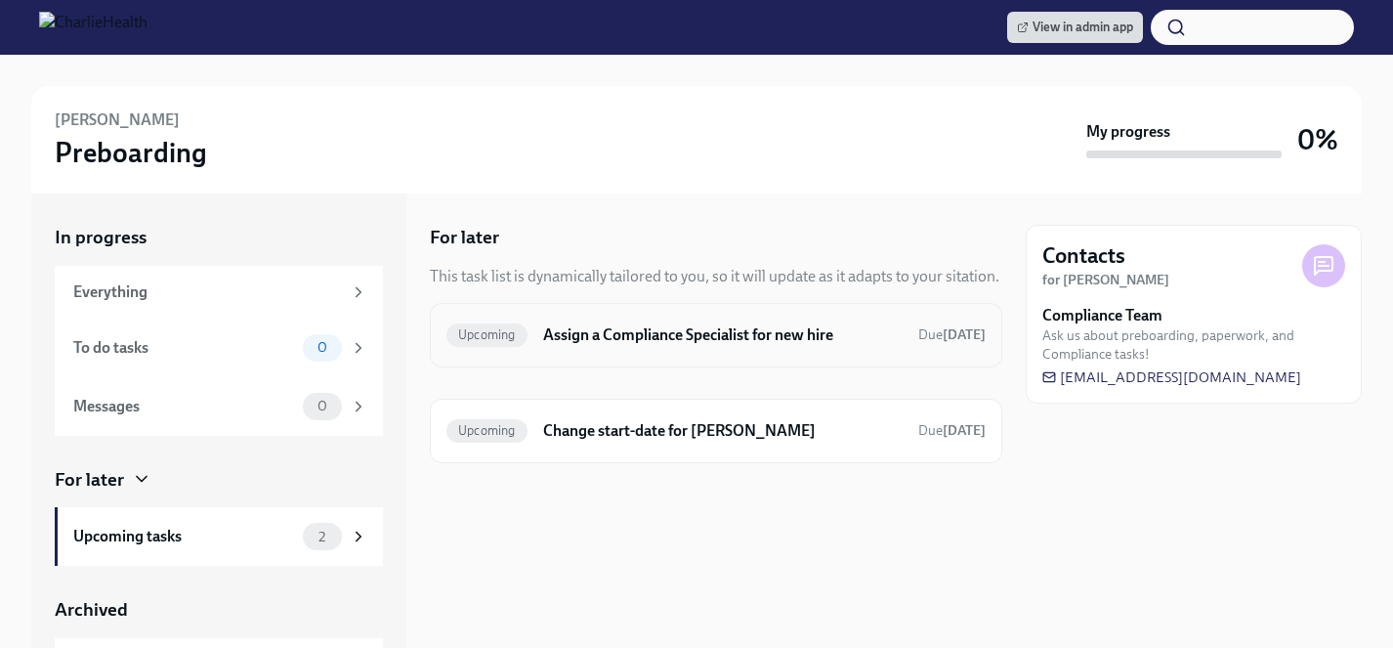
click at [711, 337] on h6 "Assign a Compliance Specialist for new hire" at bounding box center [723, 334] width 360 height 21
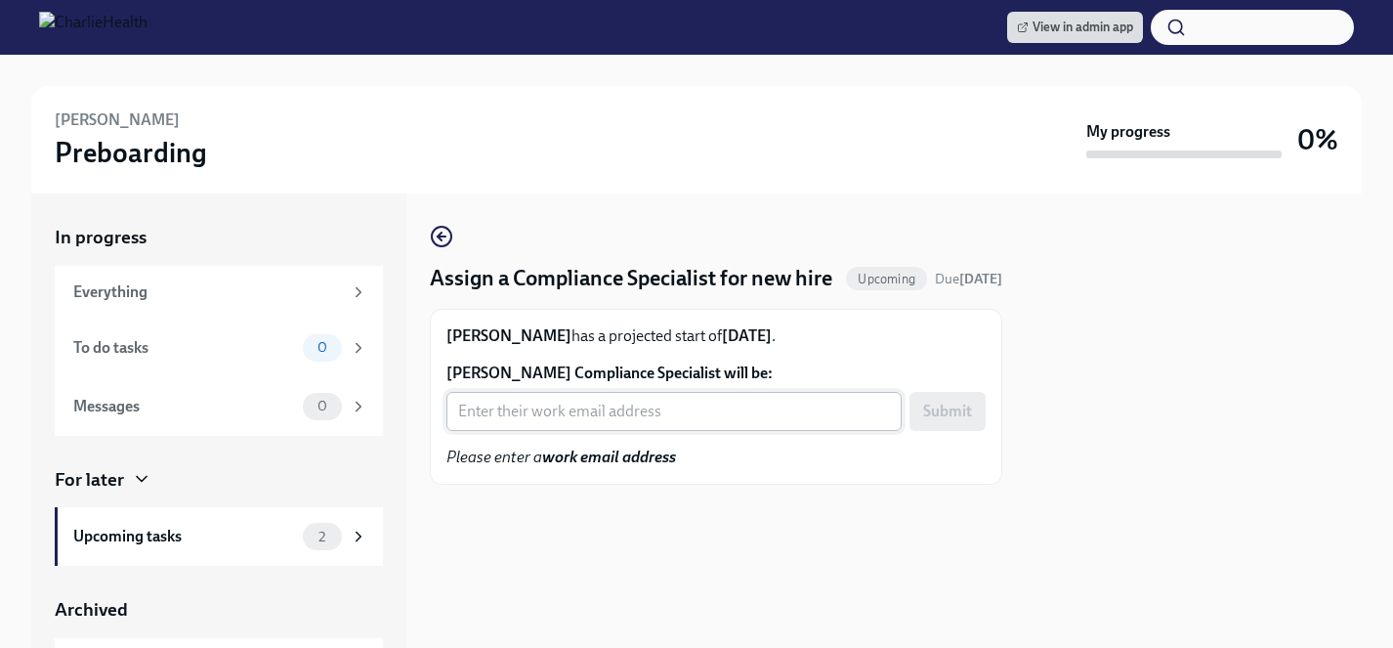
click at [656, 431] on input "Kate Sanders's Compliance Specialist will be:" at bounding box center [674, 411] width 455 height 39
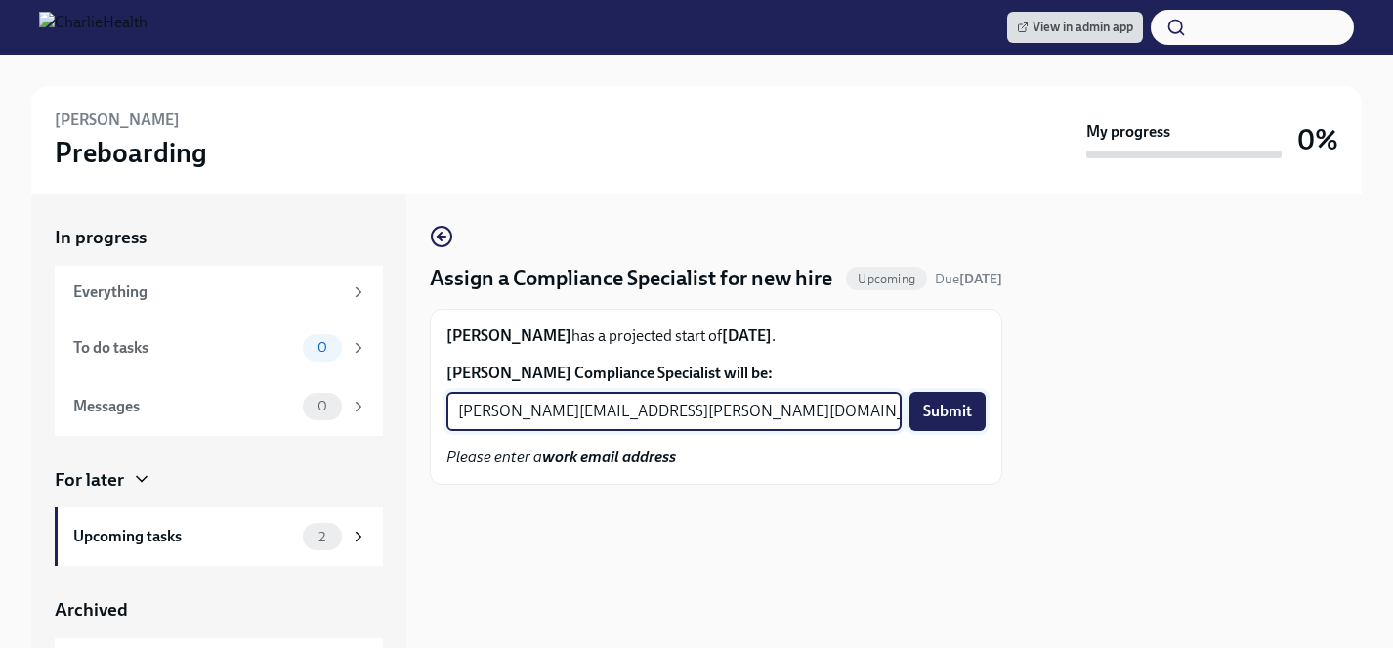
type input "michelle.winograd@charliehealth.com"
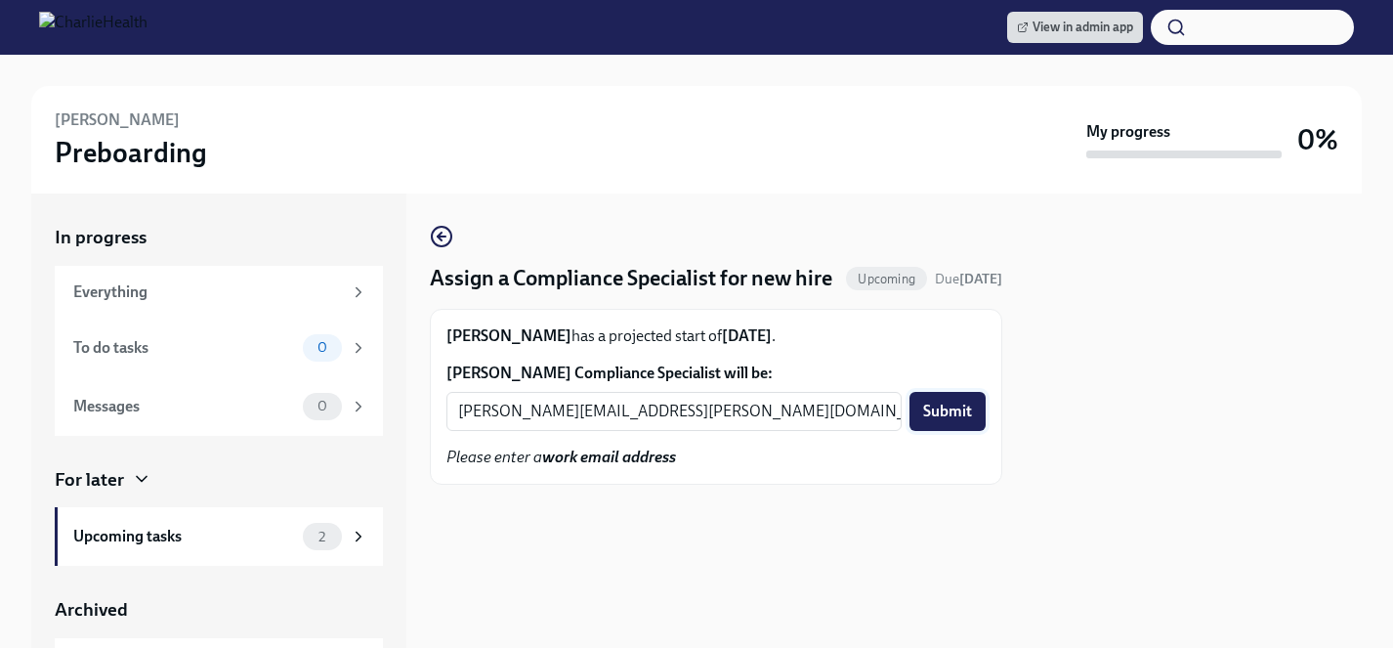
click at [953, 421] on span "Submit" at bounding box center [947, 412] width 49 height 20
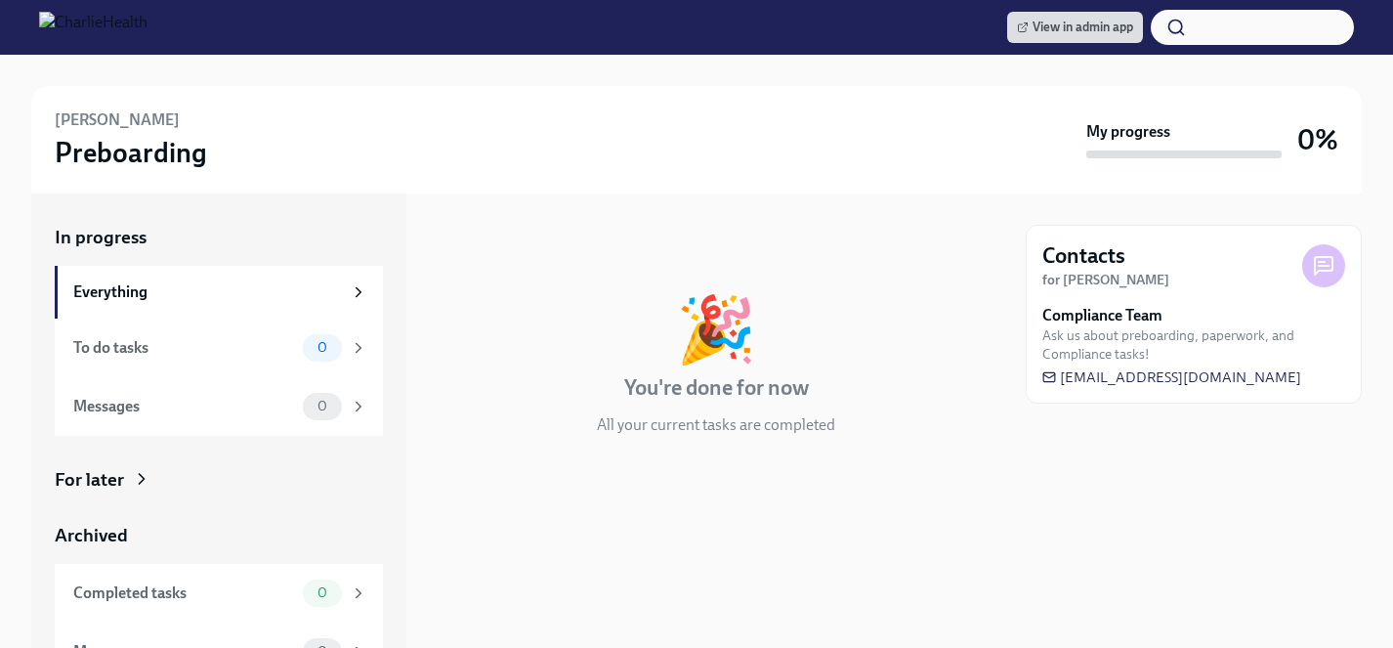
click at [123, 486] on div "For later" at bounding box center [219, 479] width 328 height 25
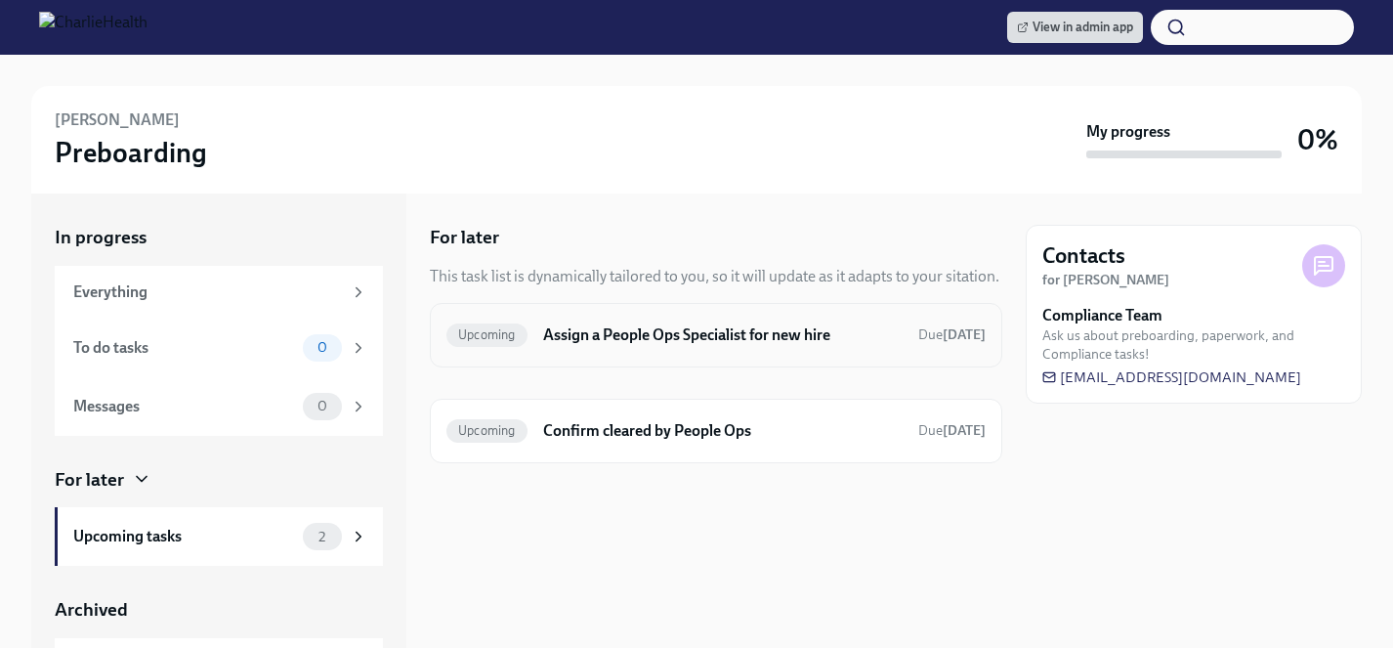
click at [670, 329] on h6 "Assign a People Ops Specialist for new hire" at bounding box center [723, 334] width 360 height 21
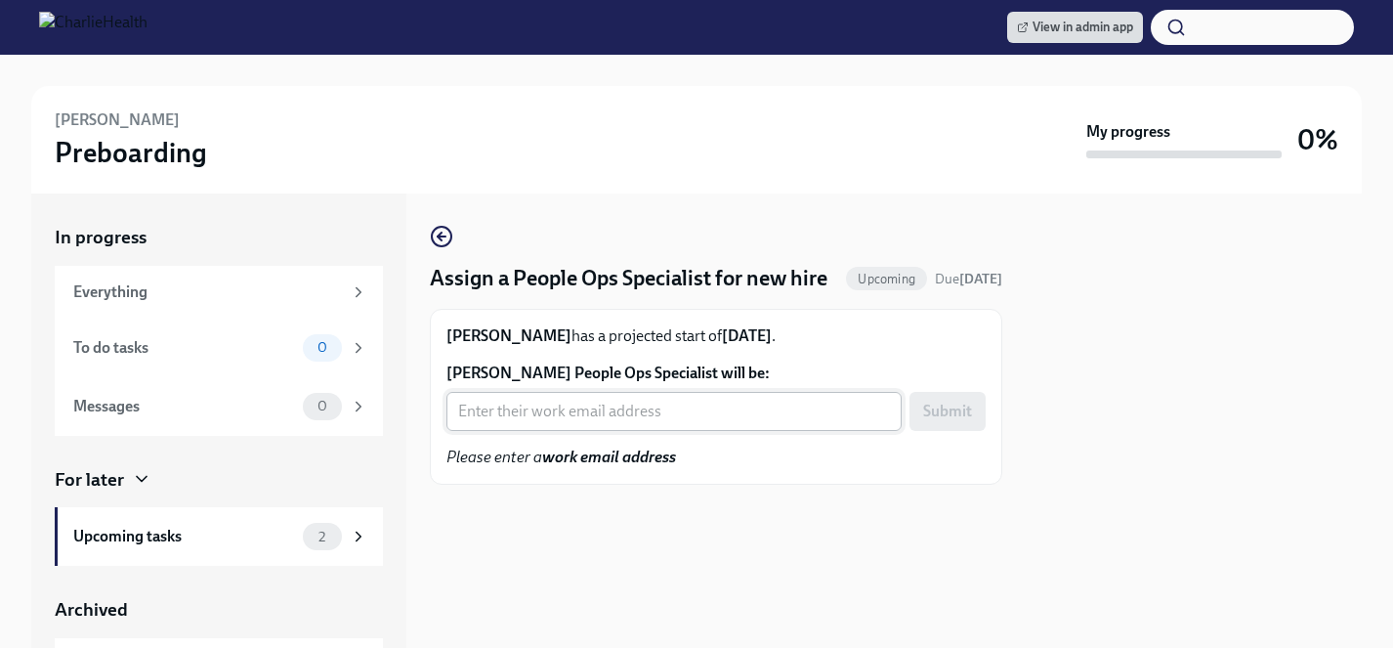
click at [605, 431] on input "[PERSON_NAME] People Ops Specialist will be:" at bounding box center [674, 411] width 455 height 39
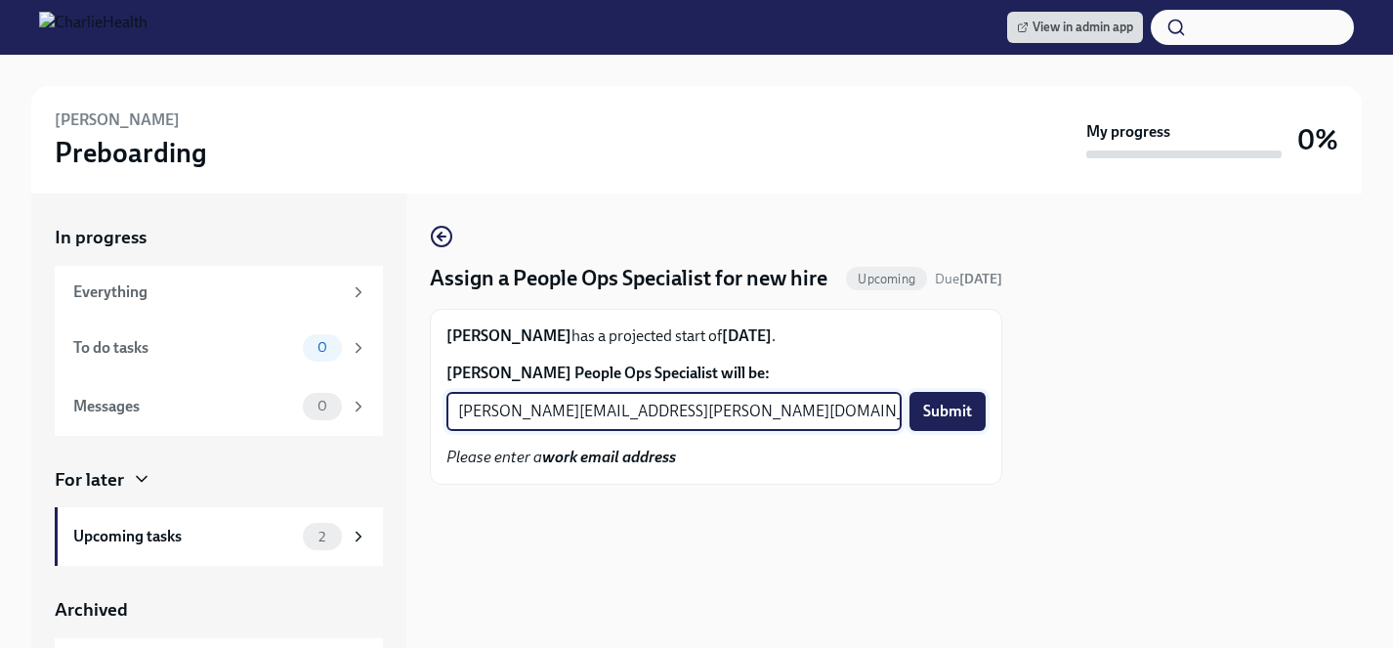
type input "[PERSON_NAME][EMAIL_ADDRESS][PERSON_NAME][DOMAIN_NAME]"
click at [943, 421] on span "Submit" at bounding box center [947, 412] width 49 height 20
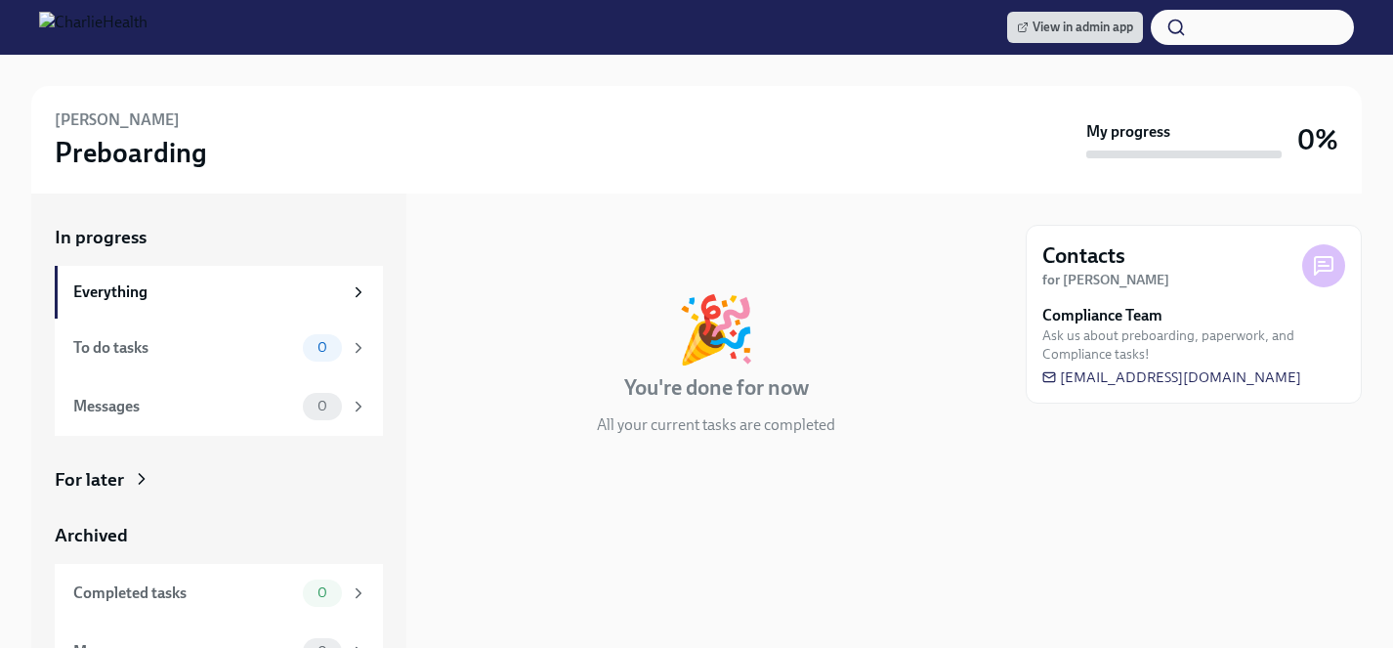
click at [107, 479] on div "For later" at bounding box center [89, 479] width 69 height 25
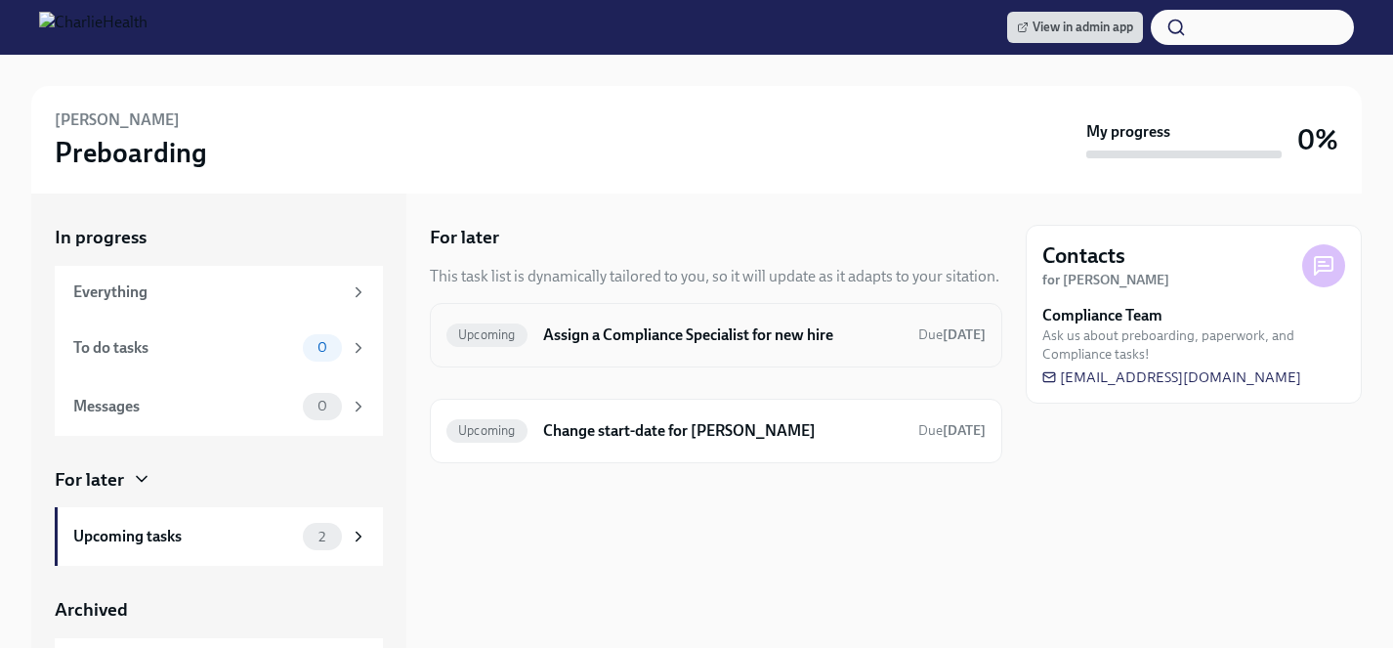
click at [643, 347] on div "Upcoming Assign a Compliance Specialist for new hire Due tomorrow" at bounding box center [716, 335] width 539 height 31
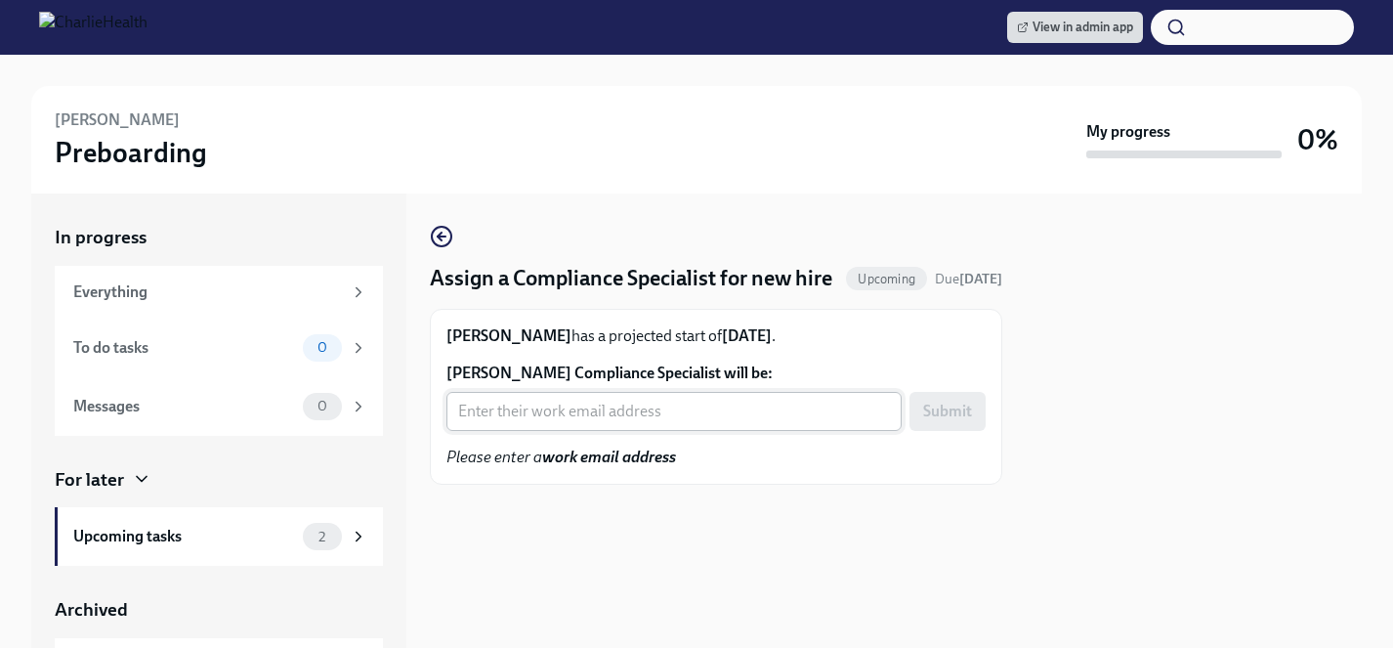
click at [622, 431] on input "Maurine Obi's Compliance Specialist will be:" at bounding box center [674, 411] width 455 height 39
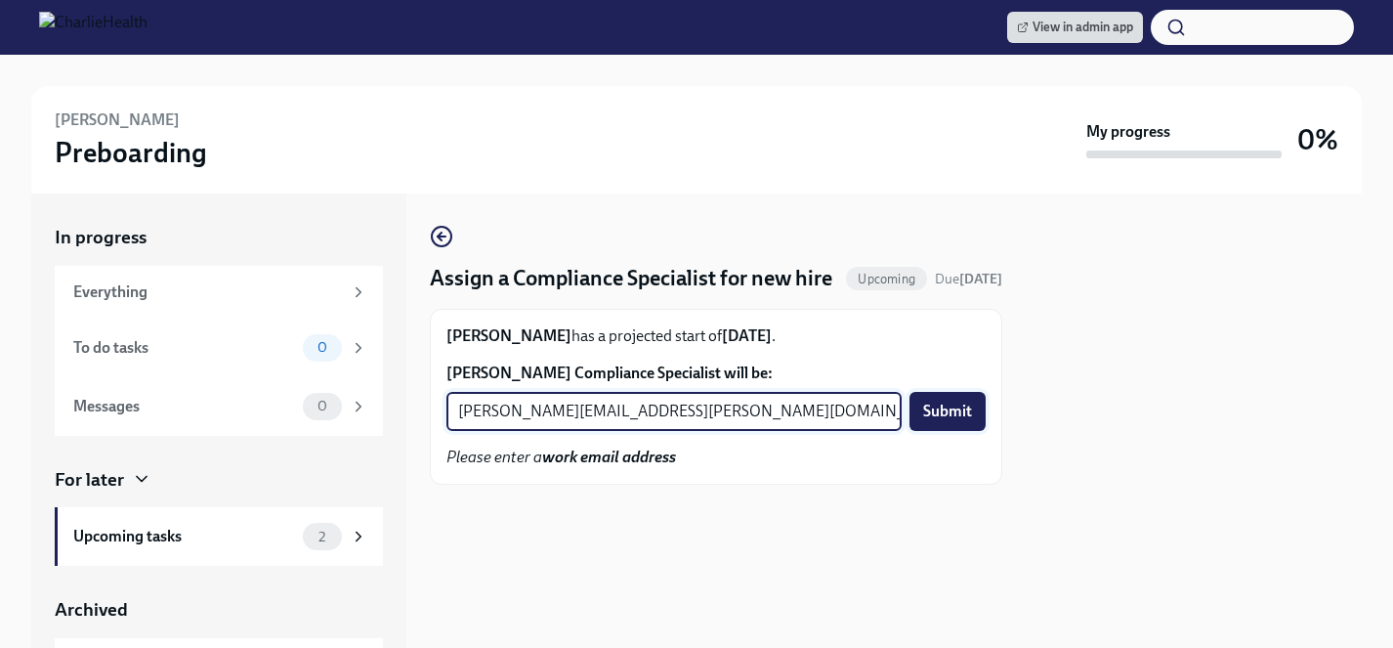
type input "jessica.barrett@charliehealth.com"
click at [958, 421] on span "Submit" at bounding box center [947, 412] width 49 height 20
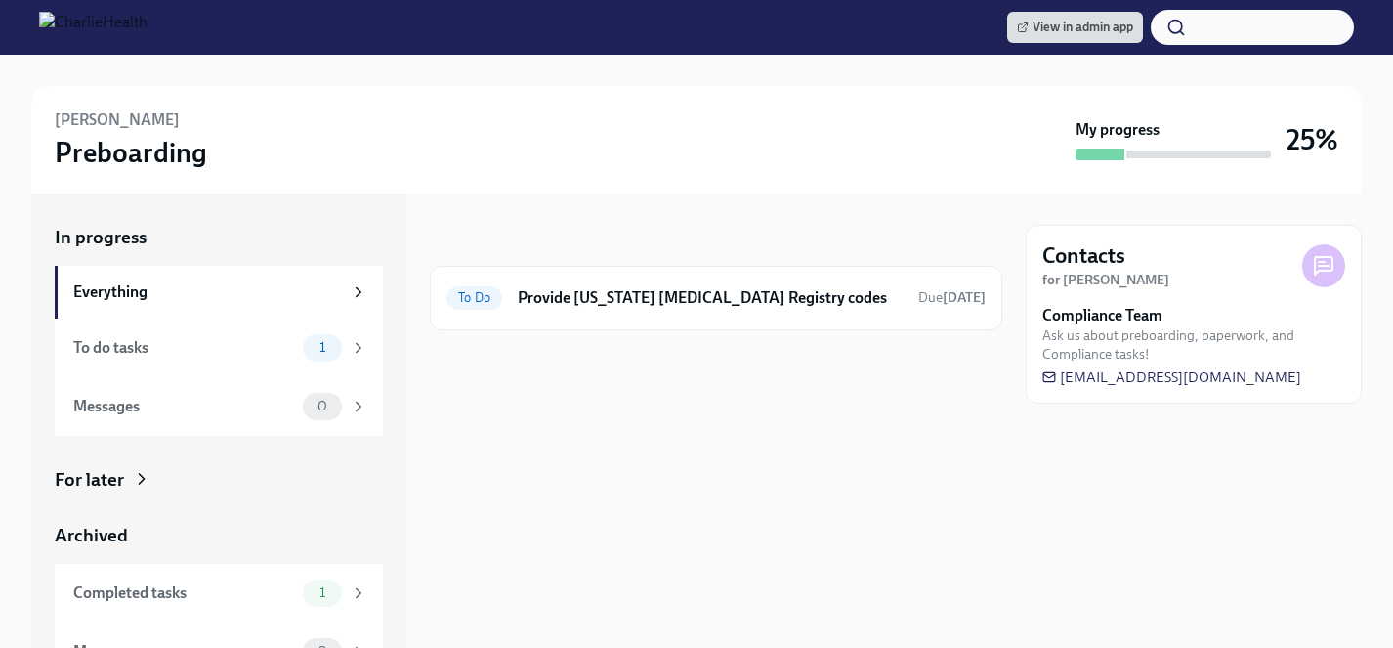
click at [106, 481] on div "For later" at bounding box center [89, 479] width 69 height 25
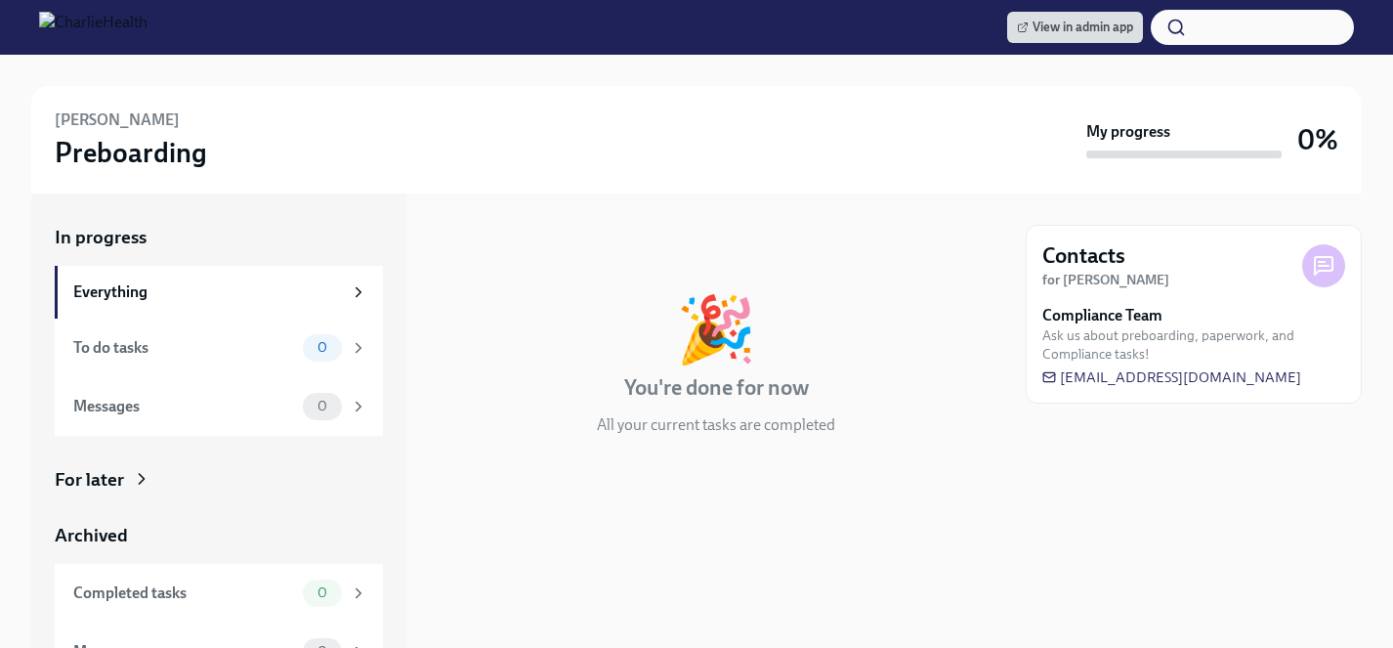
click at [100, 483] on div "For later" at bounding box center [89, 479] width 69 height 25
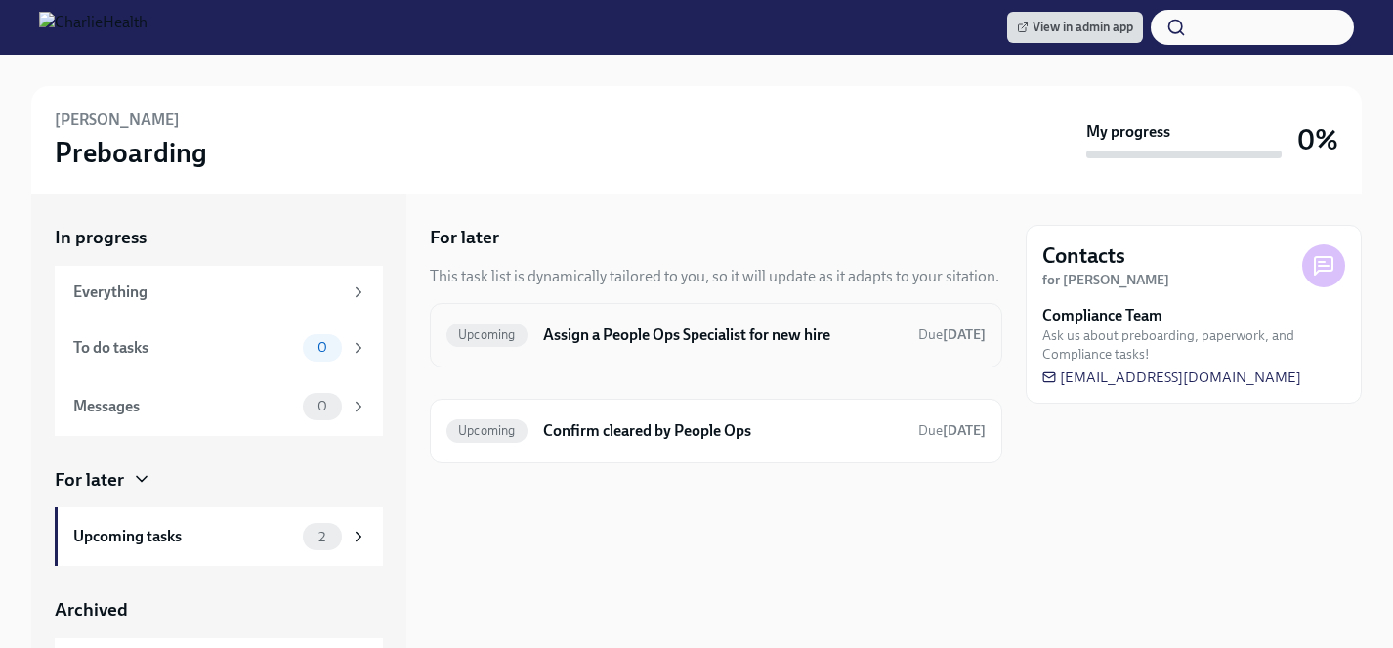
click at [629, 332] on h6 "Assign a People Ops Specialist for new hire" at bounding box center [723, 334] width 360 height 21
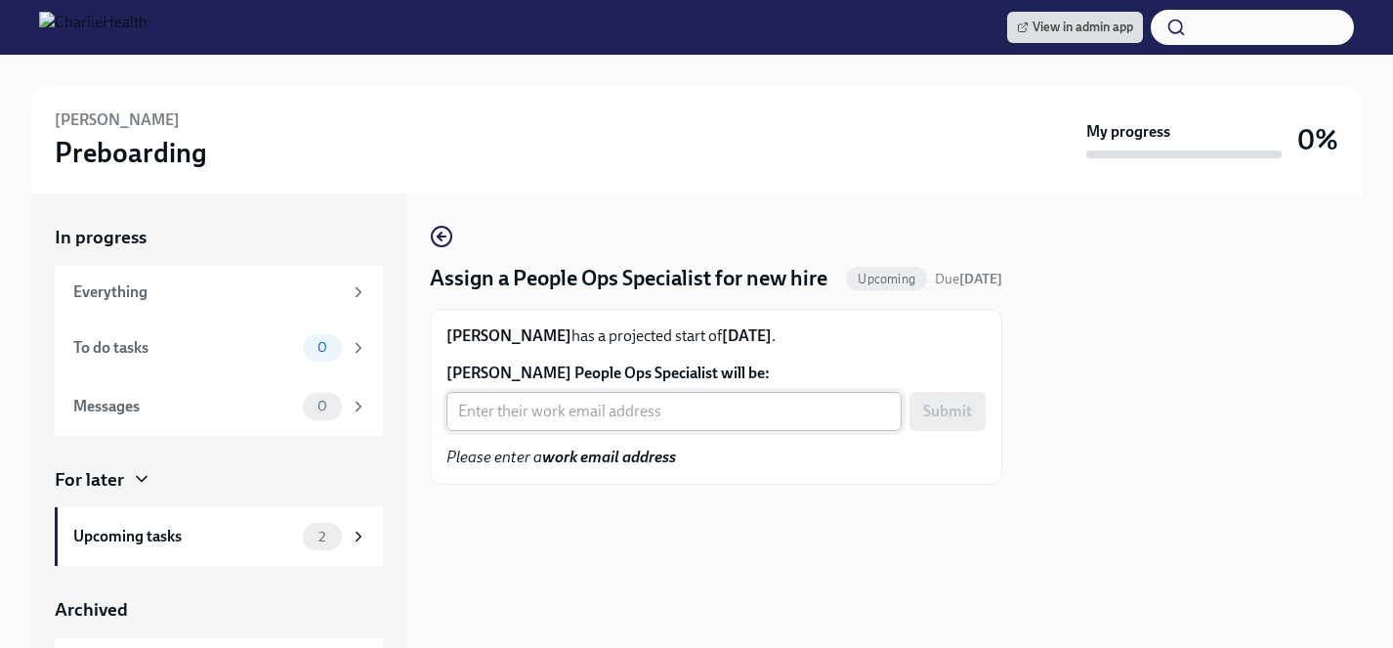
click at [618, 431] on input "[PERSON_NAME] People Ops Specialist will be:" at bounding box center [674, 411] width 455 height 39
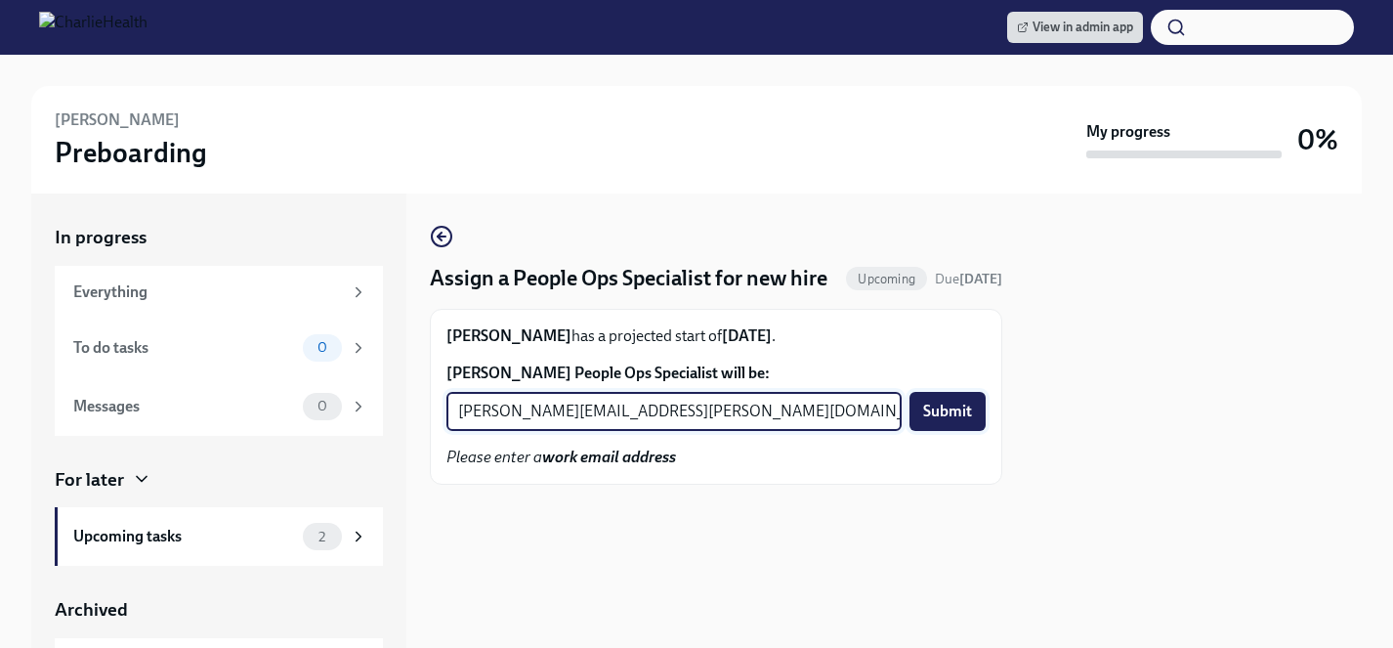
type input "[PERSON_NAME][EMAIL_ADDRESS][PERSON_NAME][DOMAIN_NAME]"
click at [940, 421] on span "Submit" at bounding box center [947, 412] width 49 height 20
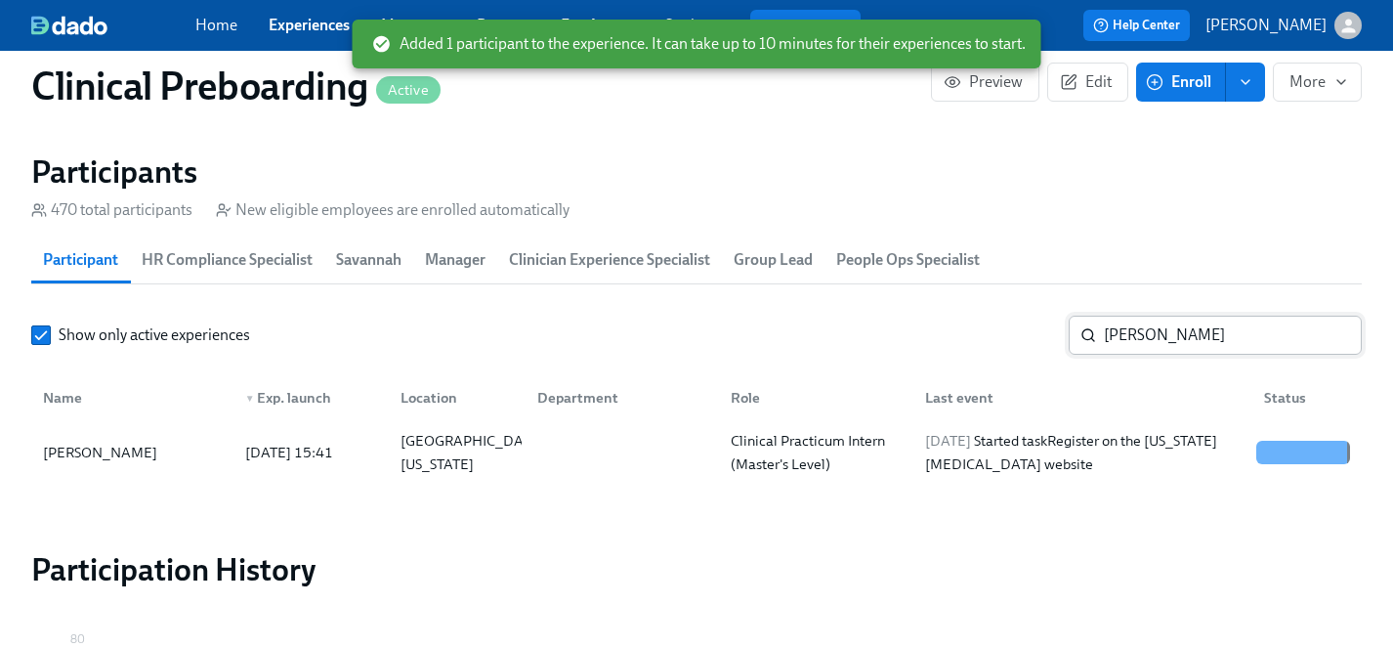
scroll to position [0, 26136]
drag, startPoint x: 1182, startPoint y: 323, endPoint x: 960, endPoint y: 329, distance: 222.9
click at [960, 329] on div "Show only active experiences maurine ​" at bounding box center [696, 335] width 1331 height 39
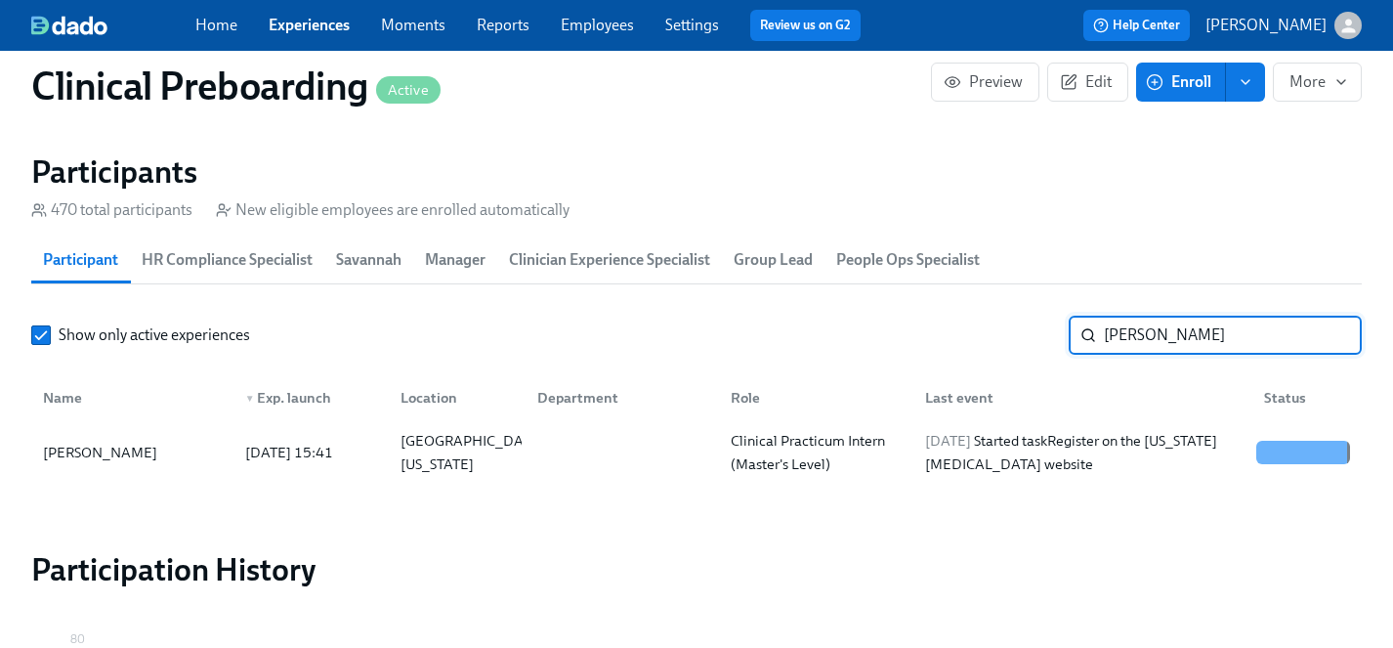
drag, startPoint x: 1226, startPoint y: 340, endPoint x: 927, endPoint y: 338, distance: 299.0
click at [927, 338] on div "Show only active experiences maurine ​" at bounding box center [696, 335] width 1331 height 39
type input "[PERSON_NAME]"
click at [81, 454] on div "[PERSON_NAME]" at bounding box center [100, 452] width 130 height 23
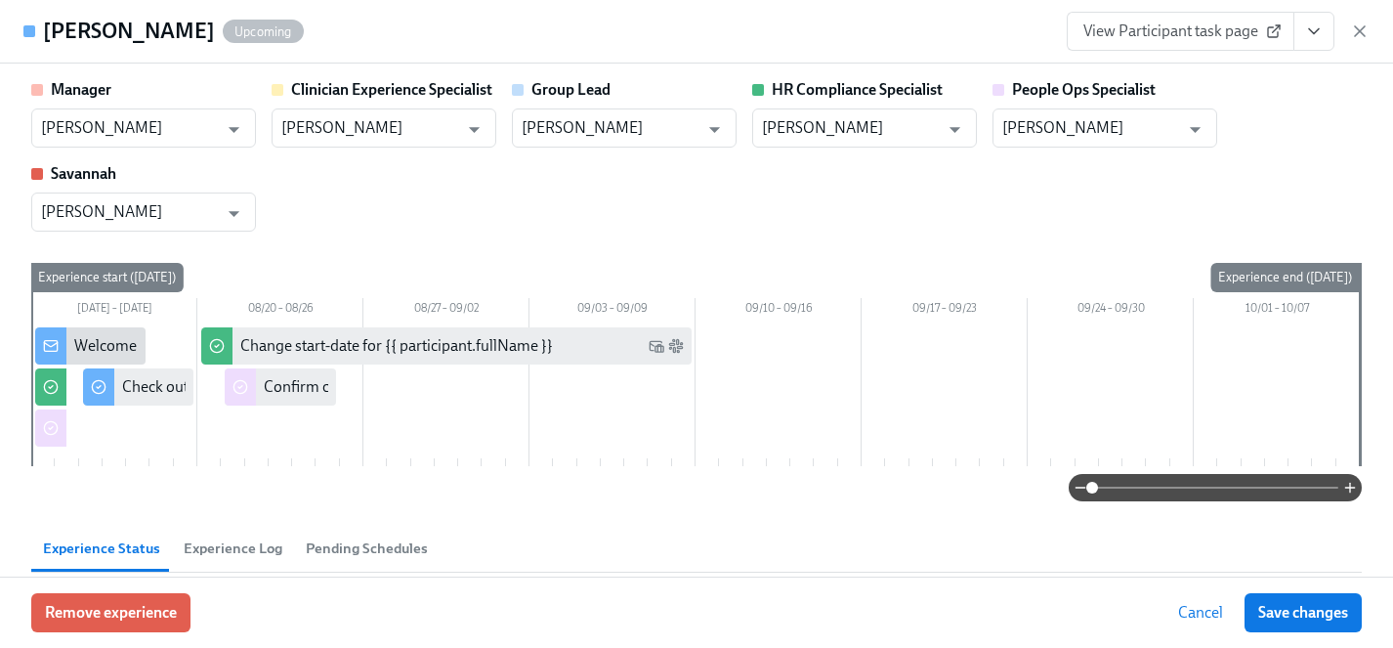
click at [1317, 22] on icon "View task page" at bounding box center [1315, 31] width 20 height 20
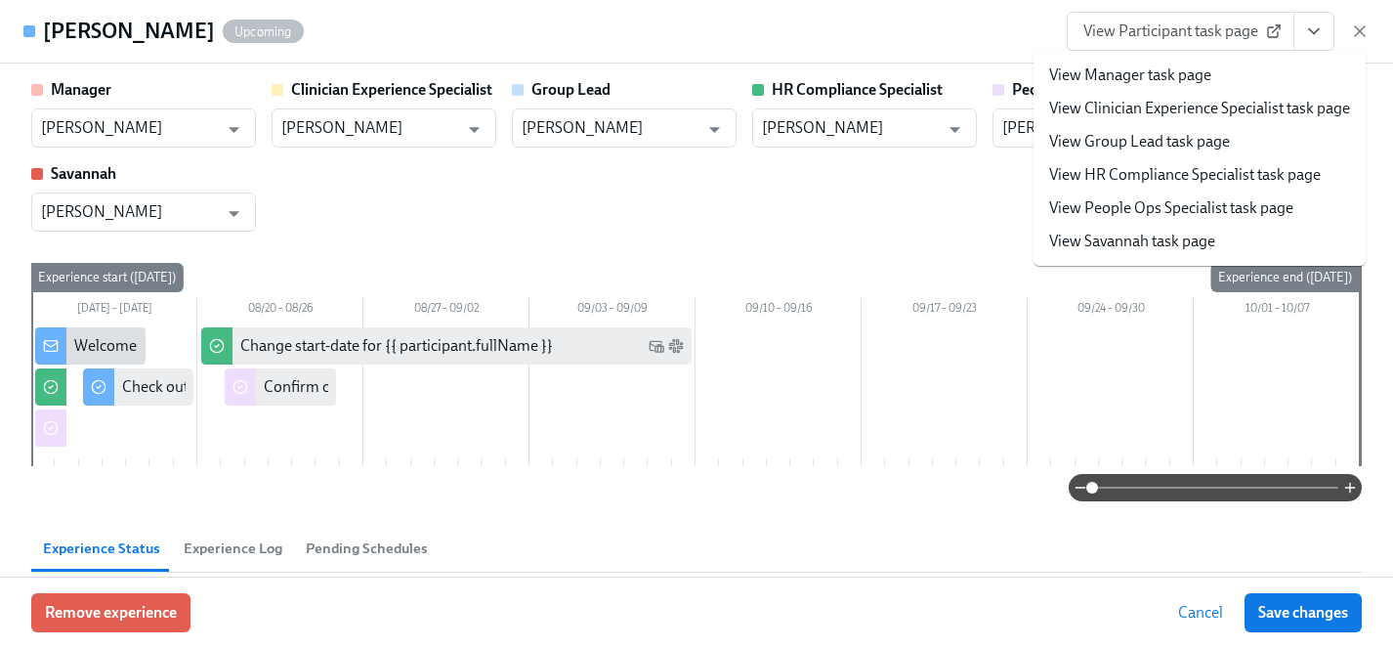
click at [1166, 170] on link "View HR Compliance Specialist task page" at bounding box center [1186, 174] width 272 height 21
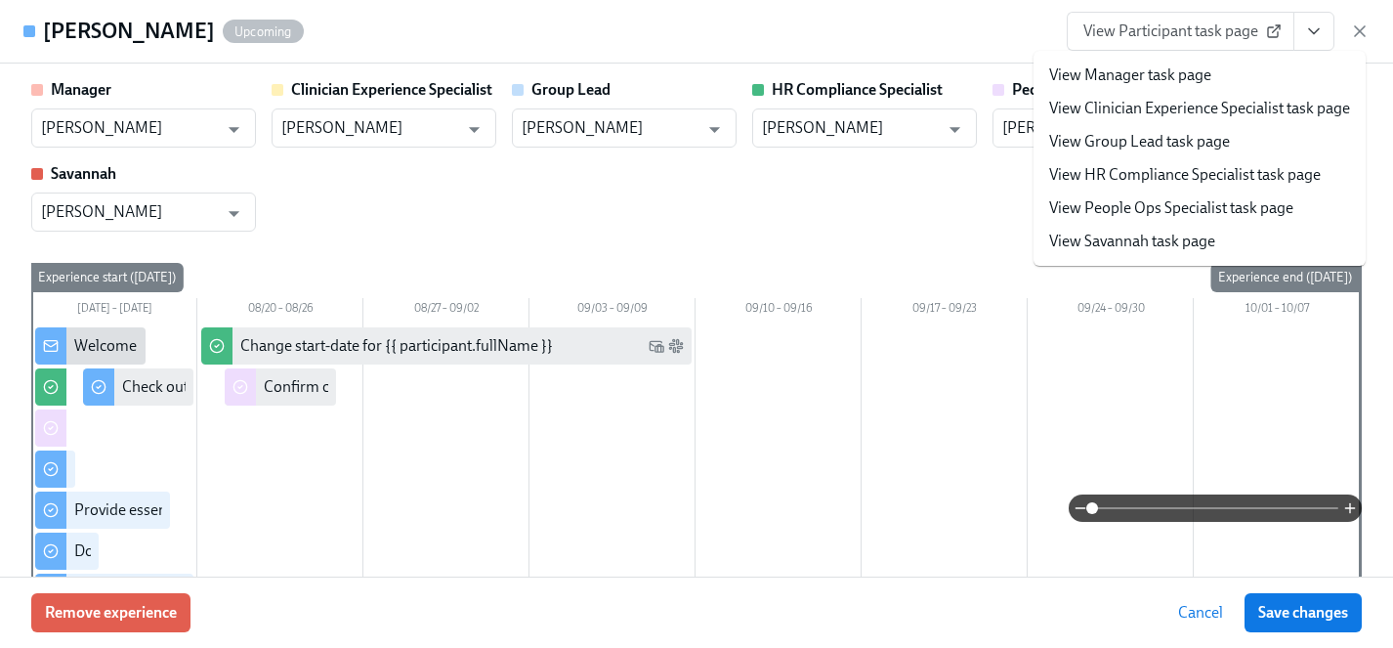
click at [1175, 210] on link "View People Ops Specialist task page" at bounding box center [1172, 207] width 244 height 21
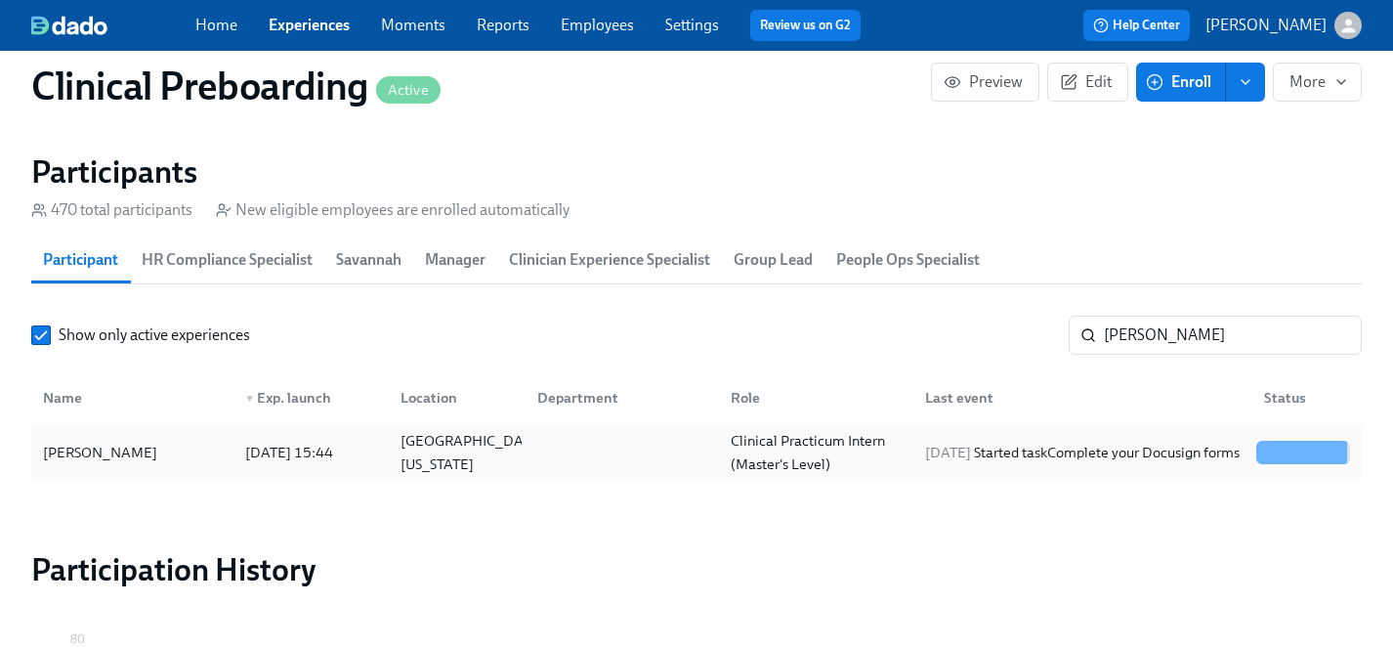
click at [83, 457] on div "[PERSON_NAME]" at bounding box center [100, 452] width 130 height 23
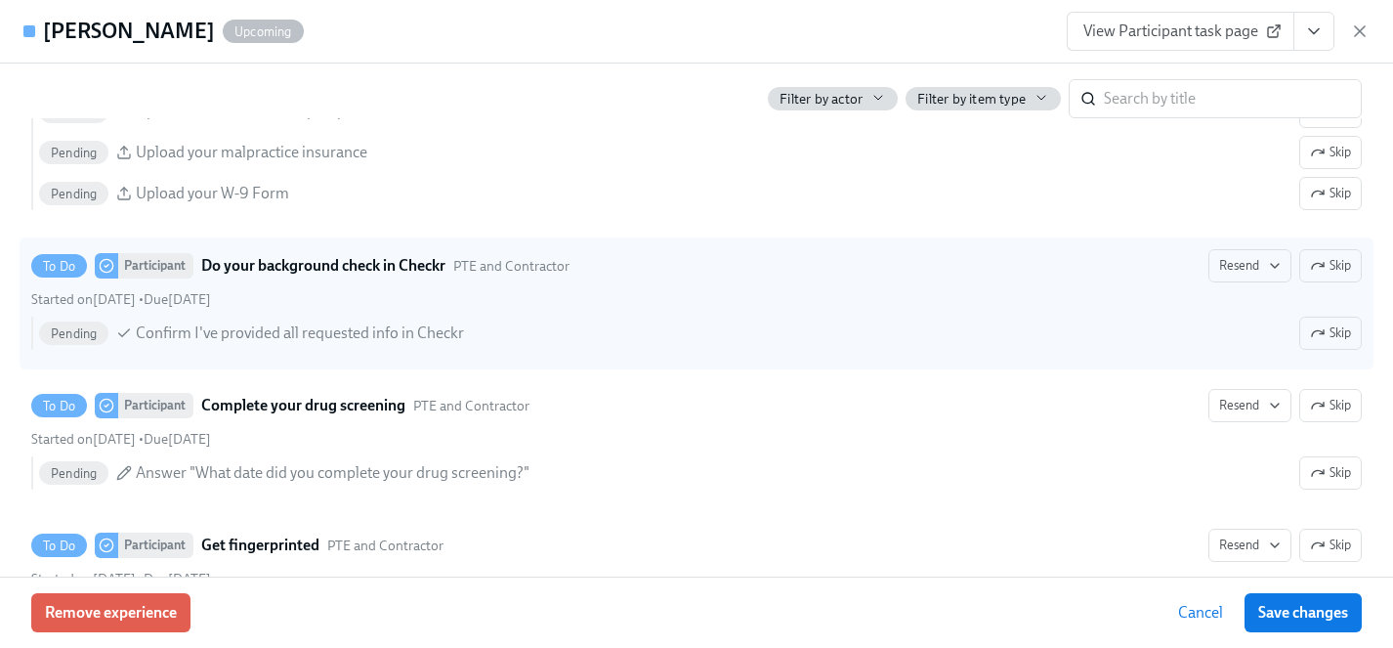
scroll to position [2416, 0]
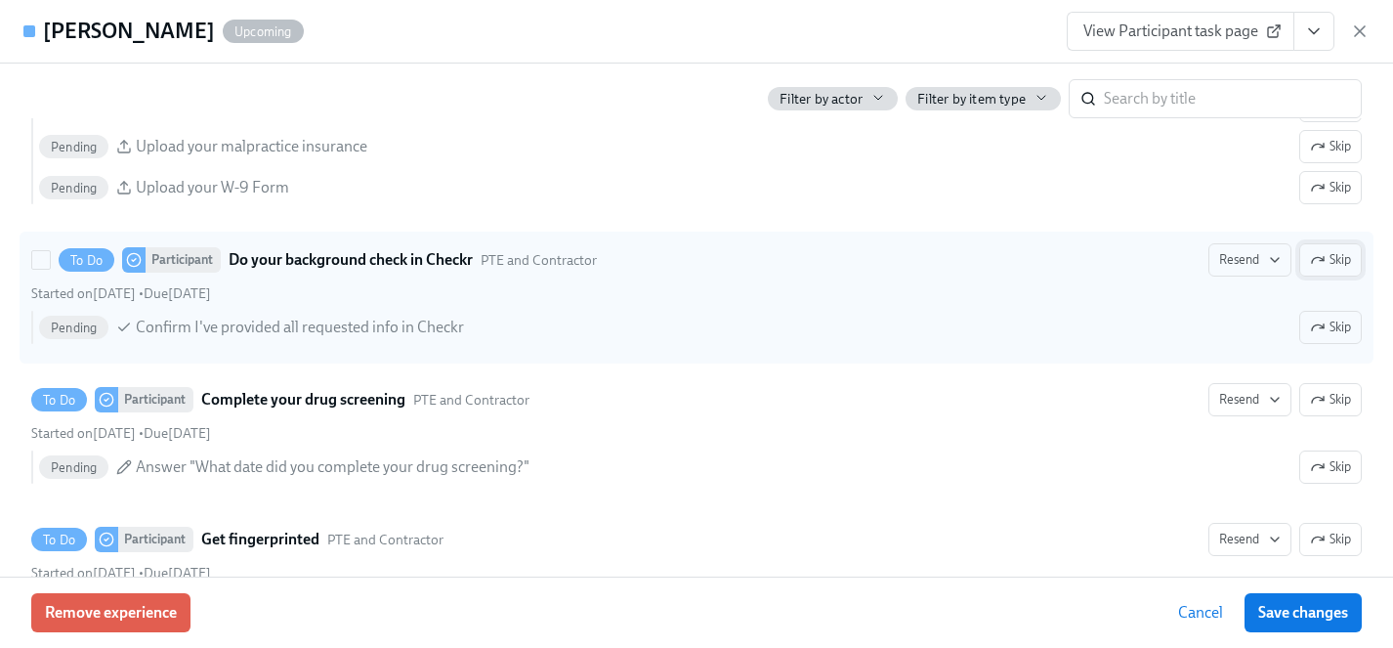
click at [1331, 260] on span "Skip" at bounding box center [1330, 260] width 41 height 20
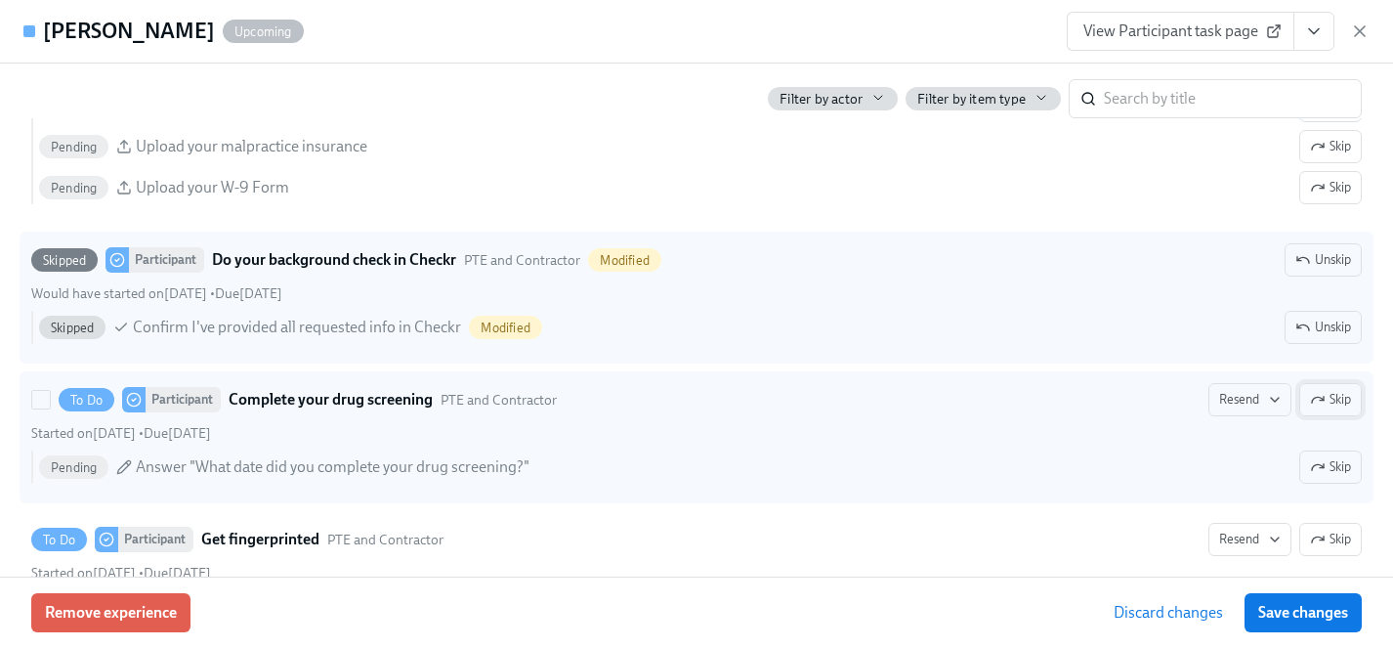
click at [1344, 403] on span "Skip" at bounding box center [1330, 400] width 41 height 20
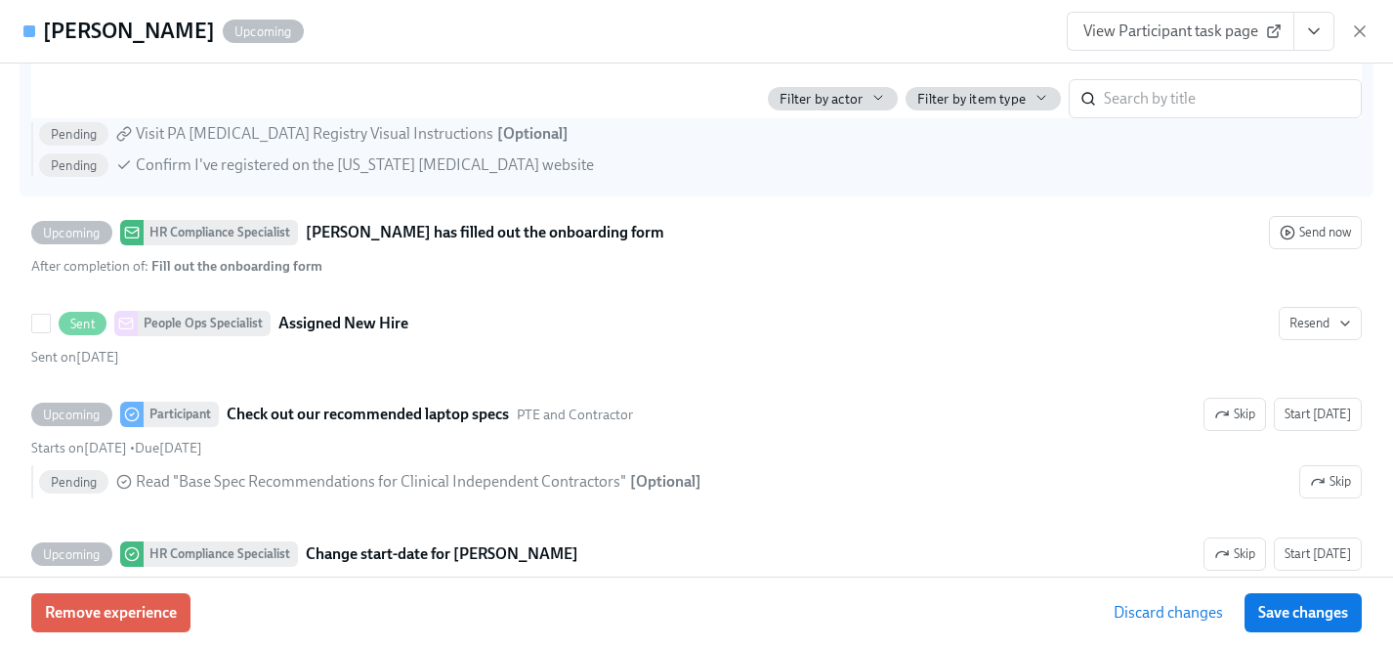
scroll to position [3746, 0]
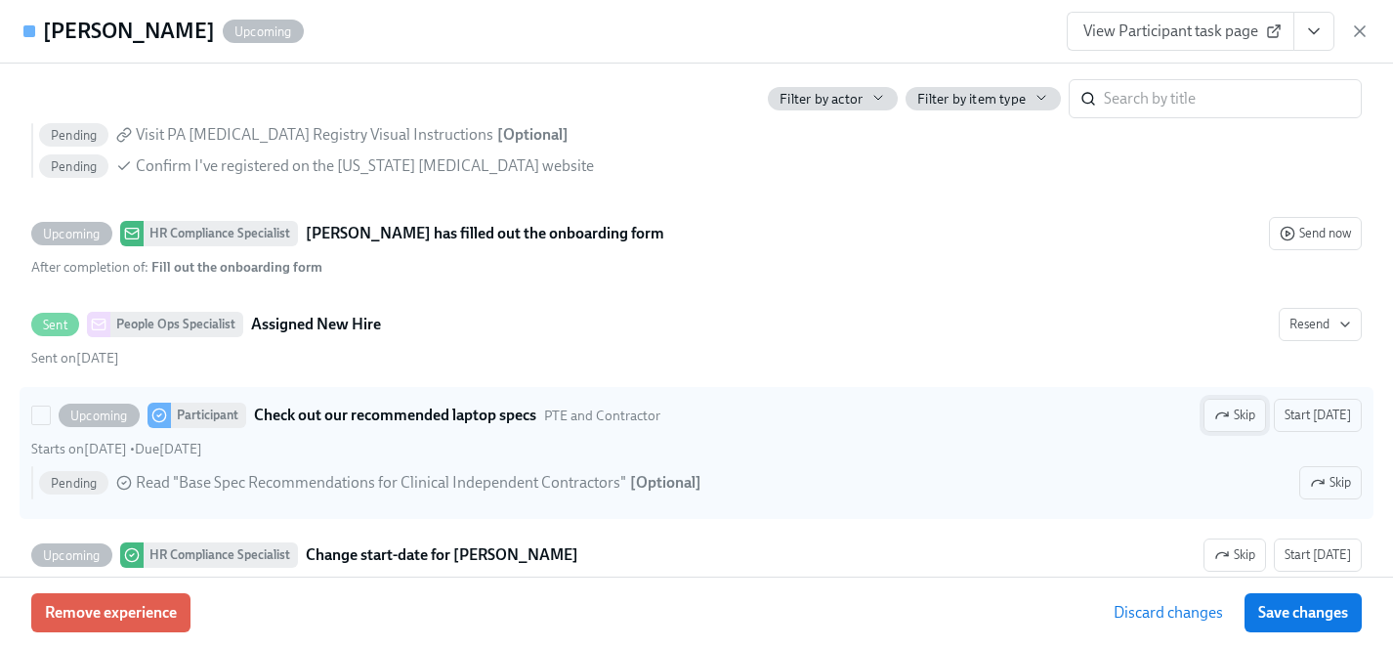
click at [1241, 419] on span "Skip" at bounding box center [1235, 416] width 41 height 20
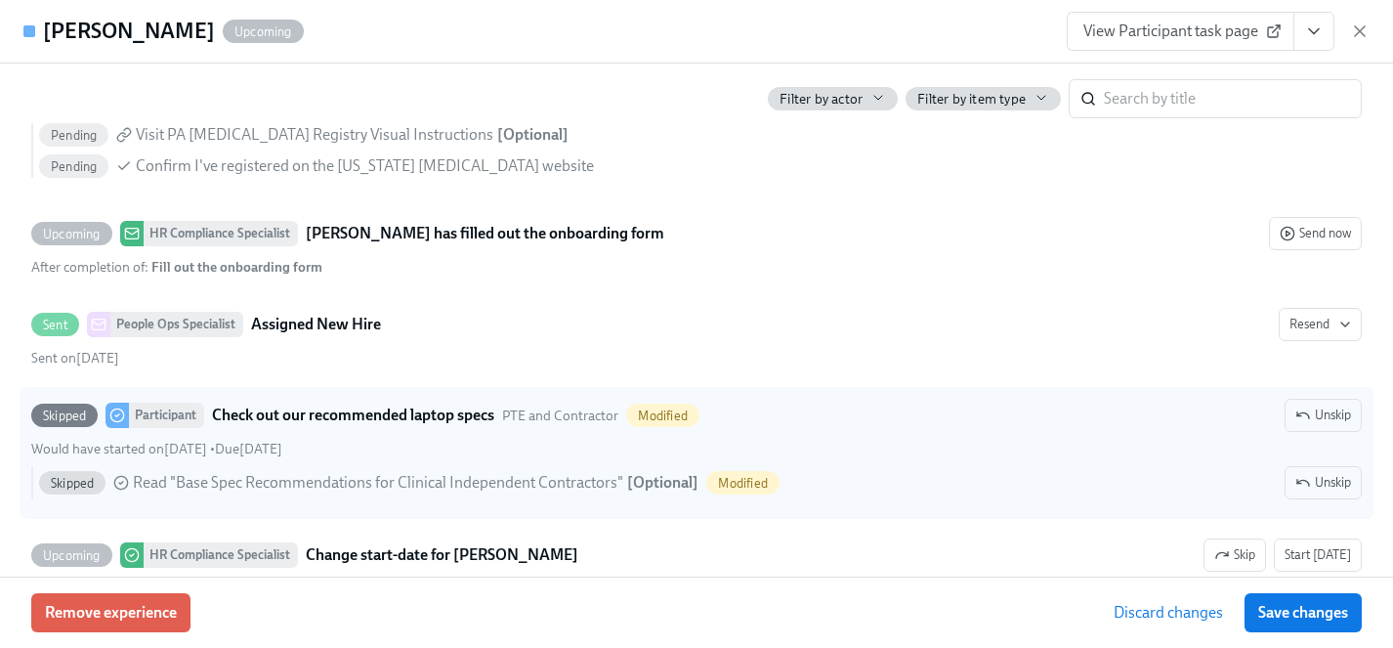
click at [1328, 612] on span "Save changes" at bounding box center [1304, 613] width 90 height 20
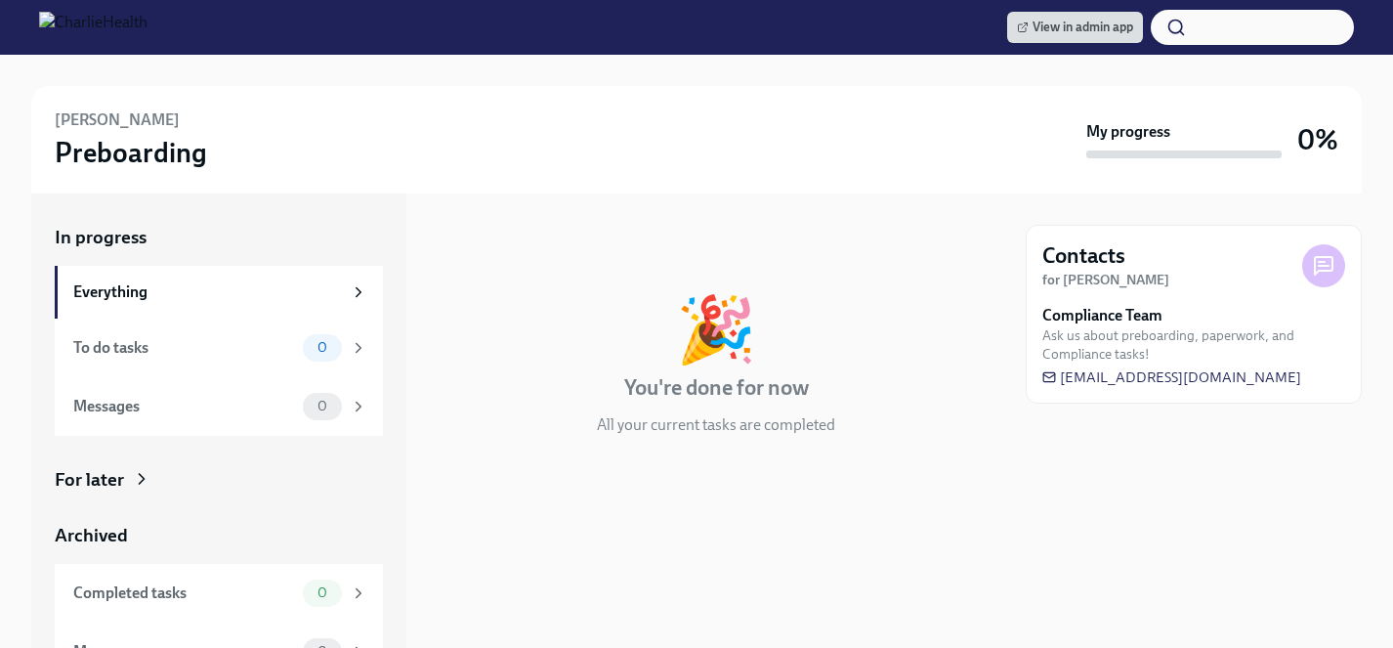
click at [109, 483] on div "For later" at bounding box center [89, 479] width 69 height 25
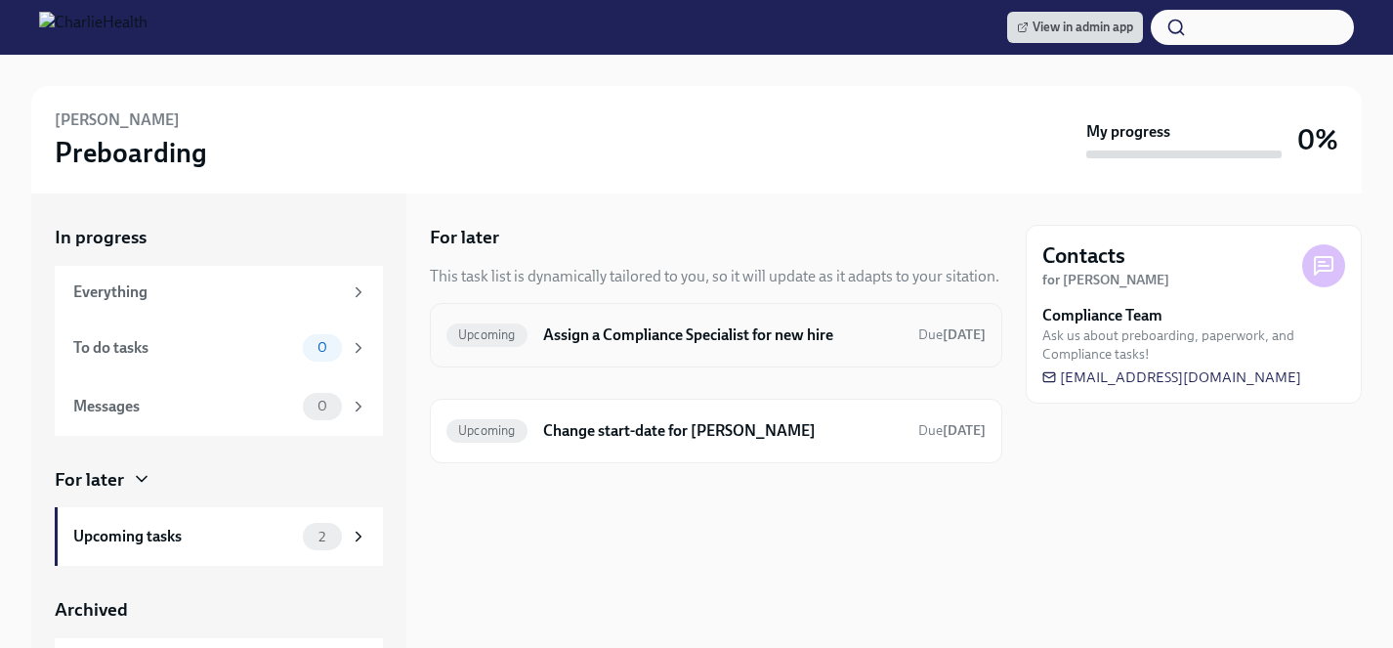
click at [717, 331] on h6 "Assign a Compliance Specialist for new hire" at bounding box center [723, 334] width 360 height 21
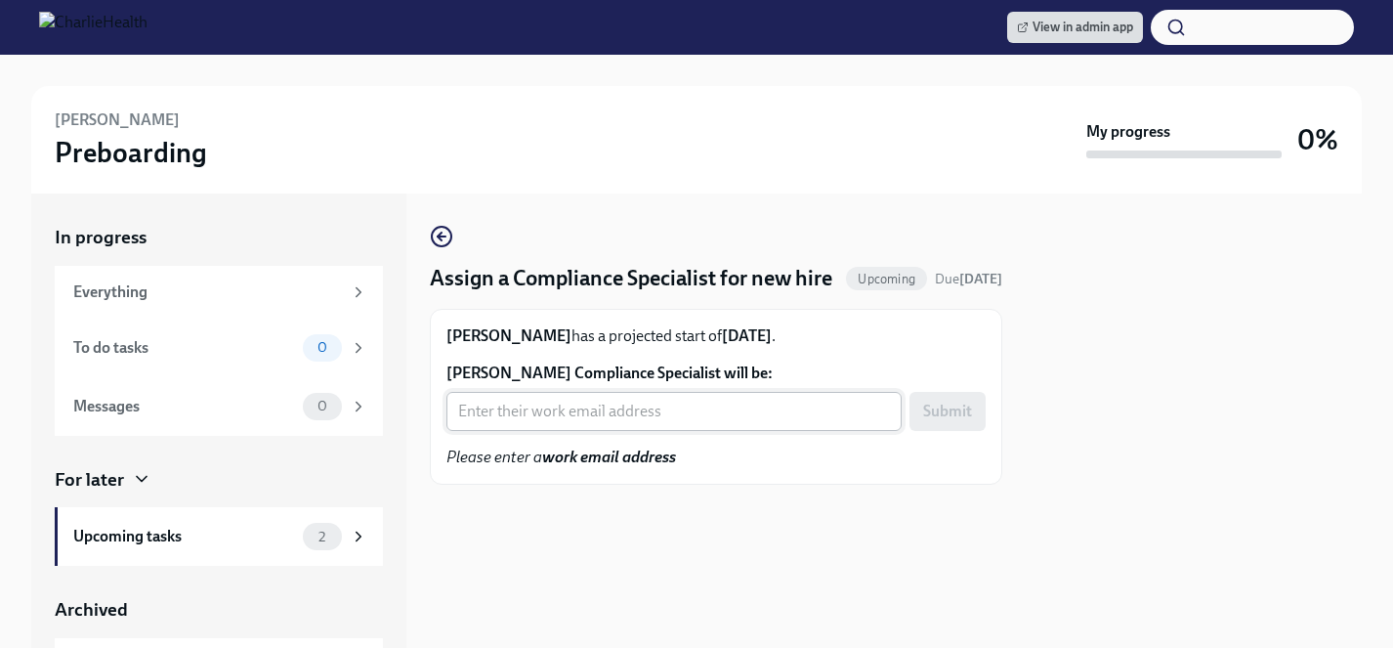
click at [669, 431] on input "Karen O'Donnell's Compliance Specialist will be:" at bounding box center [674, 411] width 455 height 39
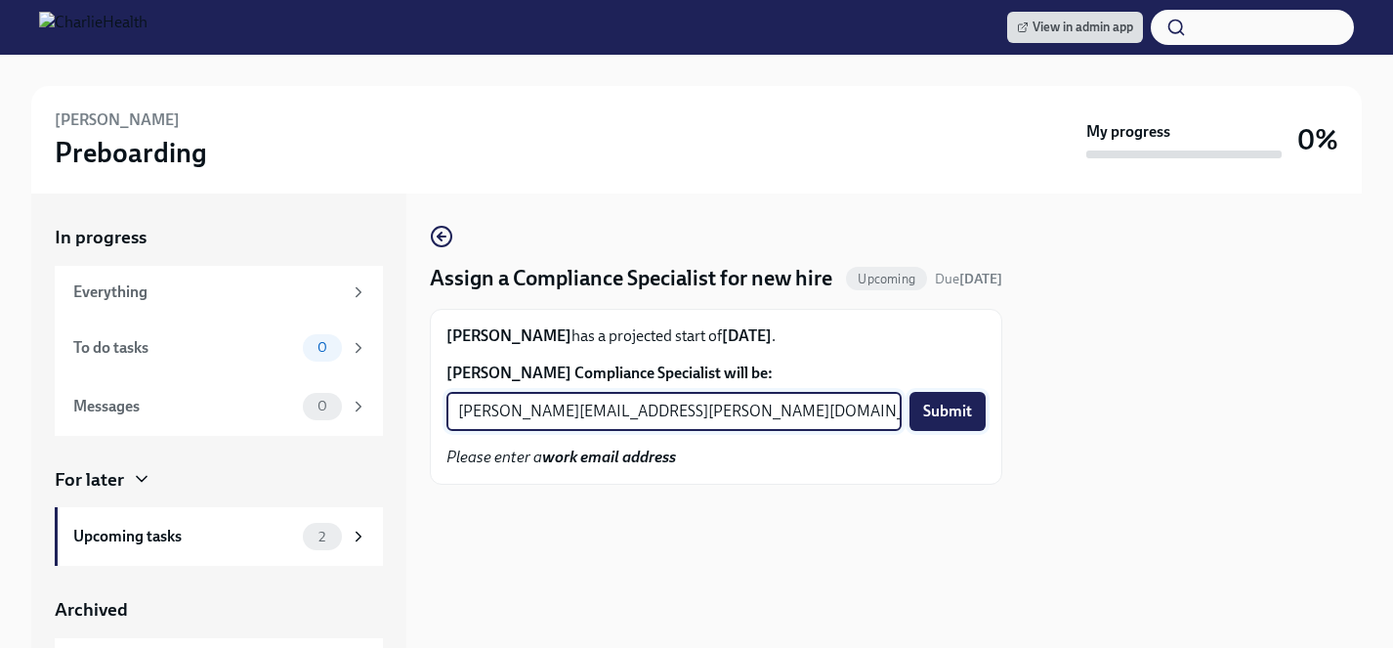
type input "[PERSON_NAME][EMAIL_ADDRESS][PERSON_NAME][DOMAIN_NAME]"
click at [978, 431] on button "Submit" at bounding box center [948, 411] width 76 height 39
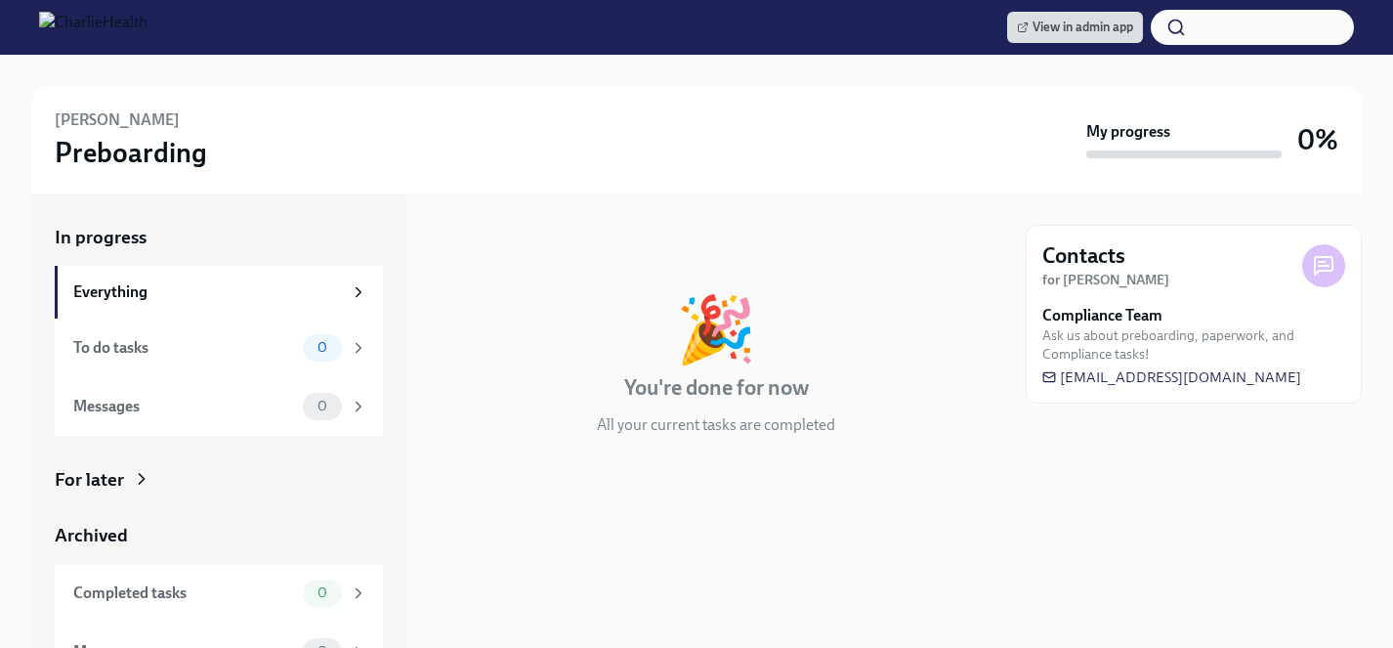
click at [111, 479] on div "For later" at bounding box center [89, 479] width 69 height 25
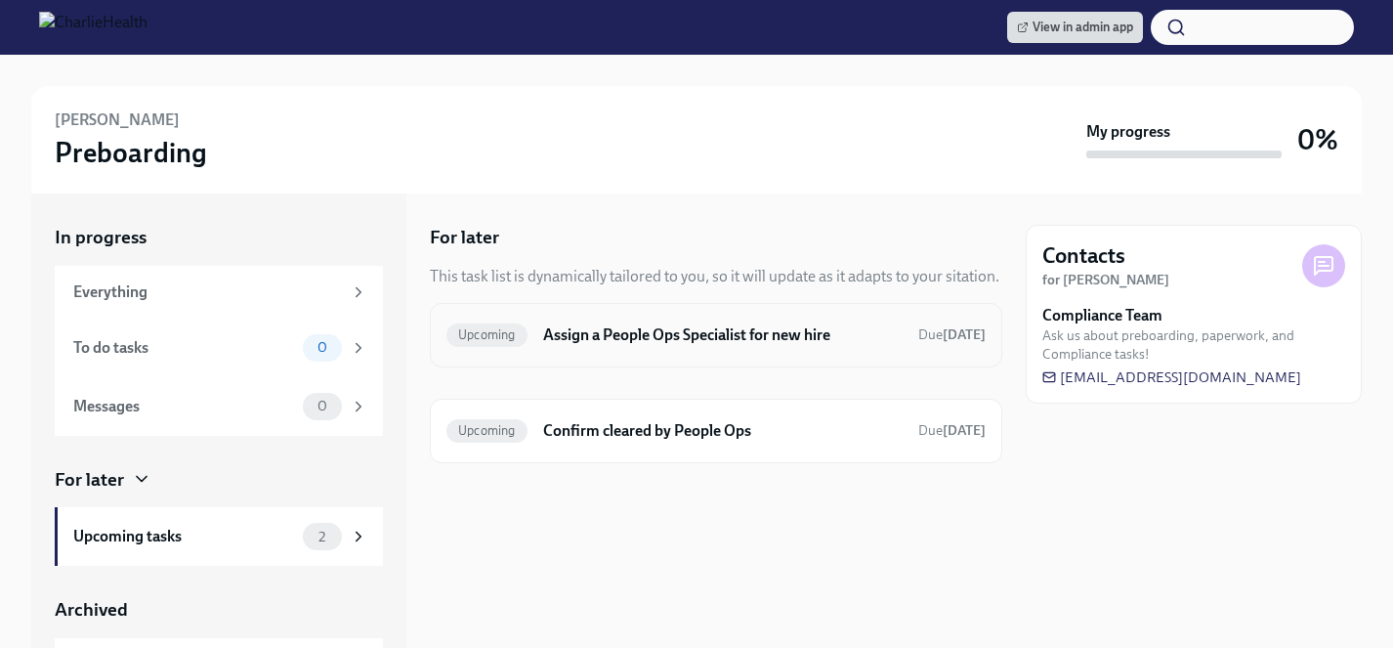
click at [689, 335] on h6 "Assign a People Ops Specialist for new hire" at bounding box center [723, 334] width 360 height 21
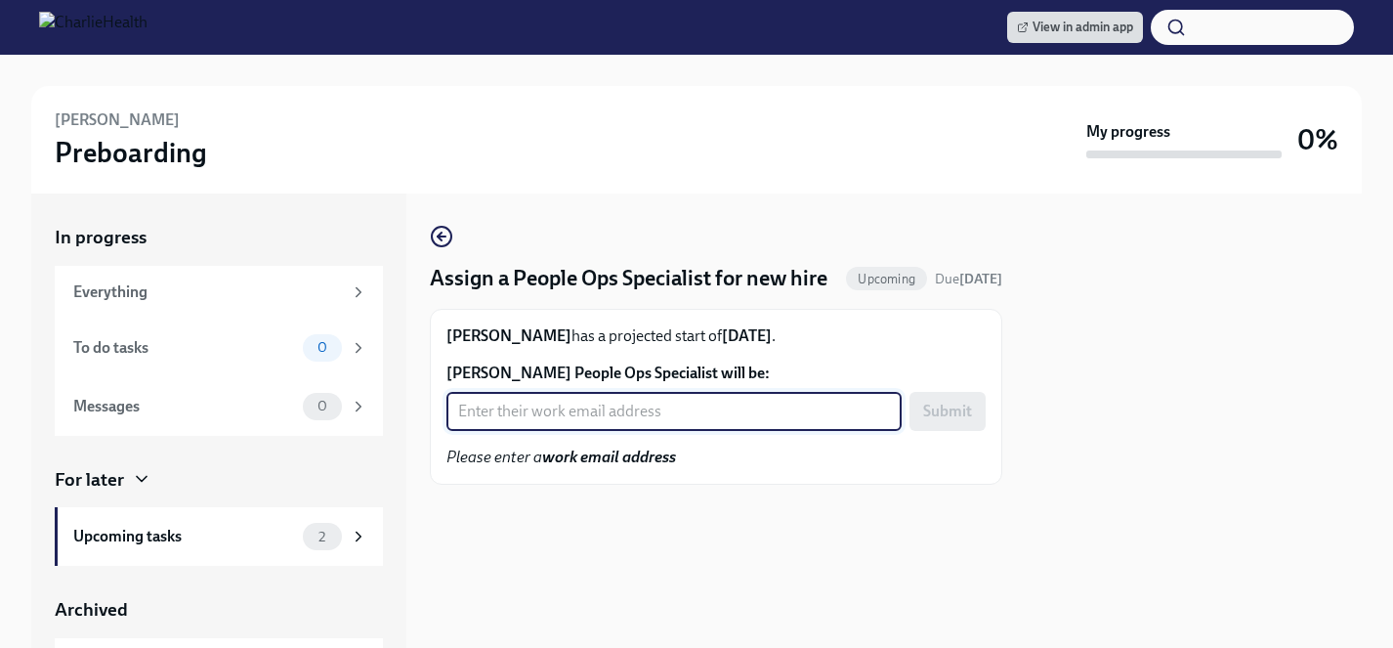
click at [652, 431] on input "[PERSON_NAME] People Ops Specialist will be:" at bounding box center [674, 411] width 455 height 39
type input "[PERSON_NAME][EMAIL_ADDRESS][PERSON_NAME][DOMAIN_NAME]"
click at [960, 421] on span "Submit" at bounding box center [947, 412] width 49 height 20
